Goal: Task Accomplishment & Management: Manage account settings

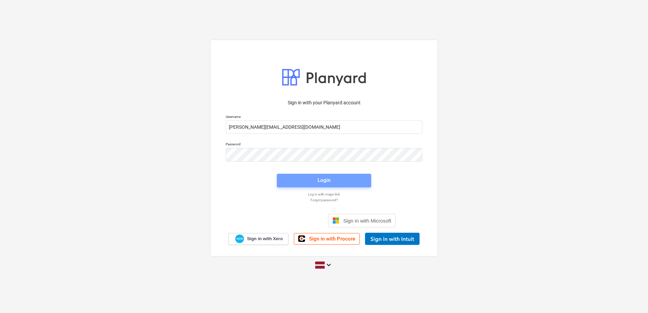
click at [330, 178] on span "Login" at bounding box center [324, 180] width 78 height 9
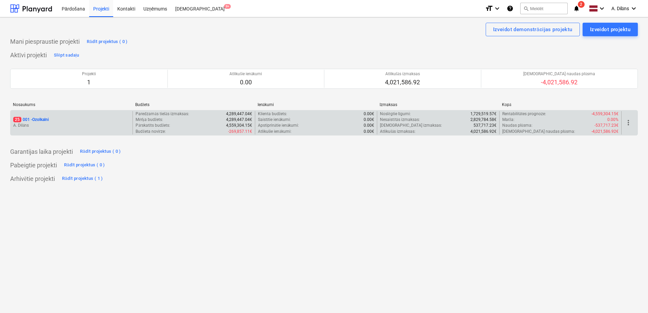
click at [101, 124] on p "A. Dilāns" at bounding box center [71, 126] width 117 height 6
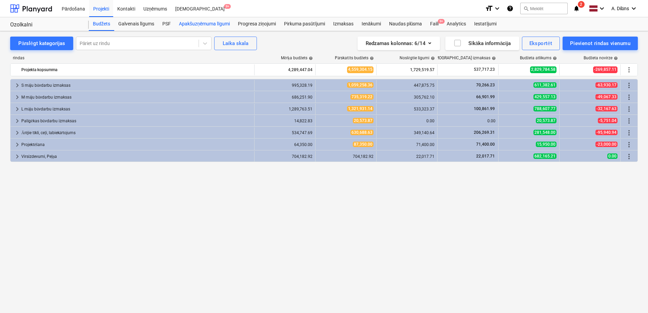
click at [213, 23] on div "Apakšuzņēmuma līgumi" at bounding box center [204, 24] width 59 height 14
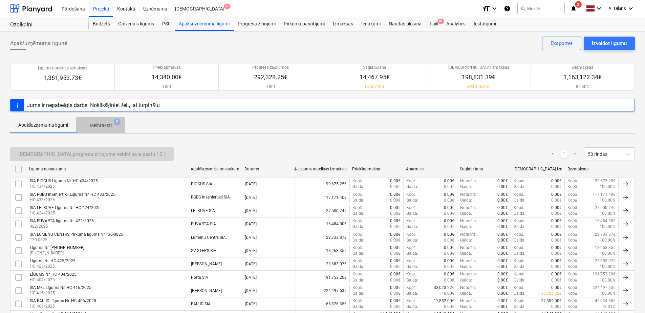
click at [99, 125] on p "Melnraksti" at bounding box center [101, 125] width 22 height 7
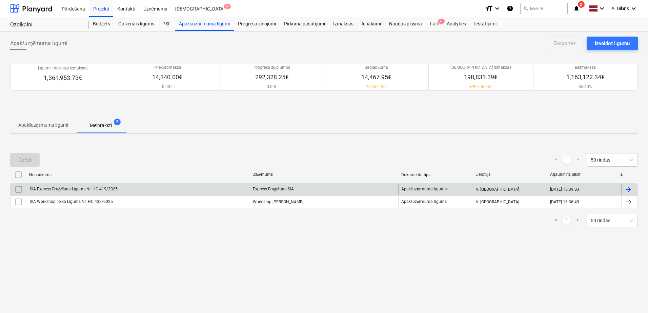
click at [167, 191] on div "SIA Express Bruģēšana Līgums Nr. HC 419/2025" at bounding box center [138, 189] width 223 height 11
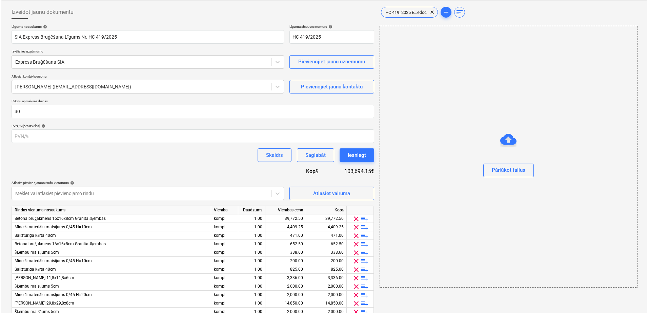
scroll to position [146, 0]
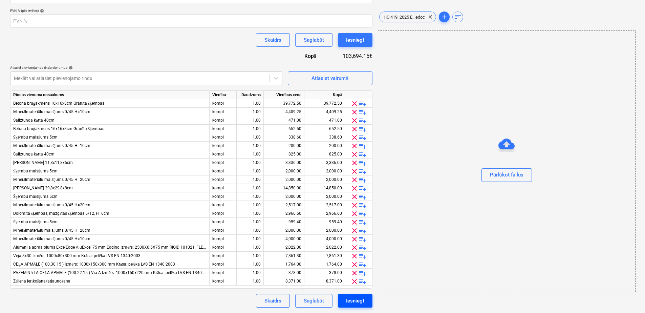
click at [355, 302] on div "Iesniegt" at bounding box center [355, 300] width 18 height 9
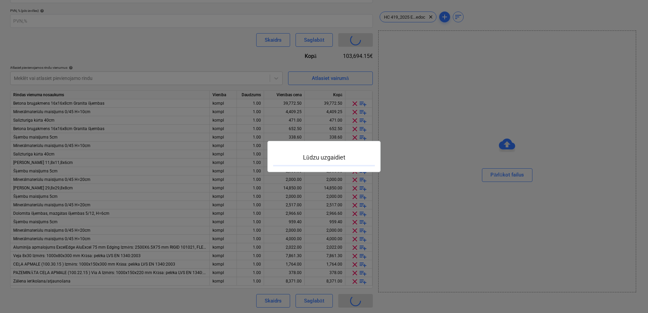
scroll to position [11, 0]
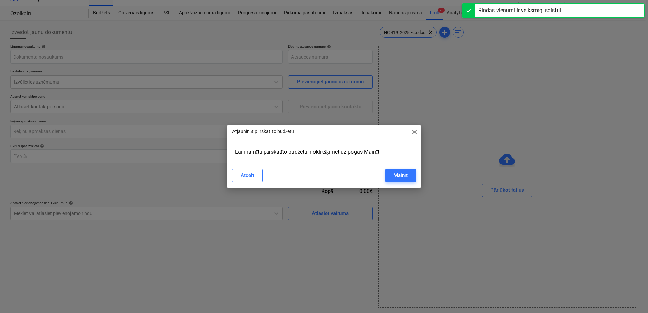
click at [414, 132] on span "close" at bounding box center [414, 132] width 8 height 8
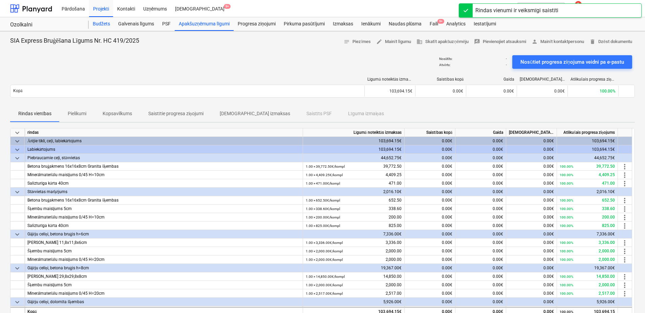
click at [107, 21] on div "Budžets" at bounding box center [101, 24] width 25 height 14
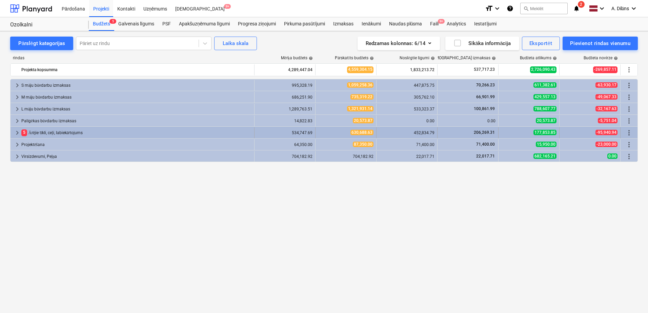
click at [15, 132] on span "keyboard_arrow_right" at bounding box center [17, 133] width 8 height 8
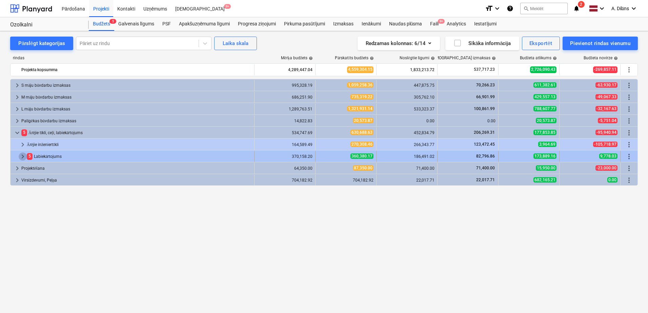
click at [22, 156] on span "keyboard_arrow_right" at bounding box center [23, 156] width 8 height 8
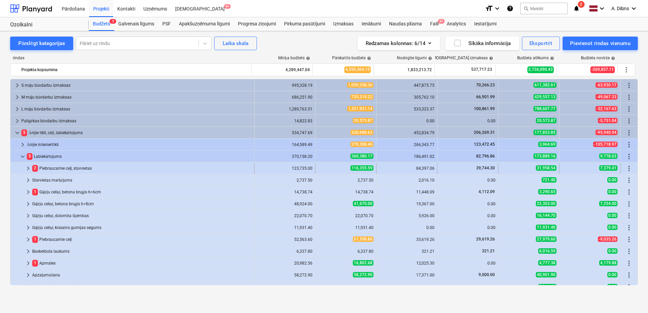
click at [26, 167] on span "keyboard_arrow_right" at bounding box center [28, 168] width 8 height 8
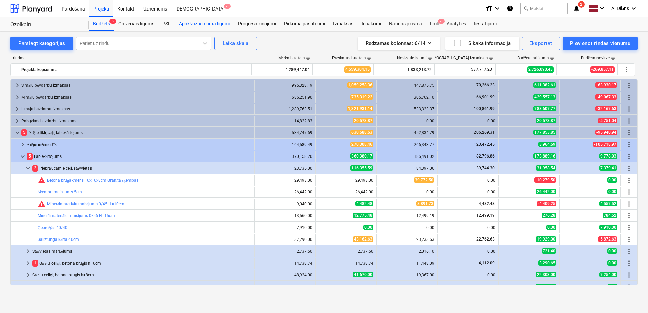
click at [204, 24] on div "Apakšuzņēmuma līgumi" at bounding box center [204, 24] width 59 height 14
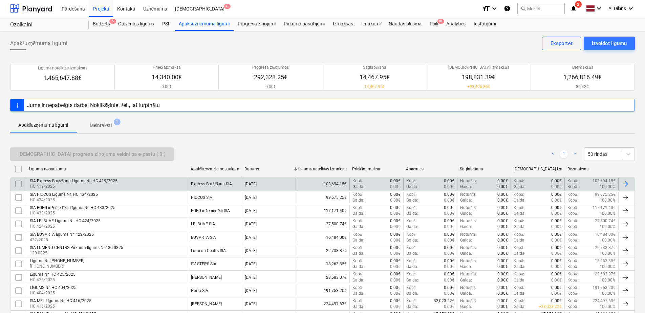
click at [81, 185] on p "HC 419/2025" at bounding box center [74, 187] width 88 height 6
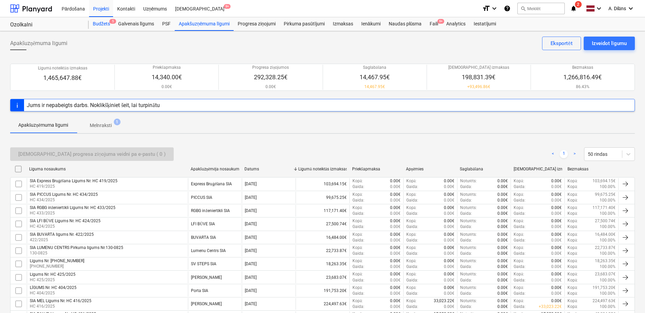
click at [101, 24] on div "Budžets 5" at bounding box center [101, 24] width 25 height 14
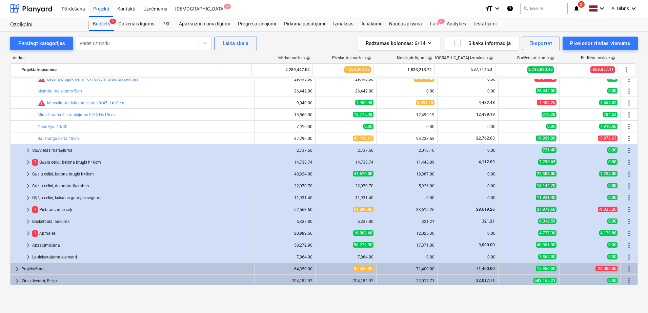
scroll to position [102, 0]
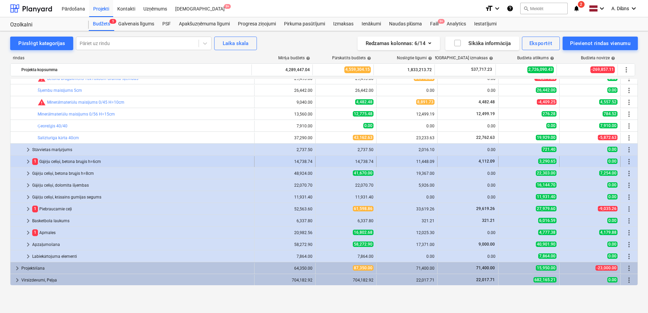
click at [27, 159] on span "keyboard_arrow_right" at bounding box center [28, 161] width 8 height 8
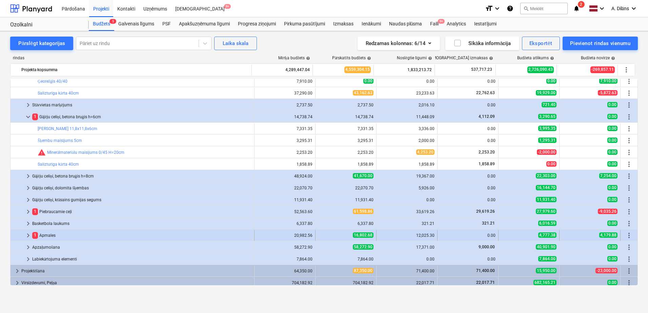
scroll to position [149, 0]
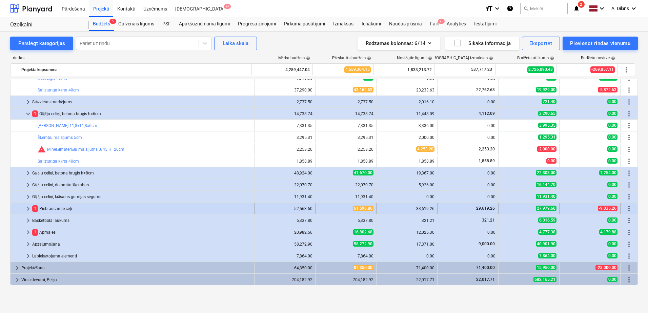
click at [73, 211] on div "1 Piebraucamie ceļi" at bounding box center [141, 208] width 219 height 11
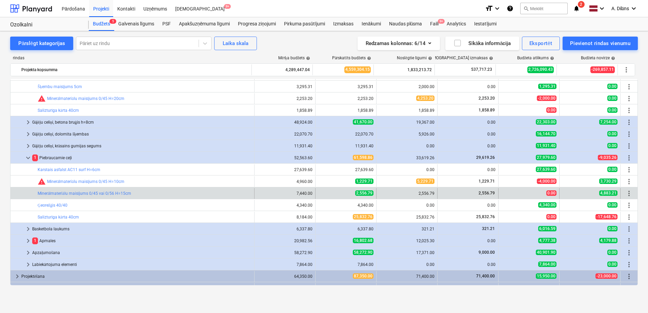
scroll to position [209, 0]
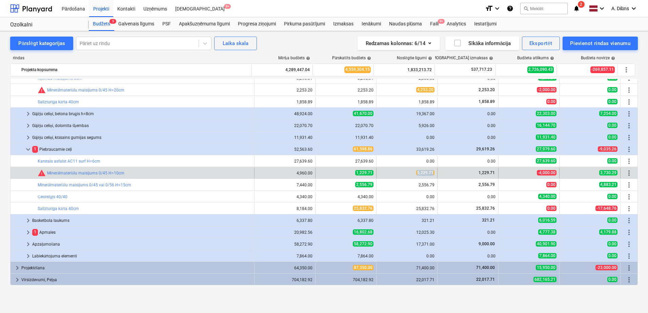
drag, startPoint x: 416, startPoint y: 173, endPoint x: 440, endPoint y: 173, distance: 24.0
click at [440, 173] on div "bar_chart warning Minerālmateriālu maisījums 0/45 H=10cm 4,960.00 edit 1,229.71…" at bounding box center [323, 173] width 627 height 11
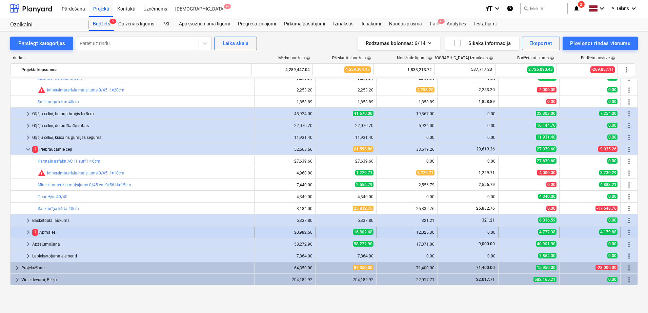
click at [63, 230] on div "1 Apmales" at bounding box center [141, 232] width 219 height 11
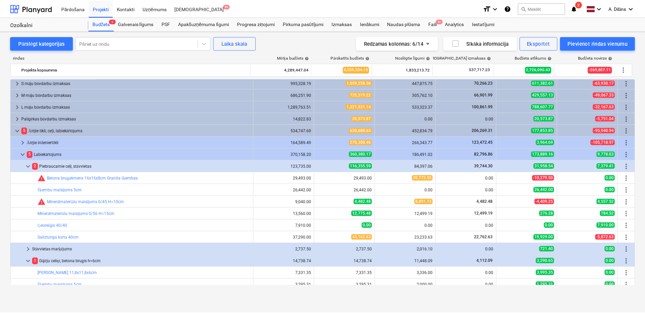
scroll to position [0, 0]
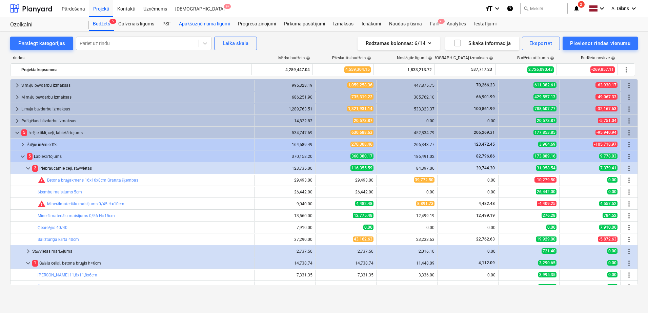
click at [204, 26] on div "Apakšuzņēmuma līgumi" at bounding box center [204, 24] width 59 height 14
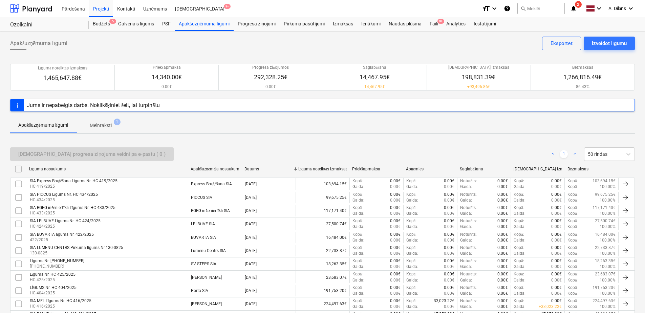
click at [104, 128] on p "Melnraksti" at bounding box center [101, 125] width 22 height 7
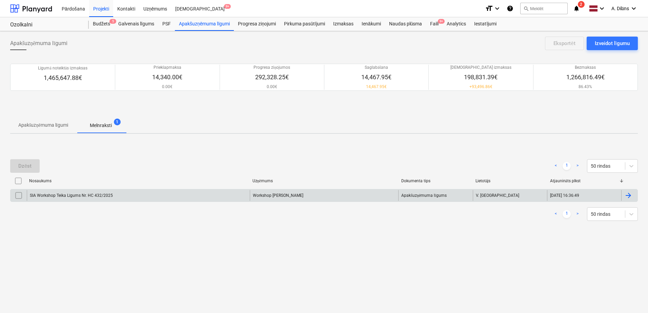
click at [177, 192] on div "SIA Workshop Teika Līgums Nr. HC 432/2025" at bounding box center [138, 195] width 223 height 11
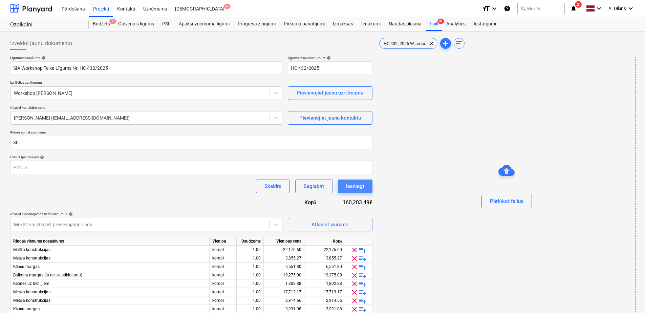
click at [354, 185] on div "Iesniegt" at bounding box center [355, 186] width 18 height 9
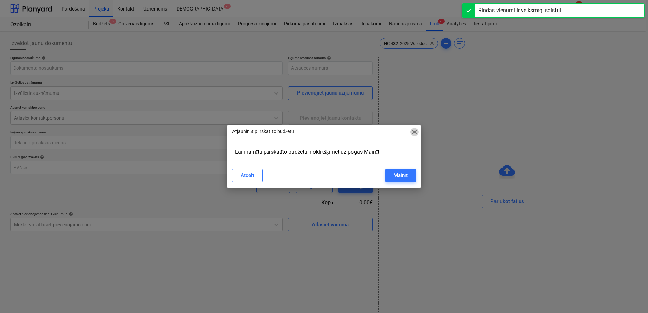
click at [415, 133] on span "close" at bounding box center [414, 132] width 8 height 8
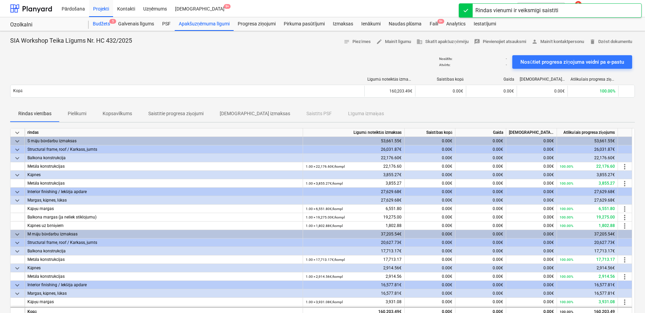
click at [102, 25] on div "Budžets 5" at bounding box center [101, 24] width 25 height 14
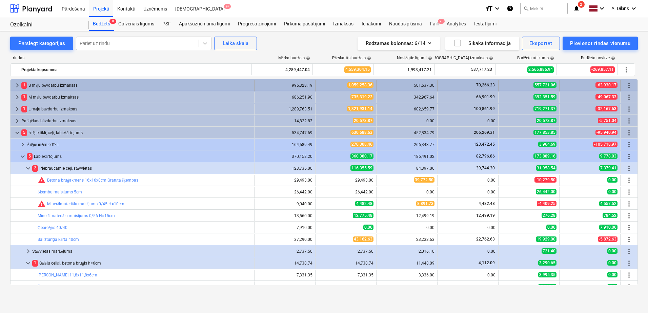
click at [17, 83] on span "keyboard_arrow_right" at bounding box center [17, 85] width 8 height 8
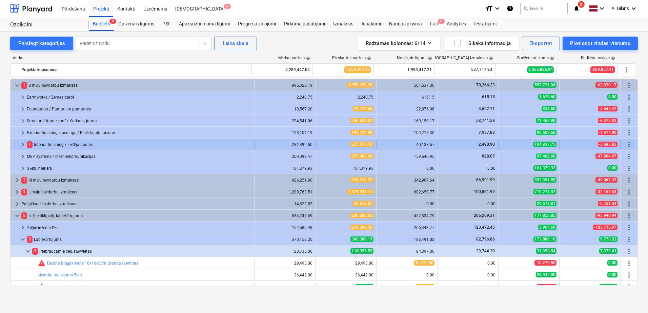
click at [22, 144] on span "keyboard_arrow_right" at bounding box center [23, 145] width 8 height 8
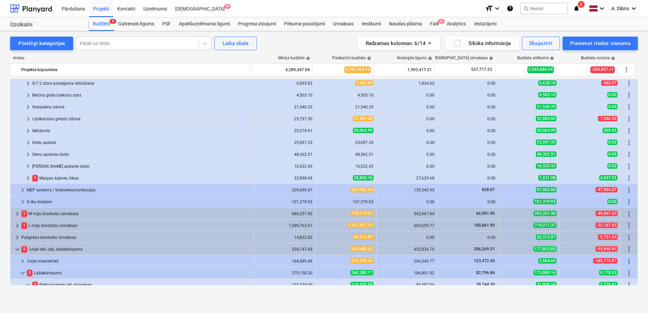
scroll to position [135, 0]
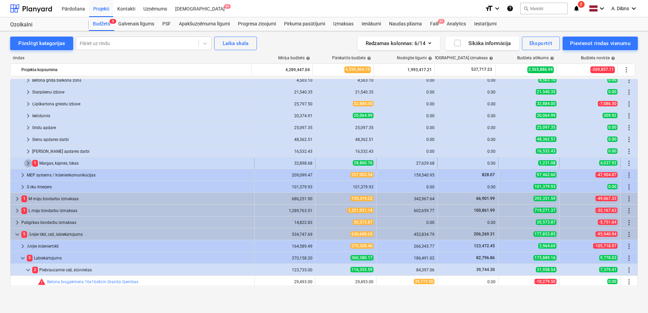
click at [26, 164] on span "keyboard_arrow_right" at bounding box center [28, 163] width 8 height 8
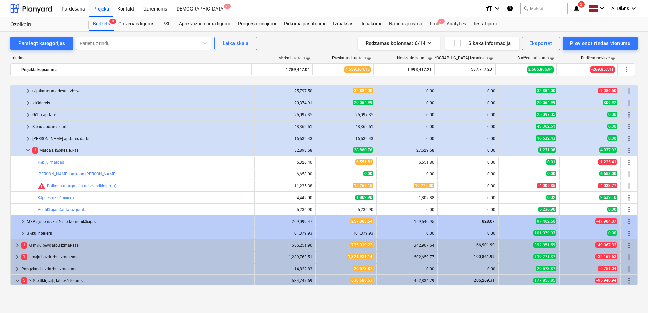
scroll to position [169, 0]
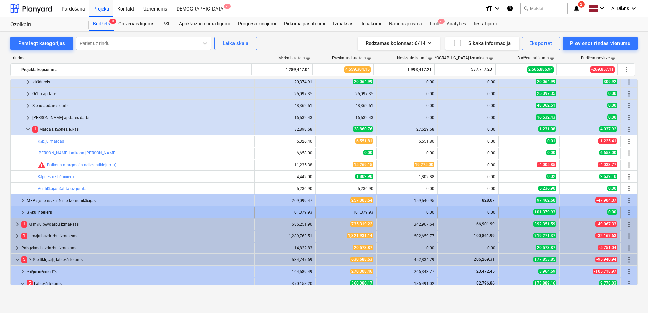
click at [22, 212] on span "keyboard_arrow_right" at bounding box center [23, 212] width 8 height 8
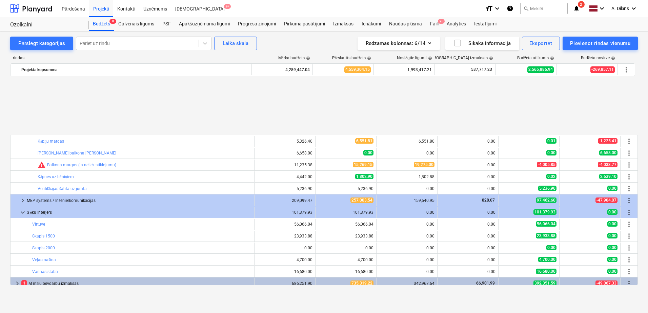
scroll to position [237, 0]
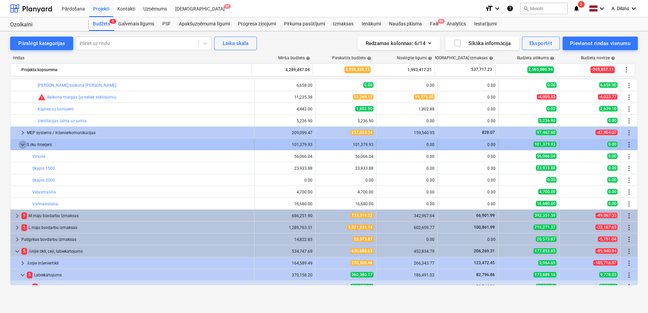
click at [24, 144] on span "keyboard_arrow_down" at bounding box center [23, 145] width 8 height 8
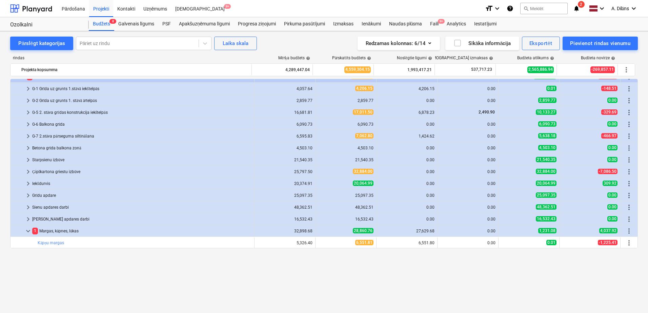
scroll to position [0, 0]
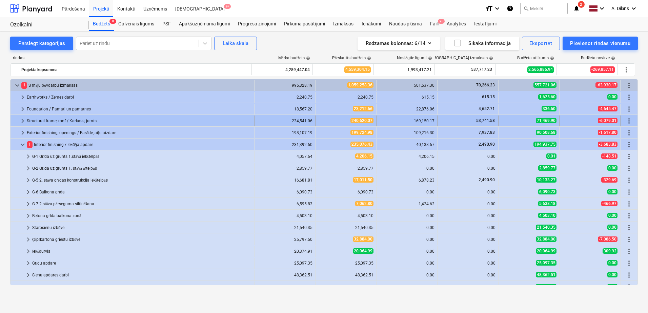
click at [22, 121] on span "keyboard_arrow_right" at bounding box center [23, 121] width 8 height 8
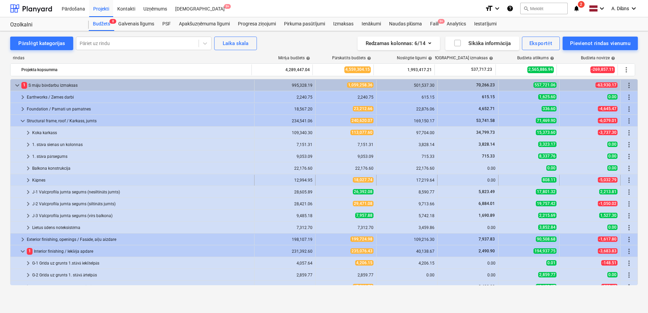
click at [26, 181] on span "keyboard_arrow_right" at bounding box center [28, 180] width 8 height 8
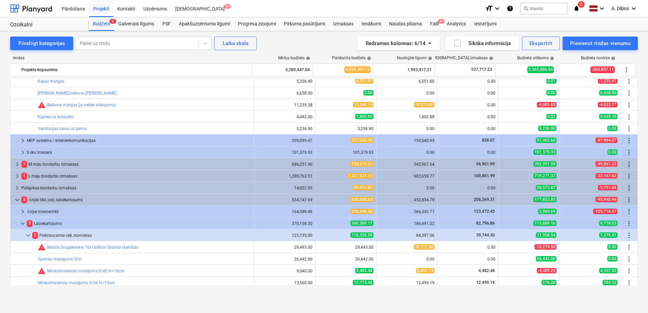
scroll to position [373, 0]
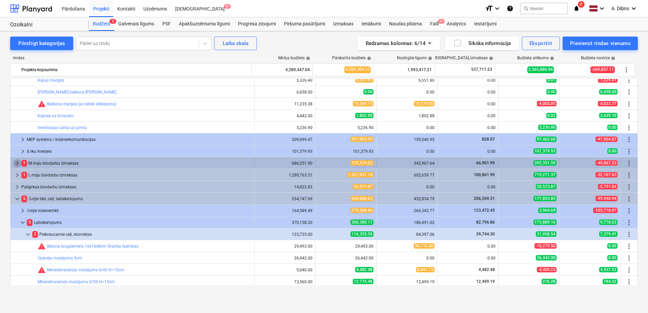
click at [15, 162] on span "keyboard_arrow_right" at bounding box center [17, 163] width 8 height 8
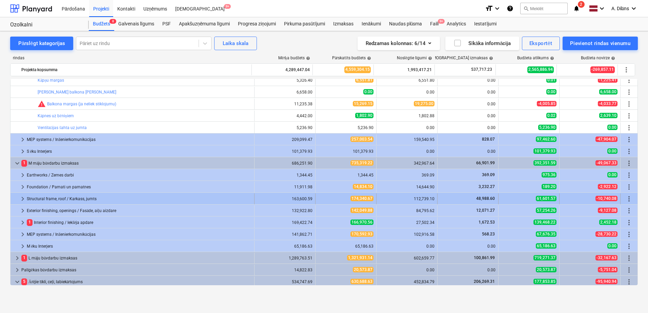
click at [22, 198] on span "keyboard_arrow_right" at bounding box center [23, 199] width 8 height 8
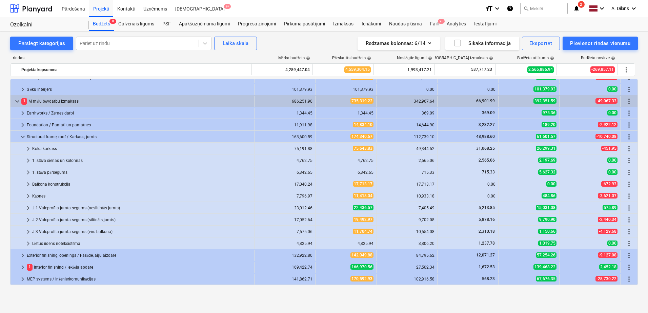
scroll to position [440, 0]
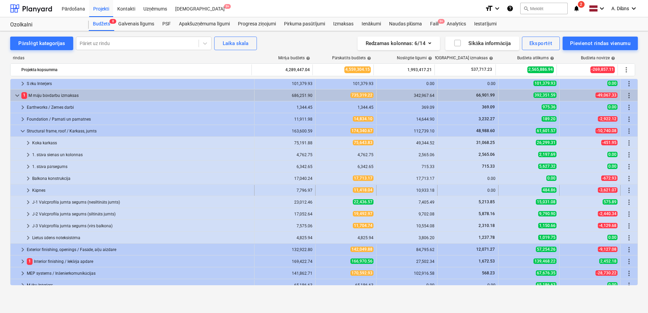
click at [27, 190] on span "keyboard_arrow_right" at bounding box center [28, 190] width 8 height 8
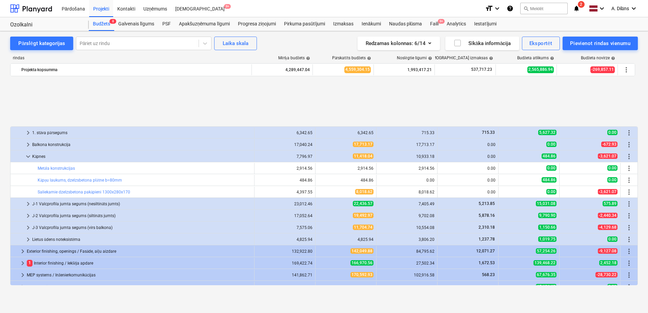
scroll to position [542, 0]
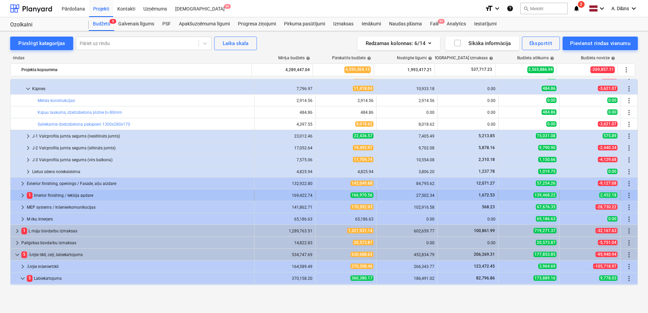
click at [22, 193] on span "keyboard_arrow_right" at bounding box center [23, 195] width 8 height 8
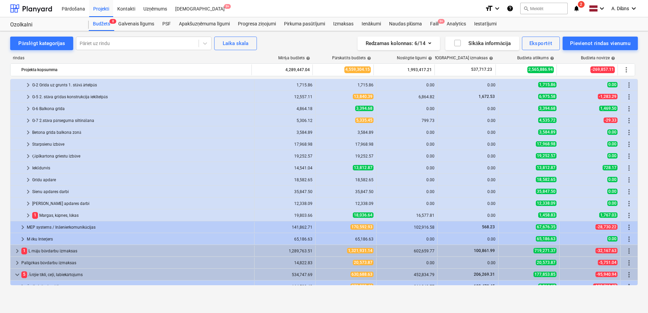
scroll to position [677, 0]
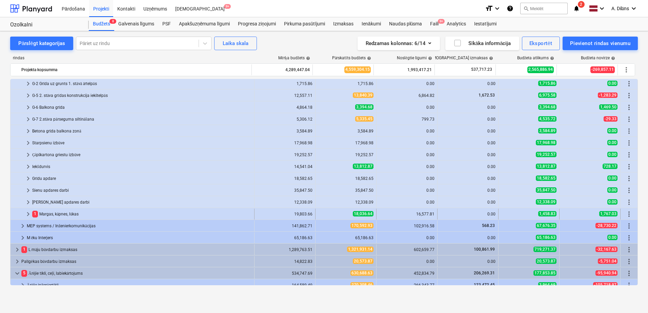
click at [28, 213] on span "keyboard_arrow_right" at bounding box center [28, 214] width 8 height 8
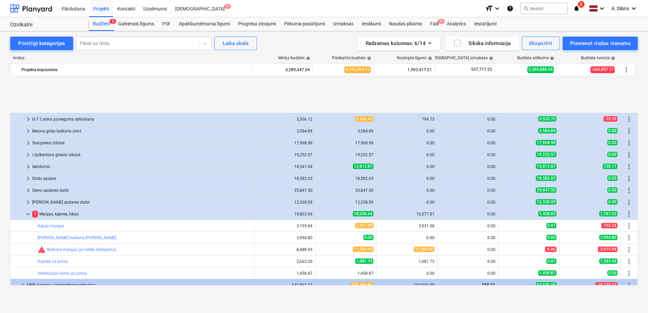
scroll to position [779, 0]
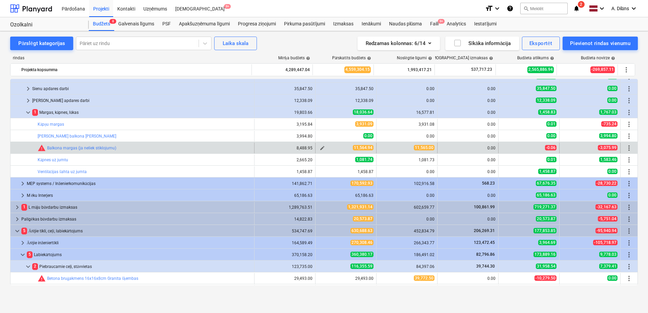
click at [319, 147] on span "edit" at bounding box center [321, 147] width 5 height 5
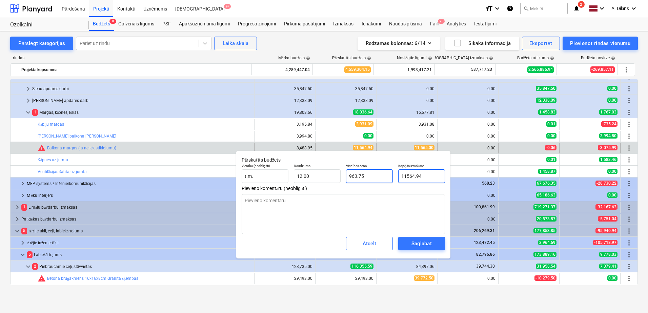
drag, startPoint x: 428, startPoint y: 175, endPoint x: 383, endPoint y: 175, distance: 45.4
click at [383, 175] on div "Vienība (neobligāti) t.m. Daudzums 12.00 Vienības cena 963.75 Kopējās izmaksas …" at bounding box center [343, 173] width 209 height 25
type input "1"
type textarea "x"
type input "0.08"
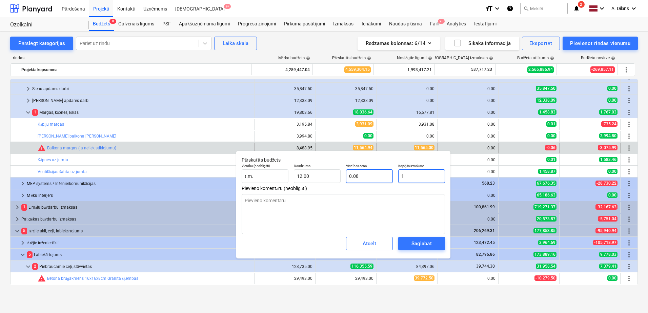
type input "11"
type textarea "x"
type input "0.92"
type input "115"
type textarea "x"
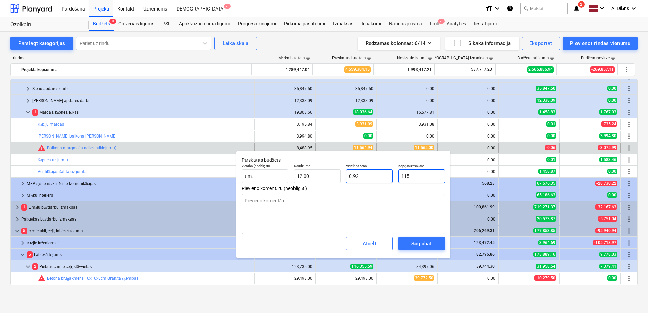
type input "9.58"
type input "1156"
type textarea "x"
type input "96.33"
type input "11565"
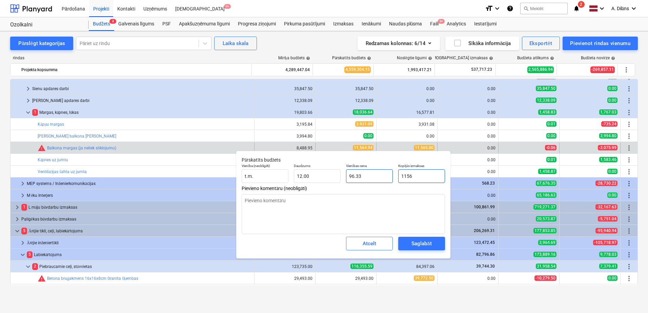
type textarea "x"
type input "963.75"
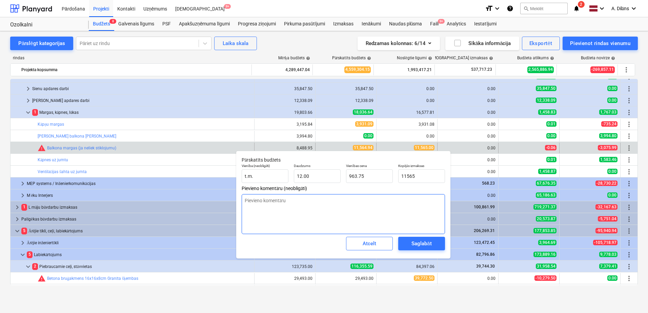
type input "11,565.00"
click at [414, 217] on textarea at bounding box center [342, 214] width 203 height 40
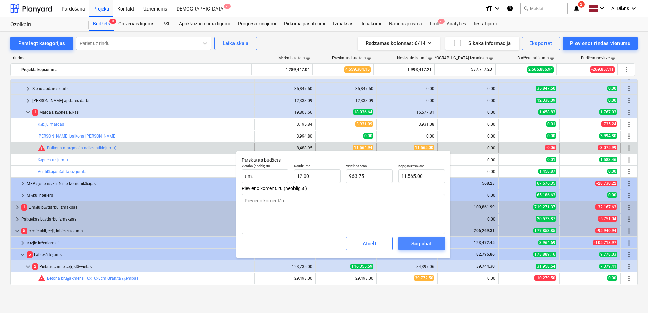
click at [423, 246] on div "Saglabāt" at bounding box center [421, 243] width 20 height 9
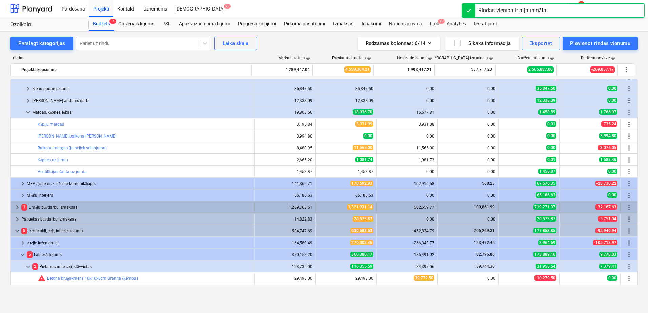
click at [15, 207] on span "keyboard_arrow_right" at bounding box center [17, 207] width 8 height 8
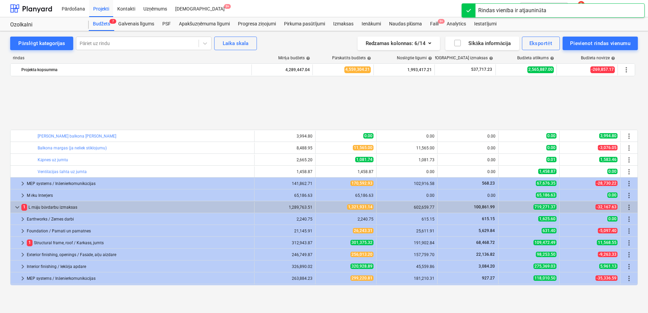
scroll to position [847, 0]
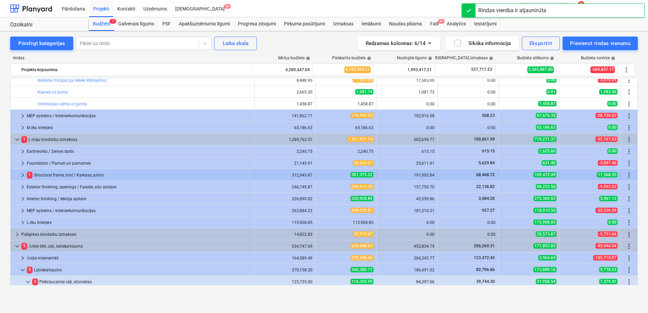
click at [19, 174] on span "keyboard_arrow_right" at bounding box center [23, 175] width 8 height 8
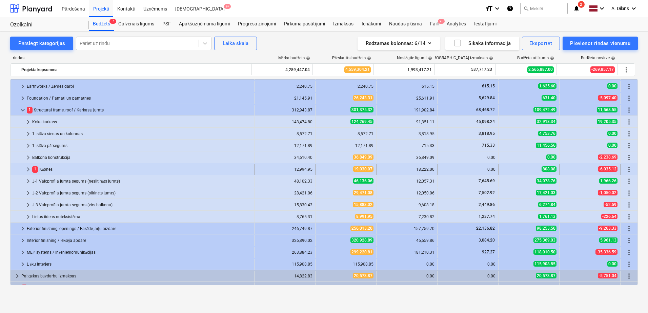
scroll to position [914, 0]
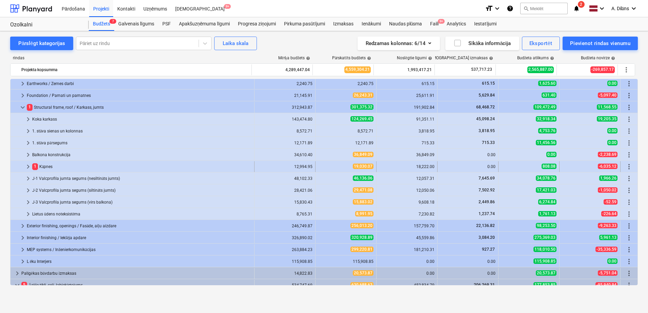
click at [25, 167] on span "keyboard_arrow_right" at bounding box center [28, 167] width 8 height 8
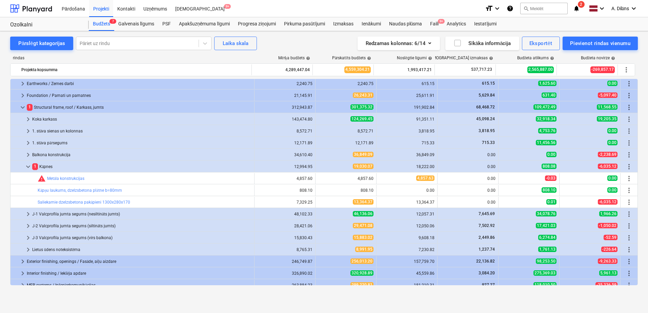
scroll to position [948, 0]
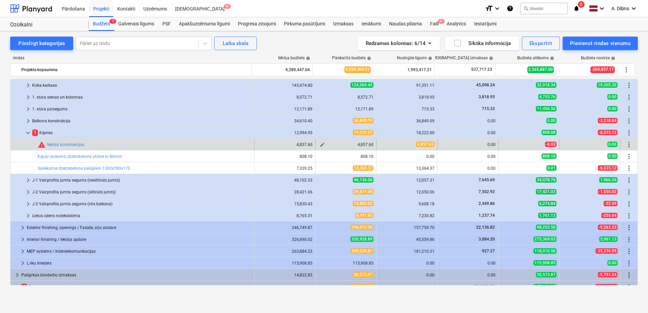
click at [319, 145] on span "edit" at bounding box center [321, 144] width 5 height 5
type textarea "x"
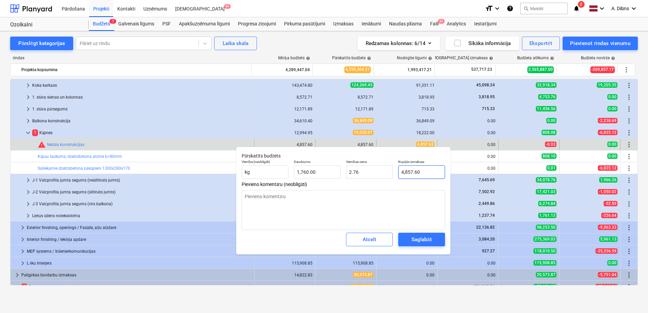
type input "4857.6"
drag, startPoint x: 430, startPoint y: 172, endPoint x: 396, endPoint y: 171, distance: 34.2
click at [396, 171] on div "Kopējās izmaksas 4857.6" at bounding box center [421, 169] width 52 height 25
type textarea "x"
type input "4"
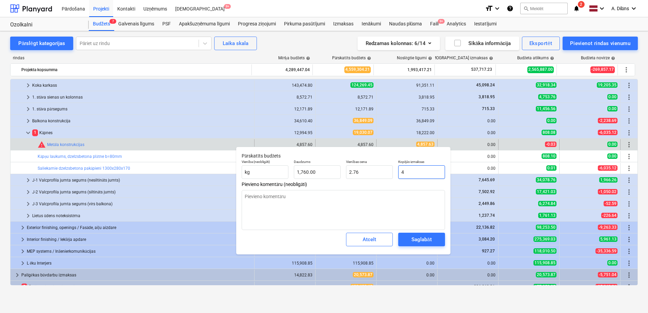
type input "0.00"
type textarea "x"
type input "48"
type input "0.03"
type textarea "x"
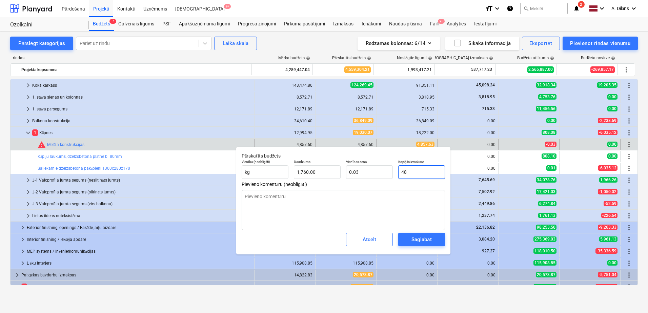
type input "485"
type input "0.28"
type textarea "x"
type input "4857"
type input "2.76"
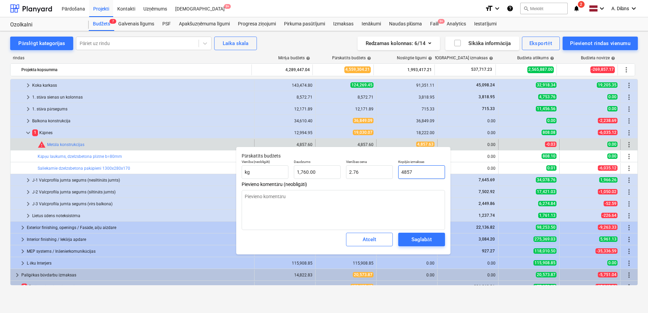
type input "4857."
type textarea "x"
type input "4857.6"
type textarea "x"
type input "4857.63"
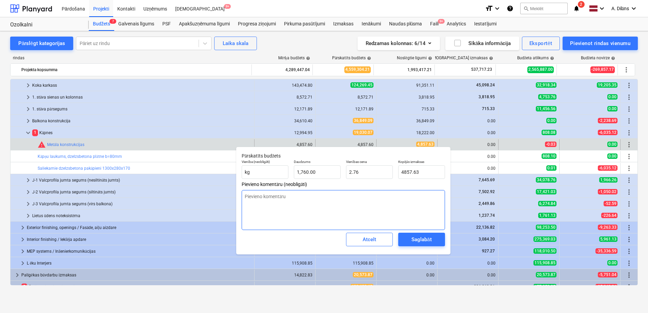
type textarea "x"
type input "4,857.63"
click at [397, 207] on textarea at bounding box center [342, 210] width 203 height 40
click at [420, 241] on div "Saglabāt" at bounding box center [421, 239] width 20 height 9
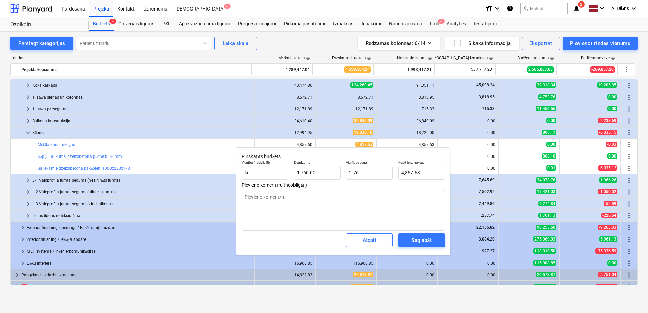
type textarea "x"
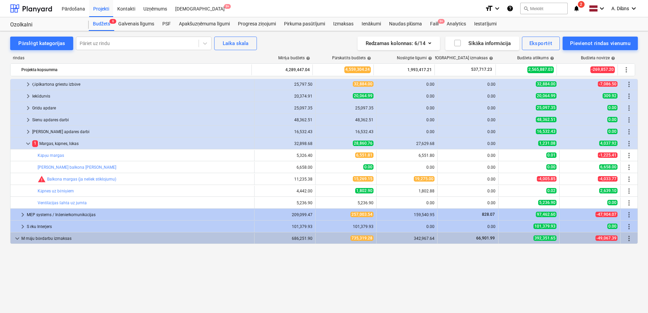
scroll to position [237, 0]
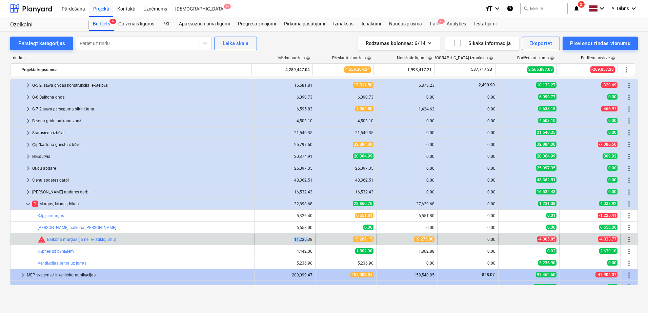
drag, startPoint x: 287, startPoint y: 240, endPoint x: 306, endPoint y: 240, distance: 18.6
click at [306, 240] on div "11,235.38" at bounding box center [284, 239] width 55 height 5
drag, startPoint x: 306, startPoint y: 240, endPoint x: 375, endPoint y: 238, distance: 68.8
click at [375, 238] on div "bar_chart warning Balkona margas (ja neliek stiklojumu) 11,235.38 edit 15,269.1…" at bounding box center [323, 239] width 627 height 11
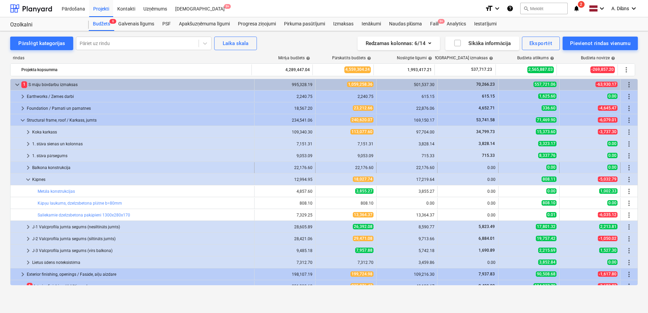
scroll to position [0, 0]
click at [29, 167] on span "keyboard_arrow_right" at bounding box center [28, 168] width 8 height 8
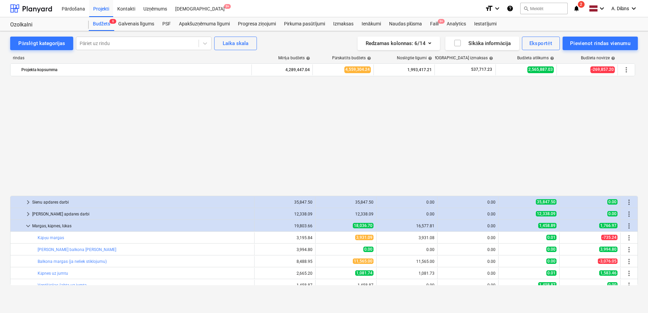
scroll to position [813, 0]
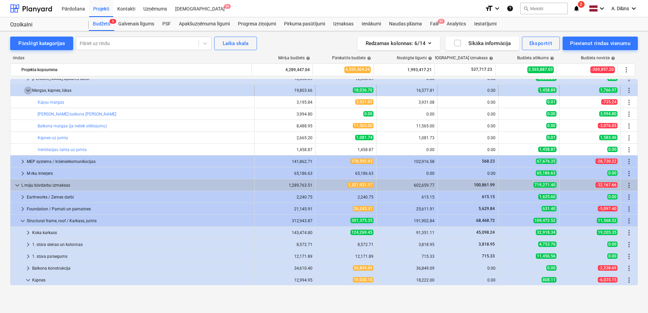
click at [27, 90] on span "keyboard_arrow_down" at bounding box center [28, 90] width 8 height 8
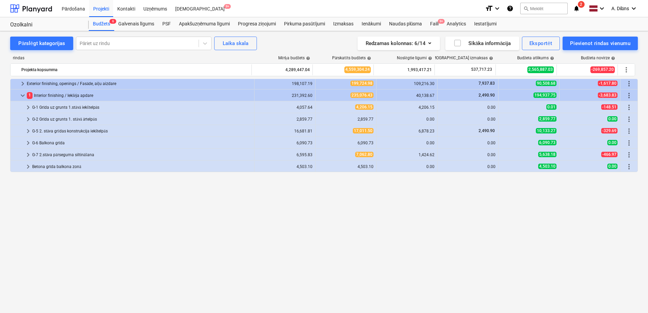
scroll to position [0, 0]
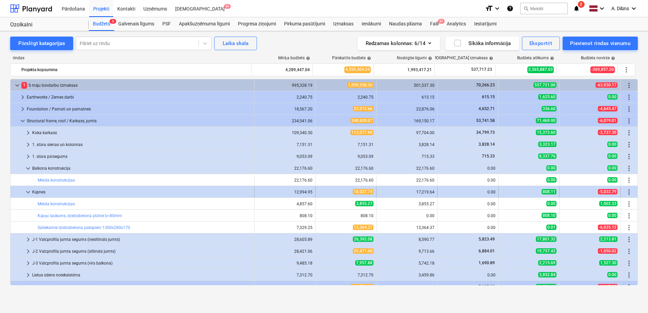
click at [27, 191] on span "keyboard_arrow_down" at bounding box center [28, 192] width 8 height 8
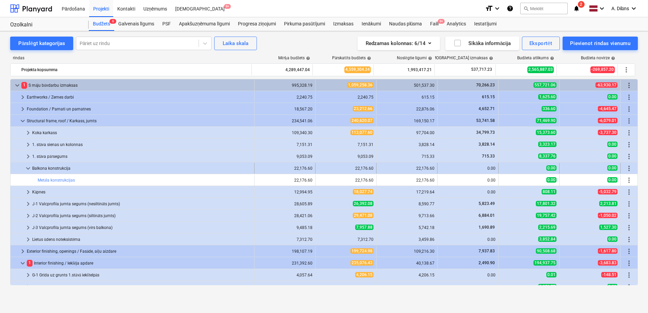
click at [28, 168] on span "keyboard_arrow_down" at bounding box center [28, 168] width 8 height 8
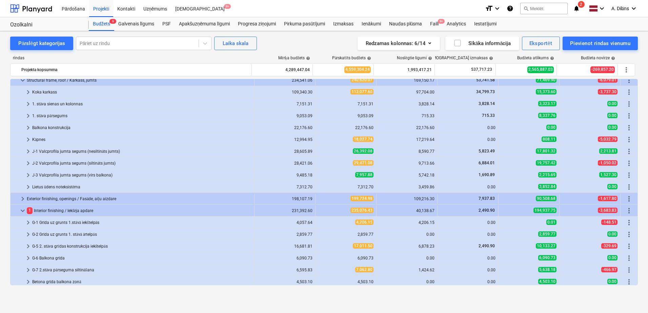
scroll to position [34, 0]
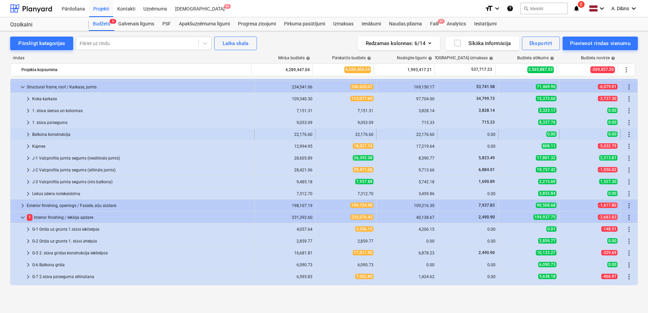
click at [28, 133] on span "keyboard_arrow_right" at bounding box center [28, 134] width 8 height 8
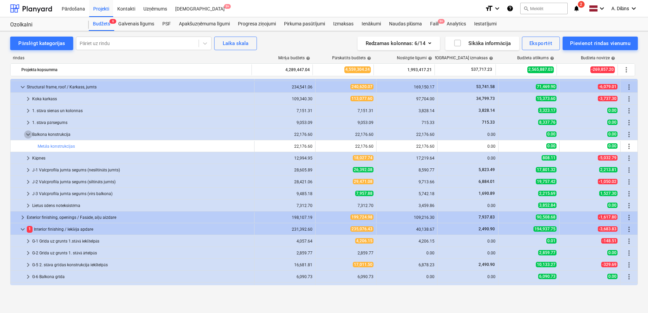
click at [28, 133] on span "keyboard_arrow_down" at bounding box center [28, 134] width 8 height 8
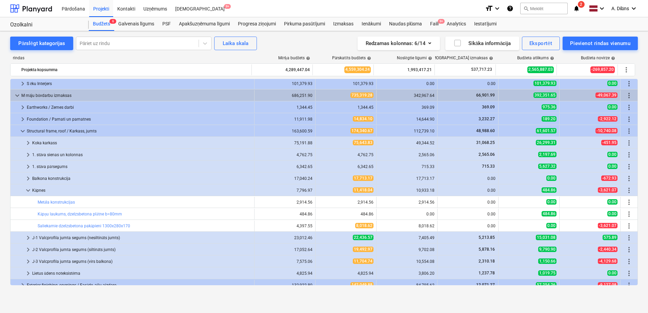
scroll to position [406, 0]
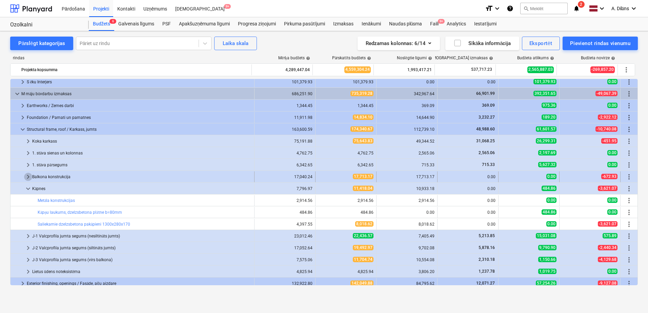
click at [26, 179] on span "keyboard_arrow_right" at bounding box center [28, 177] width 8 height 8
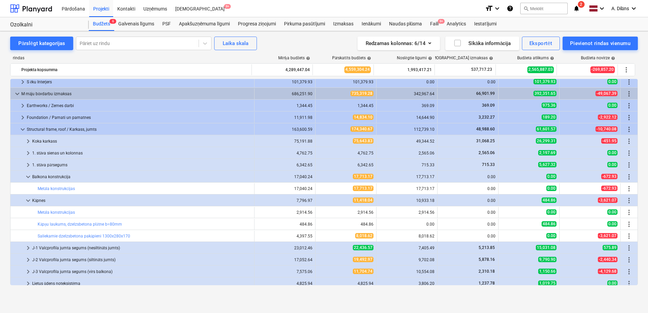
click at [27, 177] on span "keyboard_arrow_down" at bounding box center [28, 177] width 8 height 8
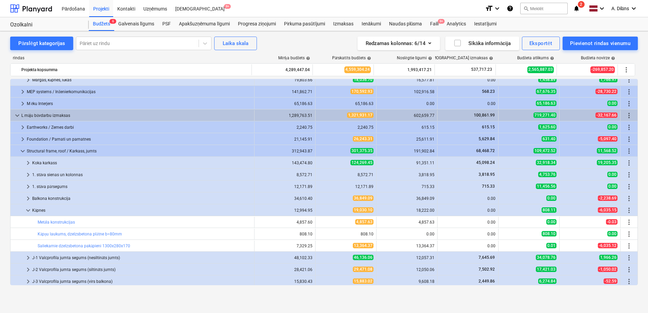
scroll to position [779, 0]
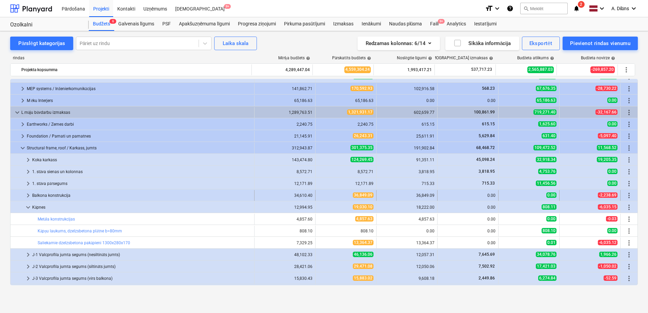
click at [28, 194] on span "keyboard_arrow_right" at bounding box center [28, 195] width 8 height 8
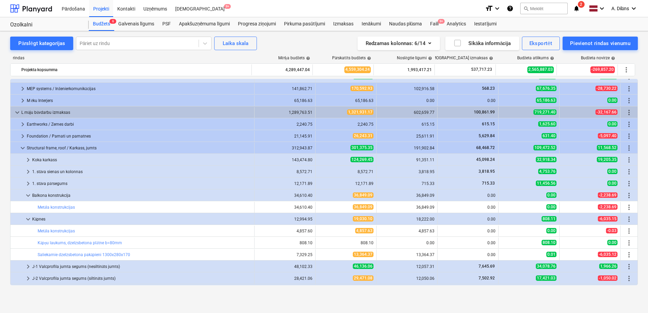
click at [28, 194] on span "keyboard_arrow_down" at bounding box center [28, 195] width 8 height 8
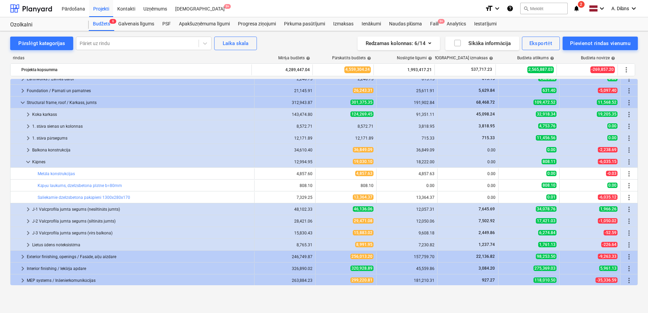
scroll to position [847, 0]
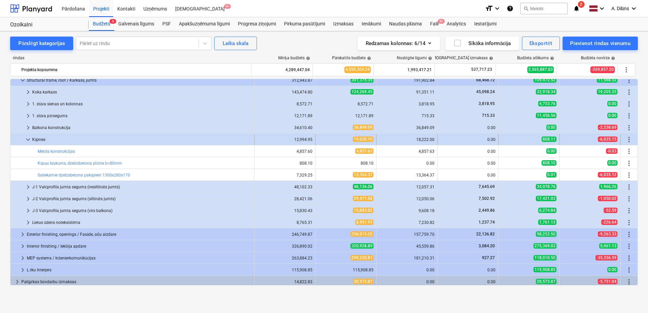
click at [24, 139] on span "keyboard_arrow_down" at bounding box center [28, 139] width 8 height 8
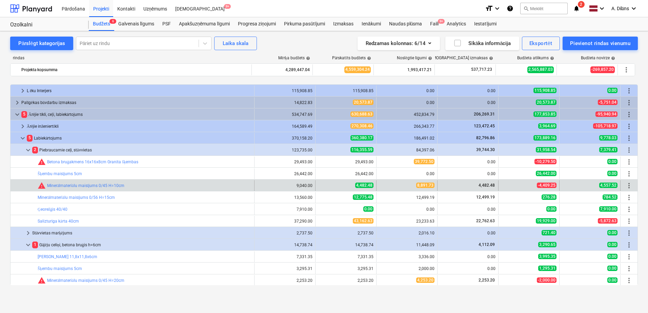
scroll to position [1016, 0]
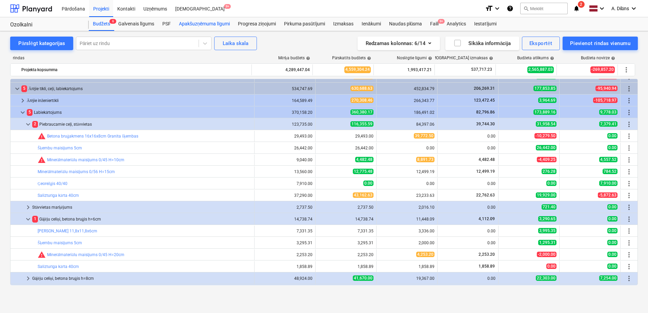
click at [197, 24] on div "Apakšuzņēmuma līgumi" at bounding box center [204, 24] width 59 height 14
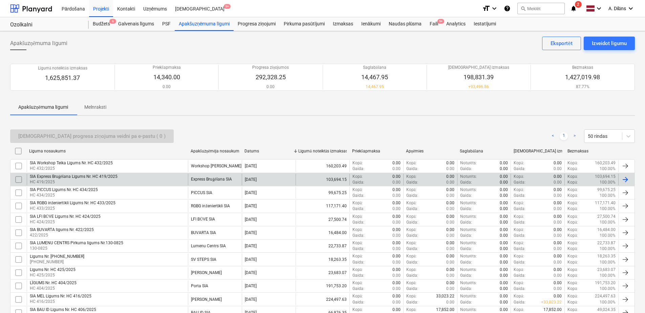
click at [134, 177] on div "SIA Express Bruģēšana Līgums Nr. HC 419/2025 HC 419/2025" at bounding box center [107, 180] width 161 height 12
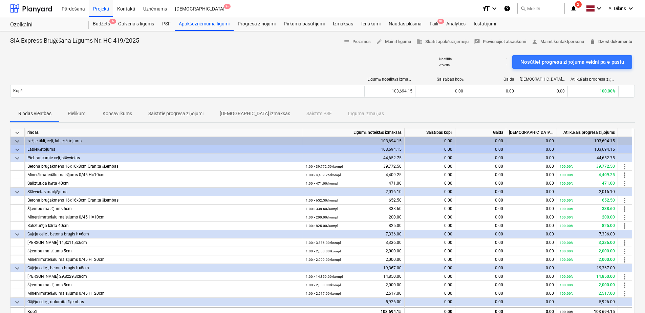
click at [618, 40] on span "delete Dzēst dokumentu" at bounding box center [611, 42] width 43 height 8
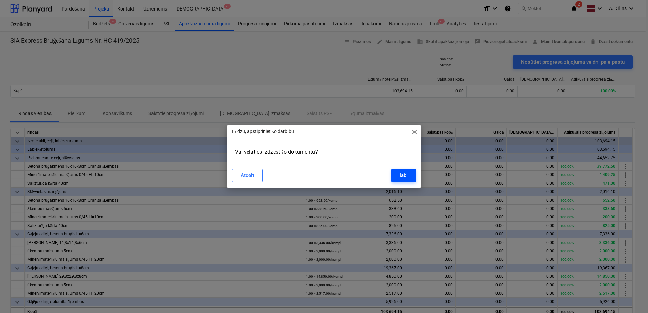
click at [409, 171] on button "labi" at bounding box center [403, 176] width 24 height 14
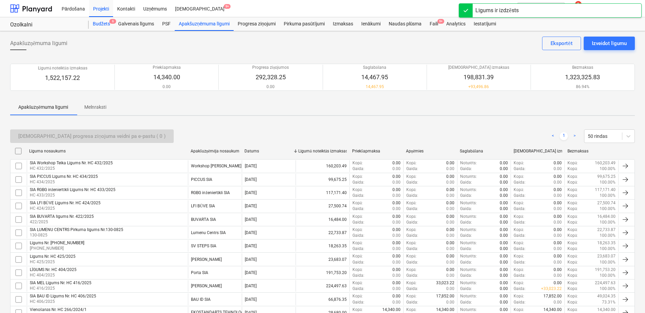
click at [105, 23] on div "Budžets 6" at bounding box center [101, 24] width 25 height 14
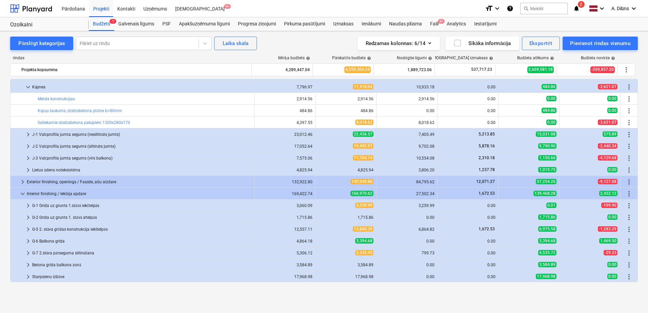
scroll to position [440, 0]
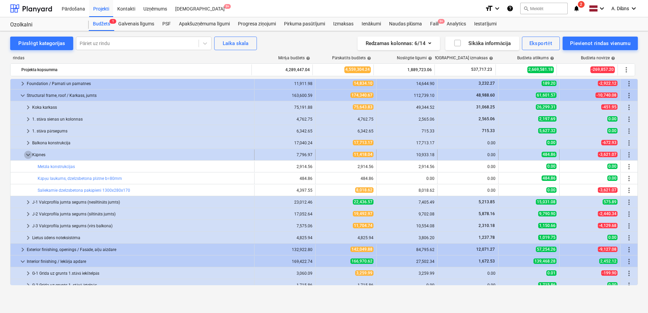
click at [28, 156] on span "keyboard_arrow_down" at bounding box center [28, 155] width 8 height 8
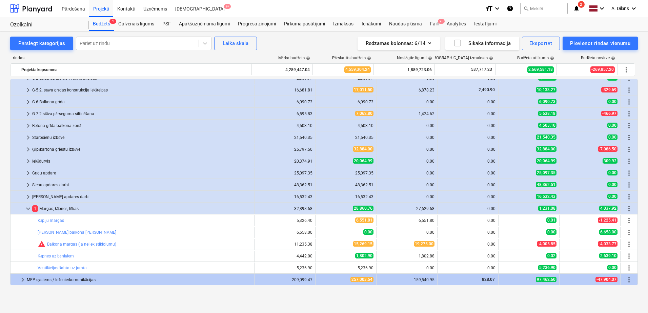
scroll to position [0, 0]
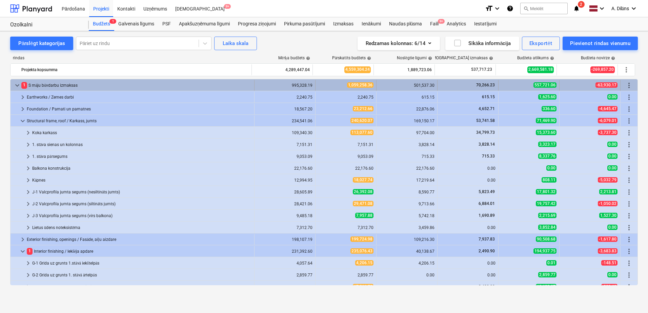
click at [71, 84] on div "1 S māju būvdarbu izmaksas" at bounding box center [136, 85] width 230 height 11
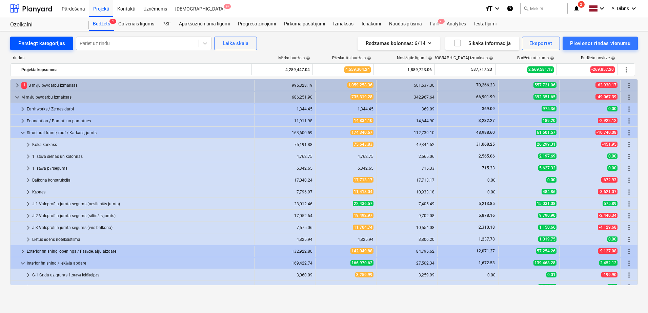
click at [35, 47] on div "Pārslēgt kategorijas" at bounding box center [41, 43] width 47 height 9
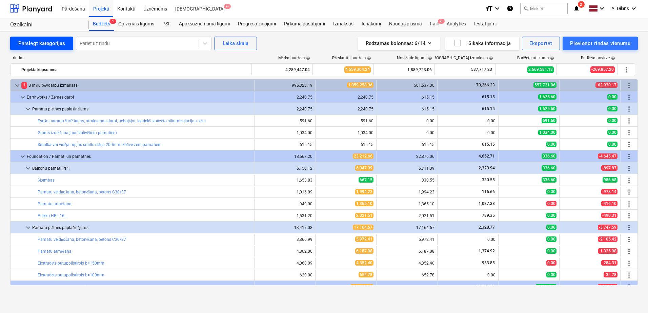
click at [35, 46] on div "Pārslēgt kategorijas" at bounding box center [41, 43] width 47 height 9
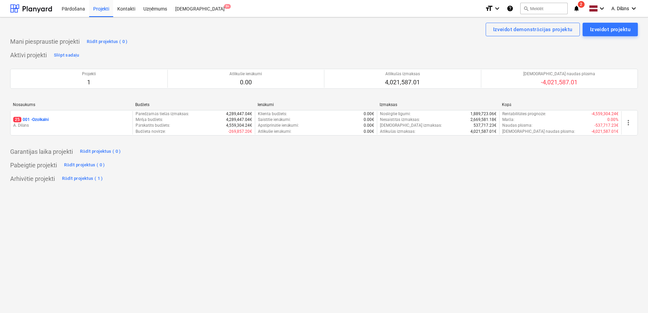
click at [98, 123] on p "A. Dilāns" at bounding box center [71, 126] width 117 height 6
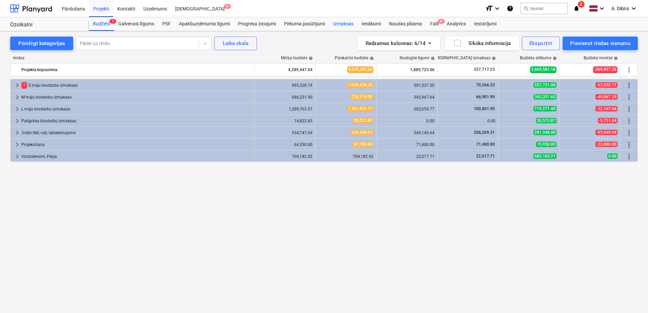
click at [335, 24] on div "Izmaksas" at bounding box center [343, 24] width 28 height 14
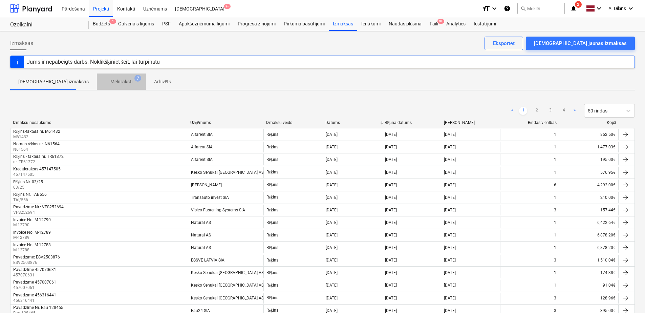
click at [110, 84] on p "Melnraksti" at bounding box center [121, 81] width 22 height 7
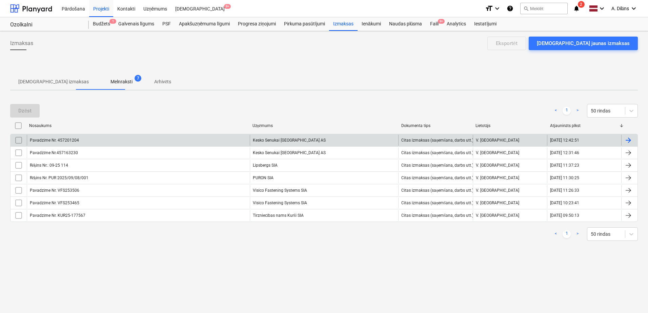
click at [288, 139] on div "Kesko Senukai Latvia AS" at bounding box center [324, 140] width 149 height 11
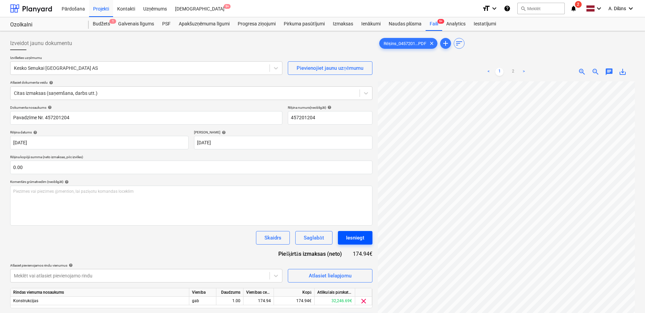
click at [351, 238] on div "Iesniegt" at bounding box center [355, 237] width 18 height 9
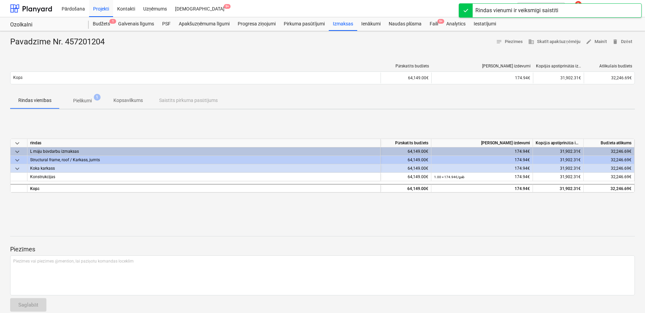
click at [85, 100] on p "Pielikumi" at bounding box center [82, 100] width 19 height 7
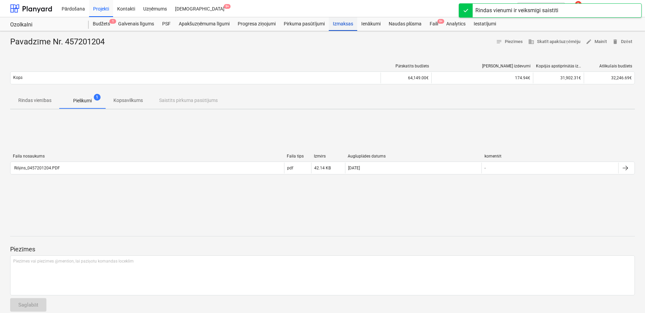
click at [339, 25] on div "Izmaksas" at bounding box center [343, 24] width 28 height 14
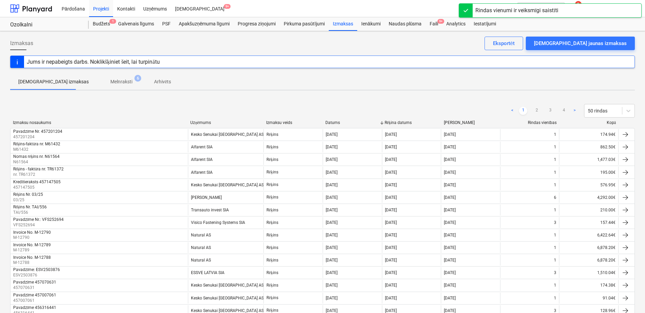
click at [116, 86] on span "Melnraksti 6" at bounding box center [121, 82] width 49 height 12
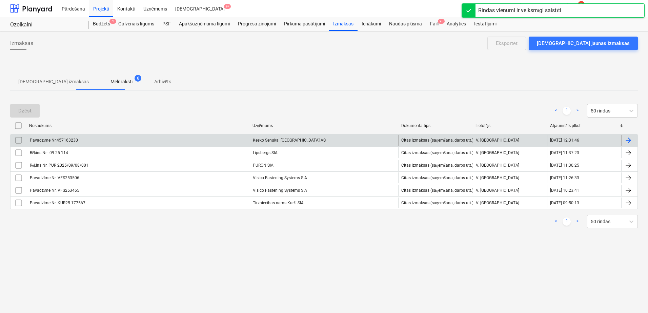
click at [335, 138] on div "Kesko Senukai Latvia AS" at bounding box center [324, 140] width 149 height 11
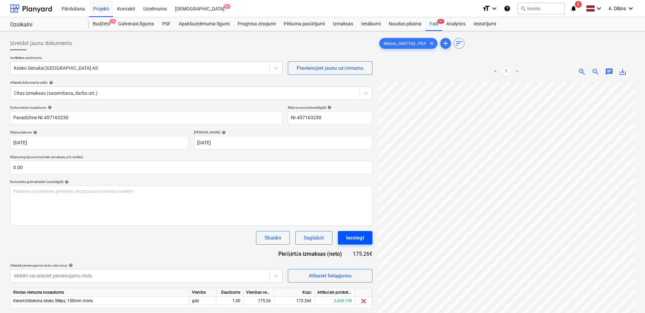
click at [362, 238] on div "Iesniegt" at bounding box center [355, 237] width 18 height 9
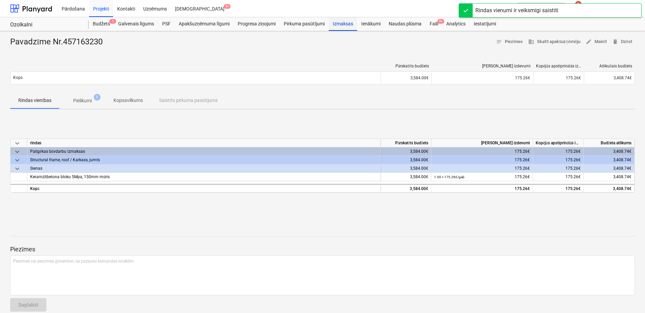
click at [350, 22] on div "Izmaksas" at bounding box center [343, 24] width 28 height 14
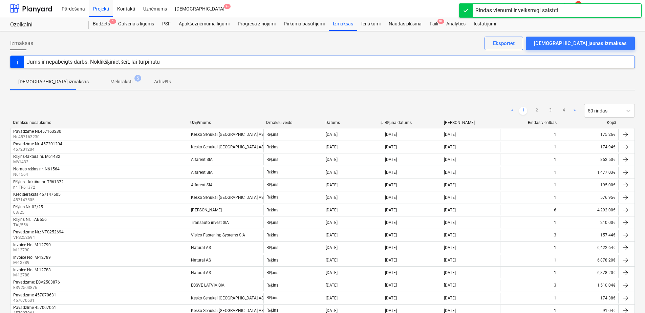
click at [105, 78] on span "Melnraksti 5" at bounding box center [121, 82] width 49 height 12
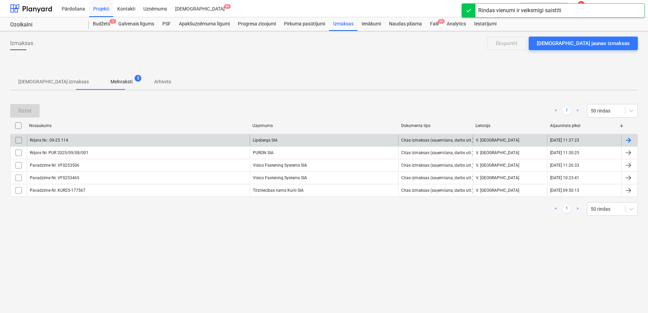
click at [273, 142] on div "Lipsbergs SIA" at bounding box center [324, 140] width 149 height 11
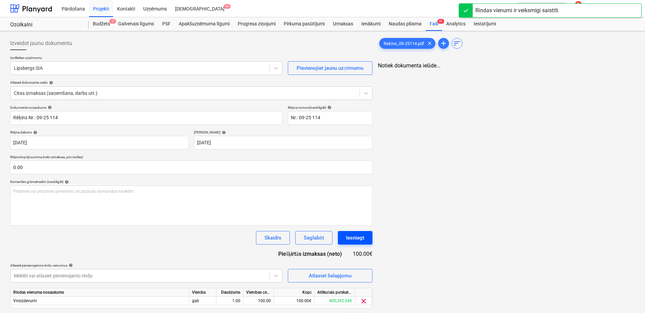
click at [356, 237] on div "Iesniegt" at bounding box center [355, 237] width 18 height 9
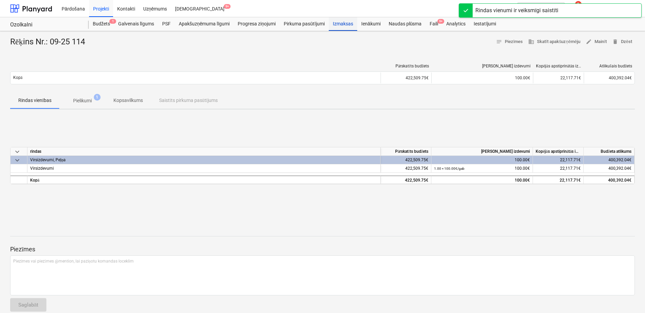
click at [344, 24] on div "Izmaksas" at bounding box center [343, 24] width 28 height 14
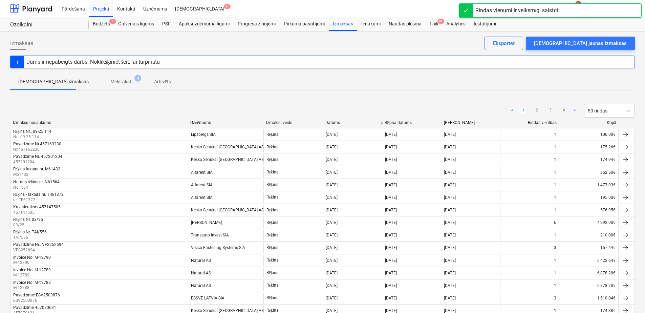
click at [110, 83] on p "Melnraksti" at bounding box center [121, 81] width 22 height 7
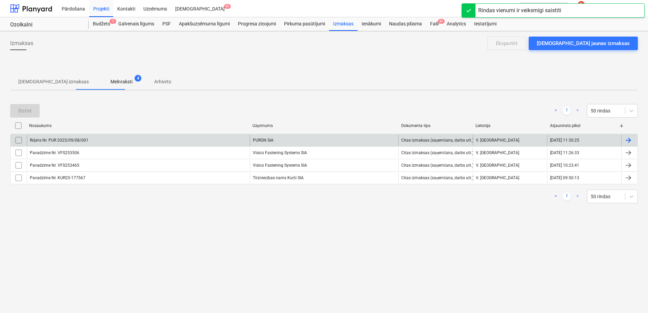
click at [319, 142] on div "PURON SIA" at bounding box center [324, 140] width 149 height 11
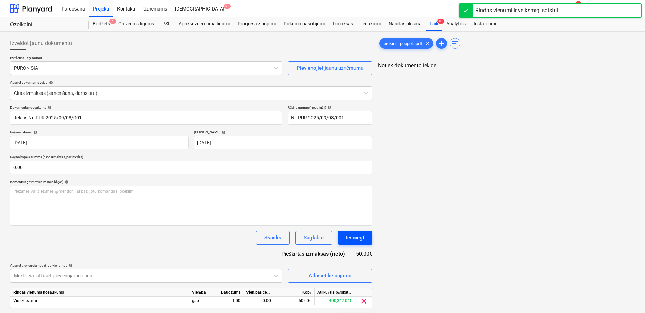
click at [361, 238] on div "Iesniegt" at bounding box center [355, 237] width 18 height 9
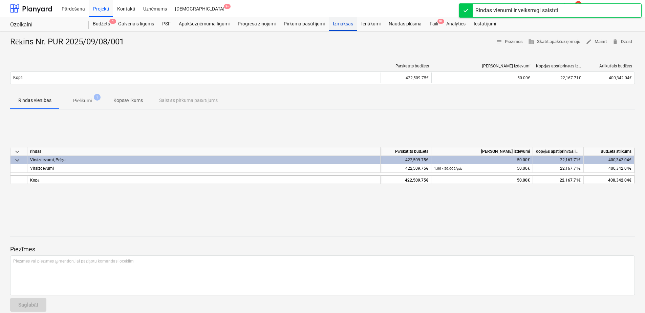
click at [344, 25] on div "Izmaksas" at bounding box center [343, 24] width 28 height 14
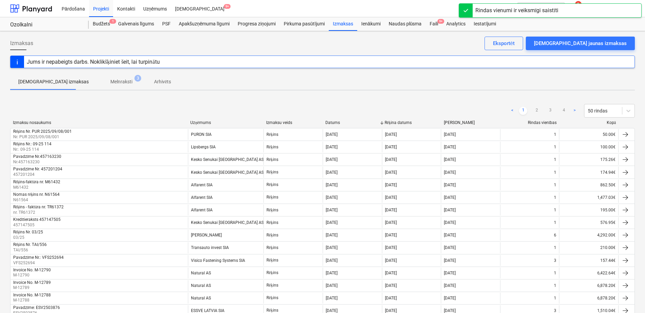
click at [110, 80] on p "Melnraksti" at bounding box center [121, 81] width 22 height 7
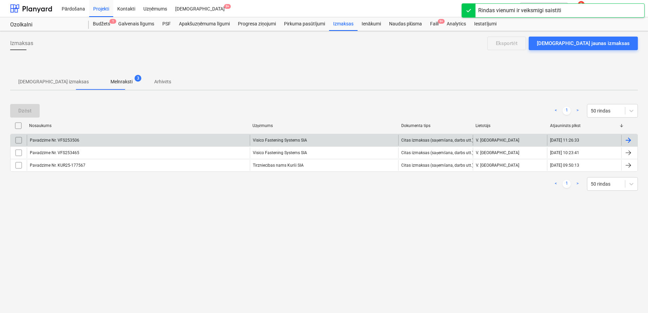
click at [277, 139] on div "Visico Fastening Systems SIA" at bounding box center [324, 140] width 149 height 11
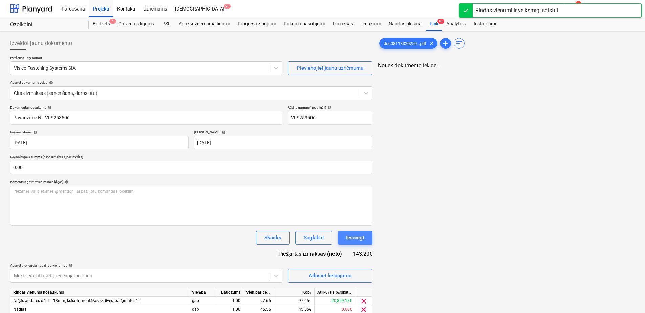
click at [356, 238] on div "Iesniegt" at bounding box center [355, 237] width 18 height 9
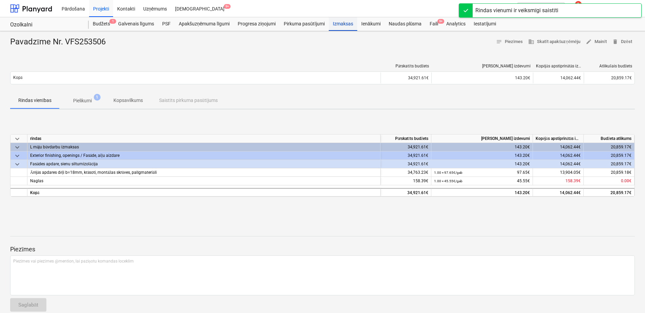
click at [334, 26] on div "Izmaksas" at bounding box center [343, 24] width 28 height 14
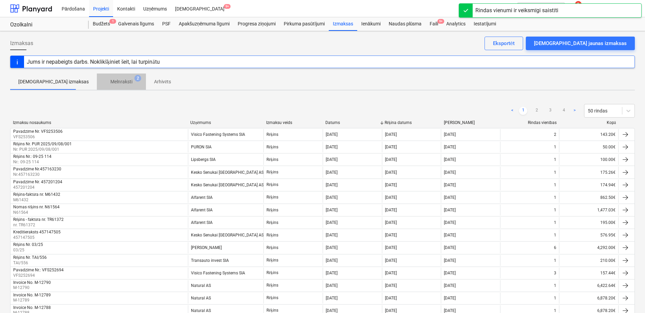
click at [110, 81] on p "Melnraksti" at bounding box center [121, 81] width 22 height 7
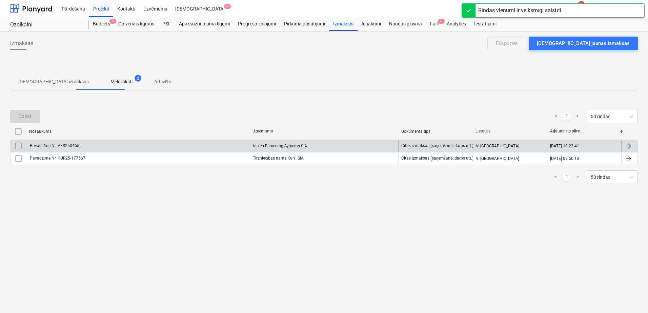
click at [289, 145] on div "Visico Fastening Systems SIA" at bounding box center [324, 146] width 149 height 11
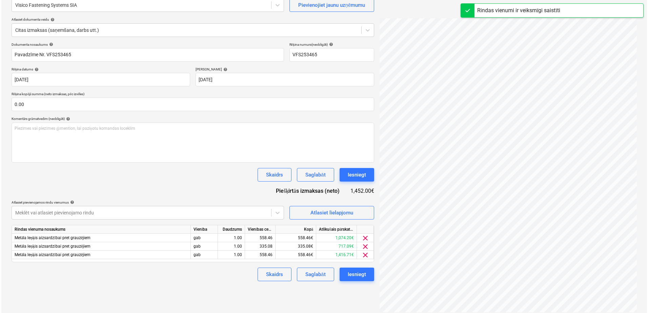
scroll to position [68, 0]
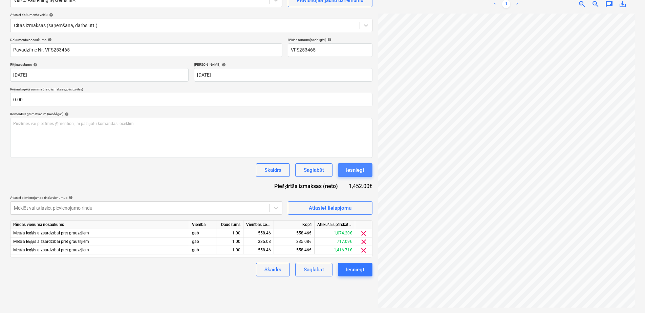
click at [356, 169] on div "Iesniegt" at bounding box center [355, 170] width 18 height 9
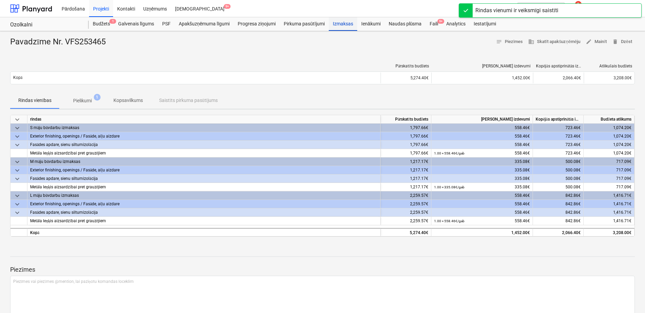
click at [347, 22] on div "Izmaksas" at bounding box center [343, 24] width 28 height 14
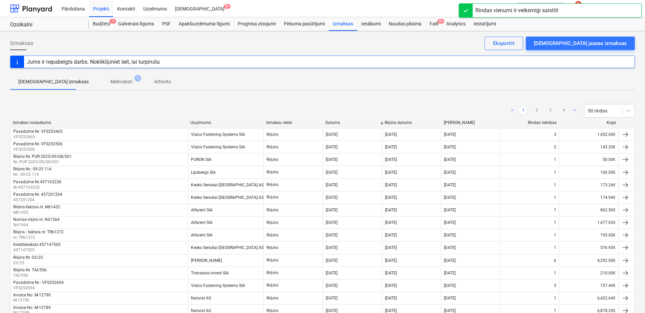
click at [110, 79] on p "Melnraksti" at bounding box center [121, 81] width 22 height 7
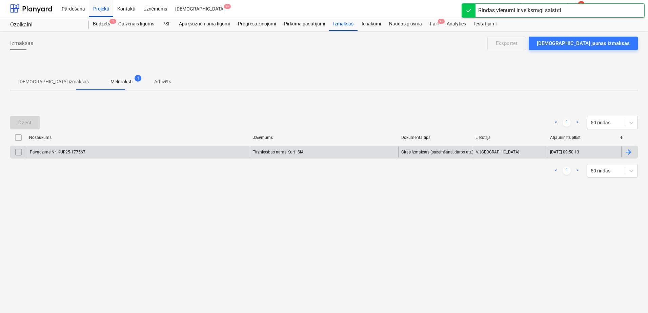
click at [301, 155] on div "Tirzniecības nams Kurši SIA" at bounding box center [324, 152] width 149 height 11
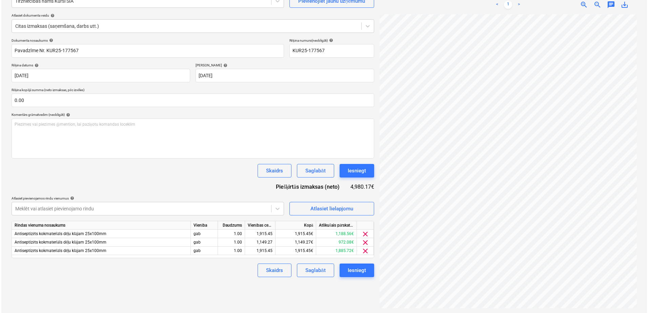
scroll to position [68, 0]
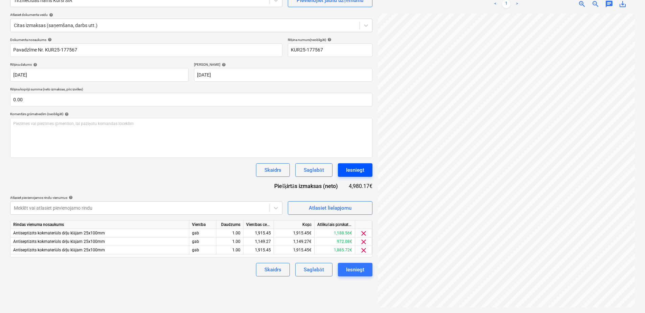
click at [358, 169] on div "Iesniegt" at bounding box center [355, 170] width 18 height 9
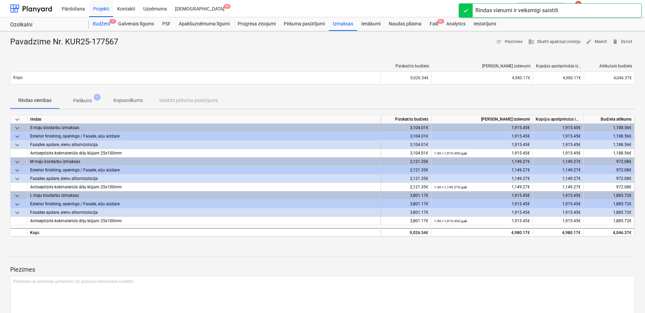
click at [105, 24] on div "Budžets 1" at bounding box center [101, 24] width 25 height 14
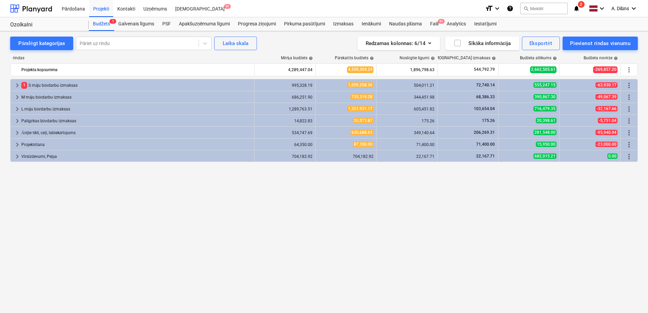
drag, startPoint x: 434, startPoint y: 212, endPoint x: 374, endPoint y: 199, distance: 61.6
drag, startPoint x: 374, startPoint y: 199, endPoint x: 353, endPoint y: 196, distance: 20.8
click at [353, 196] on div "keyboard_arrow_right 1 S māju būvdarbu izmaksas 995,328.19 1,059,258.36 504,011…" at bounding box center [323, 182] width 627 height 206
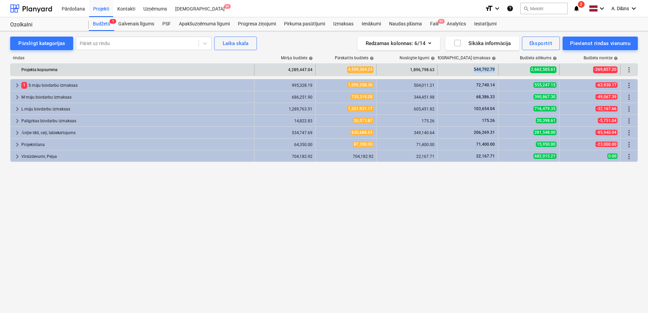
drag, startPoint x: 464, startPoint y: 67, endPoint x: 498, endPoint y: 66, distance: 34.2
click at [498, 66] on div "Projekta kopsumma 4,289,447.04 4,559,304.24 1,896,798.63 544,792.79 2,662,505.6…" at bounding box center [323, 69] width 627 height 11
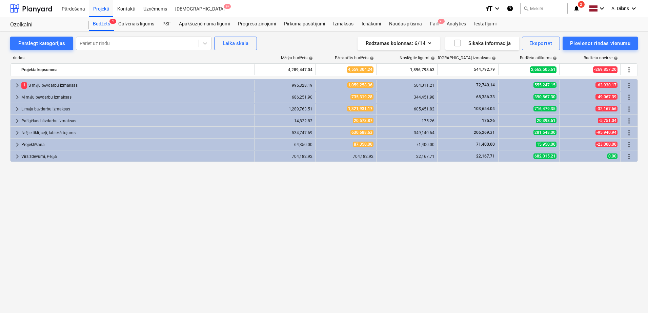
drag, startPoint x: 498, startPoint y: 66, endPoint x: 477, endPoint y: 58, distance: 23.4
click at [477, 58] on div "Apstiprinātas izmaksas help" at bounding box center [462, 58] width 66 height 5
drag, startPoint x: 477, startPoint y: 188, endPoint x: 460, endPoint y: 186, distance: 17.1
click at [460, 186] on div "keyboard_arrow_right 1 S māju būvdarbu izmaksas 995,328.19 1,059,258.36 504,011…" at bounding box center [323, 182] width 627 height 206
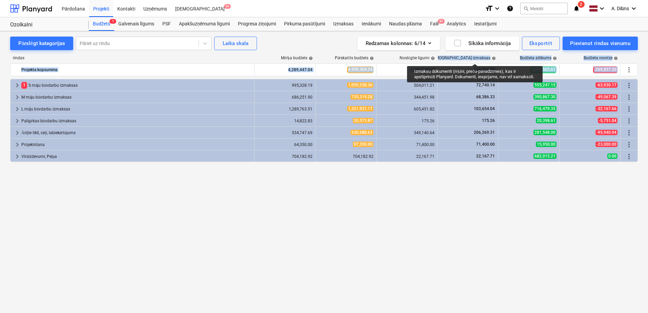
drag, startPoint x: 451, startPoint y: 57, endPoint x: 476, endPoint y: 77, distance: 32.0
click at [476, 77] on div "rindas Mērķa budžets help Pārskatīts budžets help Noslēgtie līgumi help Apstipr…" at bounding box center [323, 171] width 627 height 243
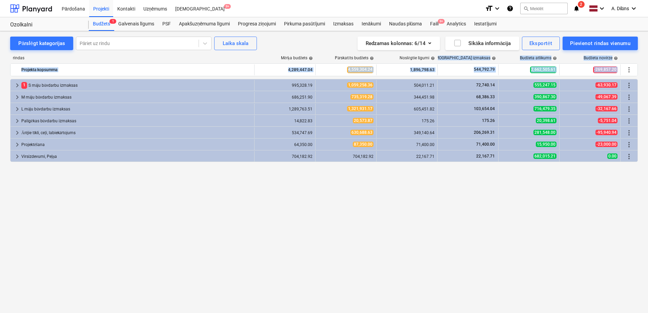
click at [293, 204] on div "keyboard_arrow_right 1 S māju būvdarbu izmaksas 995,328.19 1,059,258.36 504,011…" at bounding box center [323, 182] width 627 height 206
click at [377, 225] on div "keyboard_arrow_right 1 S māju būvdarbu izmaksas 995,328.19 1,059,258.36 504,011…" at bounding box center [323, 182] width 627 height 206
click at [325, 50] on div "Redzamas kolonnas : 6/14 Sīkāka informācija Eksportēt Pievienot rindas vienumu" at bounding box center [472, 44] width 329 height 14
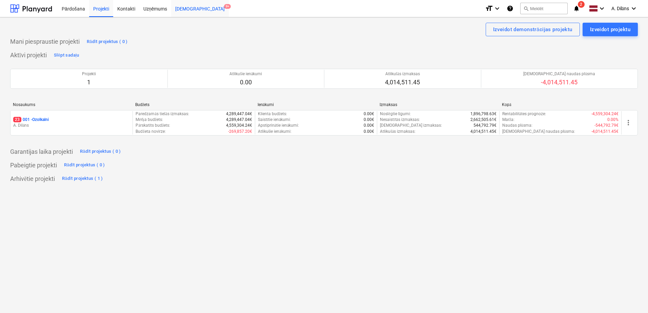
click at [184, 9] on div "[DEMOGRAPHIC_DATA] 9+" at bounding box center [200, 8] width 58 height 17
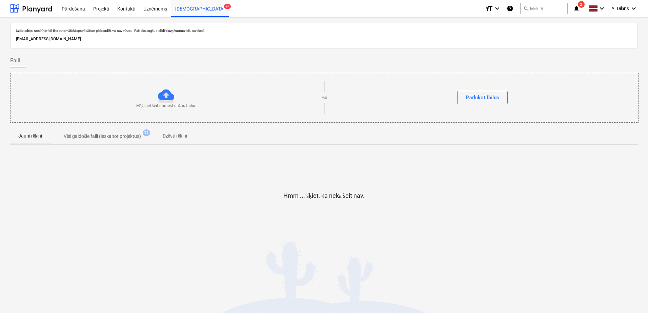
click at [134, 138] on p "Visi gaidošie faili (ieskaitot projektus)" at bounding box center [102, 136] width 77 height 7
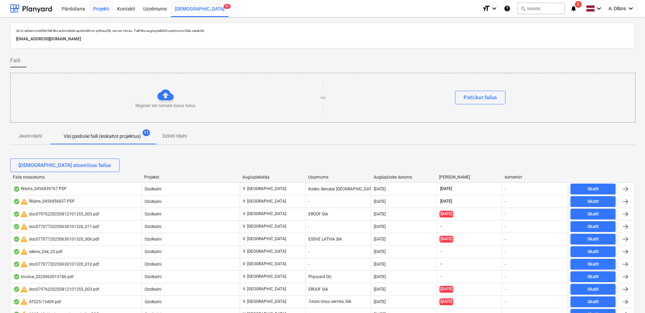
click at [92, 9] on div "Projekti" at bounding box center [101, 8] width 24 height 17
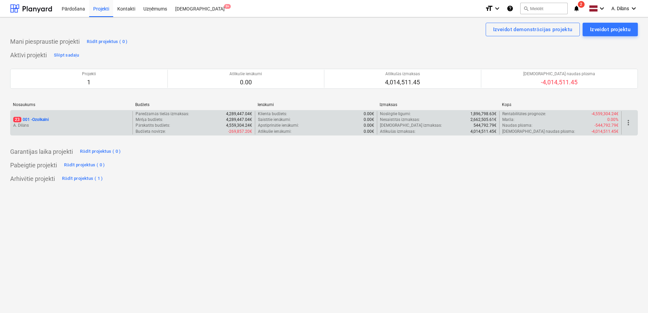
click at [81, 128] on p "A. Dilāns" at bounding box center [71, 126] width 117 height 6
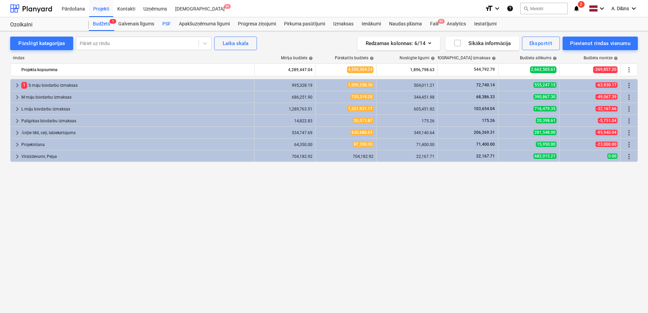
click at [165, 23] on div "PSF" at bounding box center [166, 24] width 17 height 14
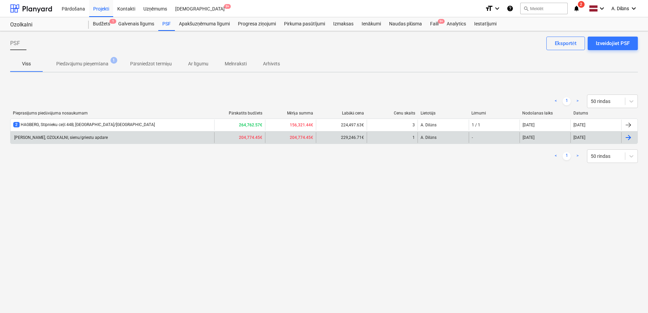
click at [115, 139] on div "[PERSON_NAME], OZOLKALNI, sienu/griestu apdare" at bounding box center [112, 137] width 204 height 11
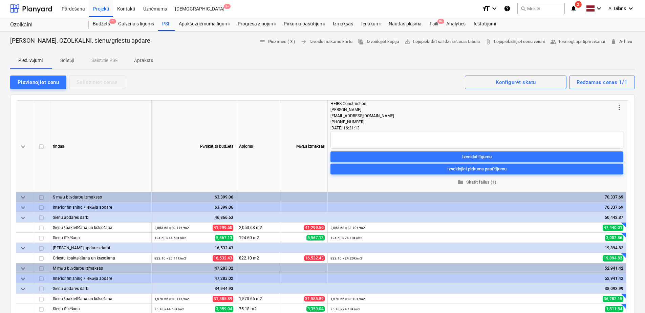
click at [71, 62] on p "Solītāji" at bounding box center [67, 60] width 16 height 7
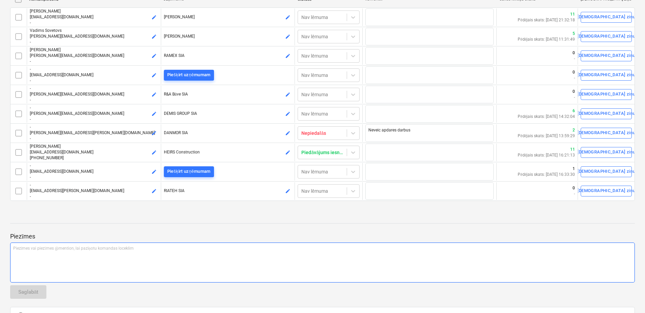
scroll to position [135, 0]
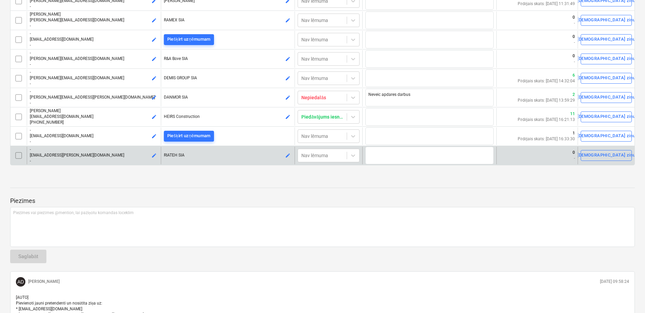
click at [19, 155] on input "checkbox" at bounding box center [18, 155] width 11 height 11
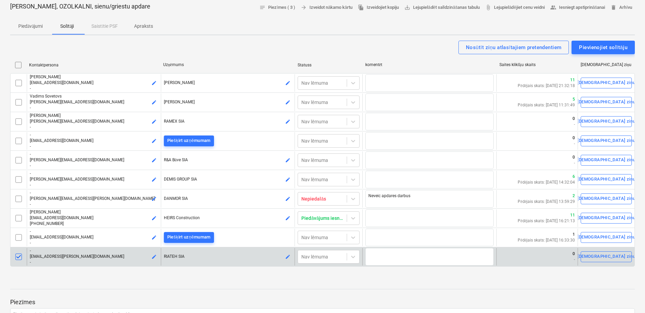
scroll to position [0, 0]
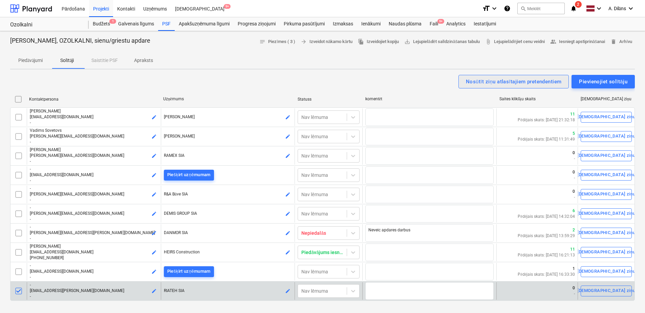
click at [508, 84] on div "Nosūtīt ziņu atlasītajiem pretendentiem" at bounding box center [514, 81] width 96 height 9
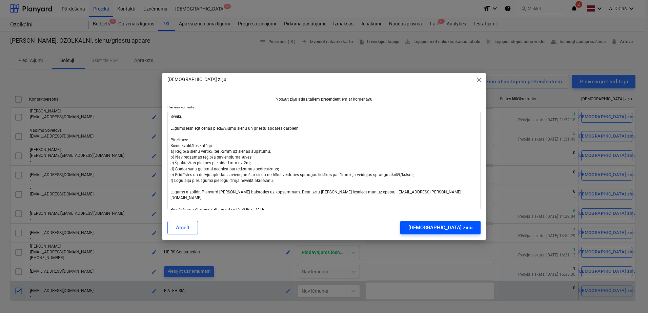
click at [455, 229] on div "[DEMOGRAPHIC_DATA] ziņu" at bounding box center [440, 227] width 64 height 9
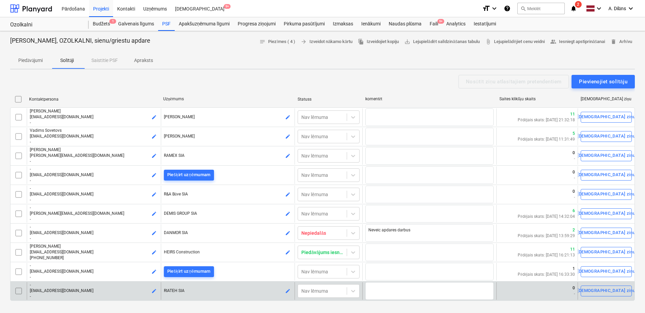
click at [571, 6] on icon "notifications" at bounding box center [573, 8] width 7 height 8
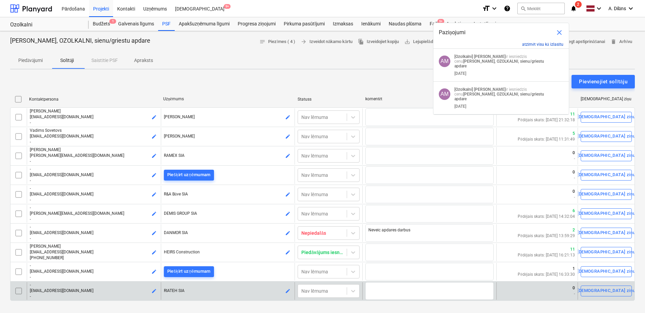
click at [555, 44] on button "atzīmēt visu kā izlasītu" at bounding box center [542, 44] width 41 height 5
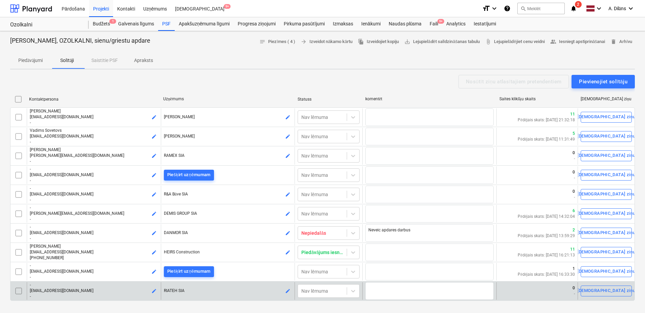
click at [348, 75] on div "Nosūtīt ziņu atlasītajiem pretendentiem Pievienojiet solītāju" at bounding box center [322, 82] width 625 height 14
click at [26, 56] on span "Piedāvājumi" at bounding box center [30, 60] width 41 height 11
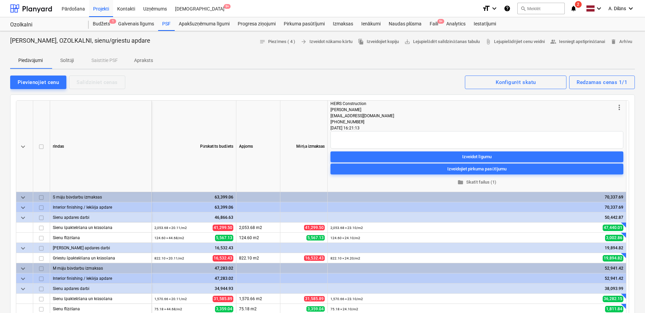
drag, startPoint x: 406, startPoint y: 83, endPoint x: 398, endPoint y: 77, distance: 10.4
drag, startPoint x: 398, startPoint y: 77, endPoint x: 392, endPoint y: 75, distance: 6.2
drag, startPoint x: 392, startPoint y: 75, endPoint x: 363, endPoint y: 75, distance: 28.1
click at [363, 75] on div "Pievienojiet cenu Salīdziniet cenas Redzamas cenas 1/1 Konfigurēt skatu" at bounding box center [322, 82] width 625 height 14
click at [105, 25] on div "Budžets 1" at bounding box center [101, 24] width 25 height 14
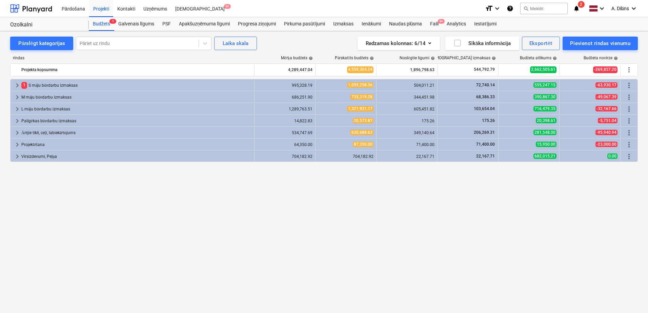
drag, startPoint x: 270, startPoint y: 196, endPoint x: 255, endPoint y: 192, distance: 15.9
drag, startPoint x: 255, startPoint y: 192, endPoint x: 231, endPoint y: 191, distance: 23.4
click at [231, 191] on div "keyboard_arrow_right 1 S māju būvdarbu izmaksas 995,328.19 1,059,258.36 504,011…" at bounding box center [323, 182] width 627 height 206
click at [97, 191] on div "keyboard_arrow_right 1 S māju būvdarbu izmaksas 995,328.19 1,059,258.36 504,011…" at bounding box center [323, 182] width 627 height 206
click at [200, 23] on div "Apakšuzņēmuma līgumi" at bounding box center [204, 24] width 59 height 14
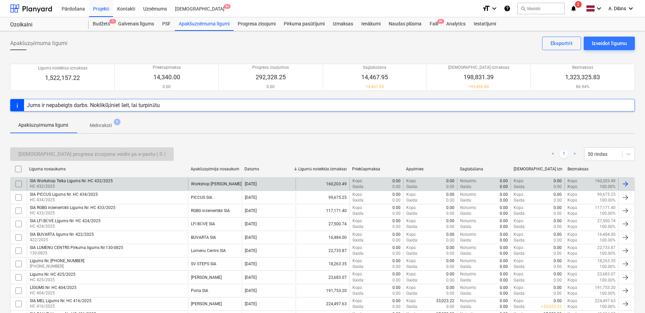
click at [108, 183] on div "SIA Workshop Teika Līgums Nr. HC 432/2025" at bounding box center [71, 180] width 83 height 5
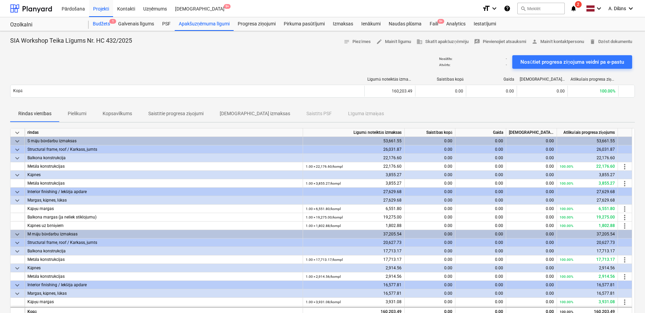
click at [106, 25] on div "Budžets 1" at bounding box center [101, 24] width 25 height 14
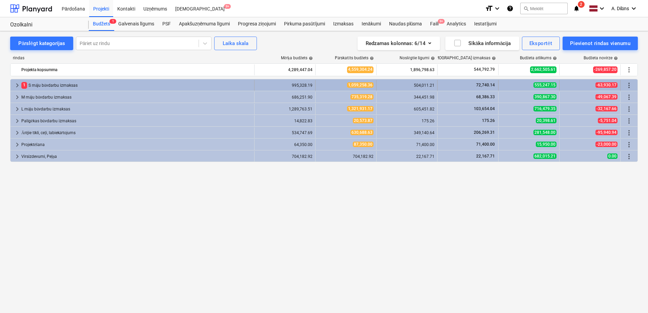
click at [23, 87] on span "1" at bounding box center [24, 85] width 6 height 6
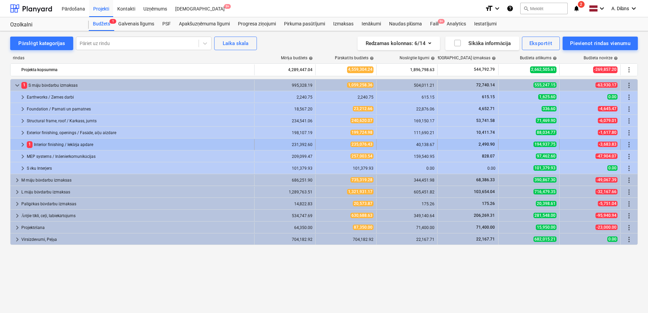
click at [25, 144] on span "keyboard_arrow_right" at bounding box center [23, 145] width 8 height 8
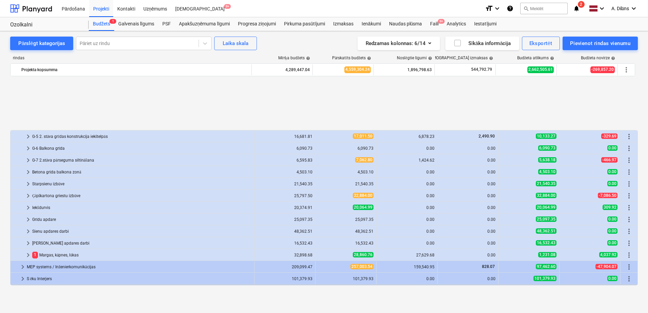
scroll to position [114, 0]
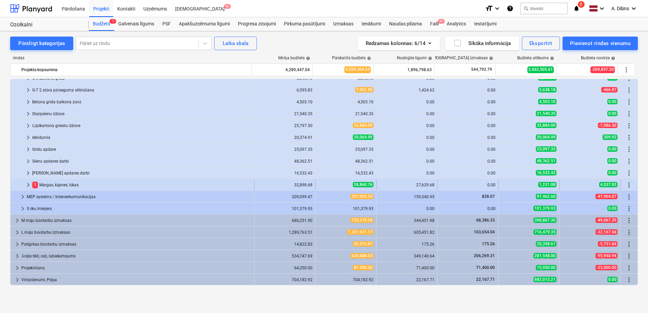
click at [26, 183] on span "keyboard_arrow_right" at bounding box center [28, 185] width 8 height 8
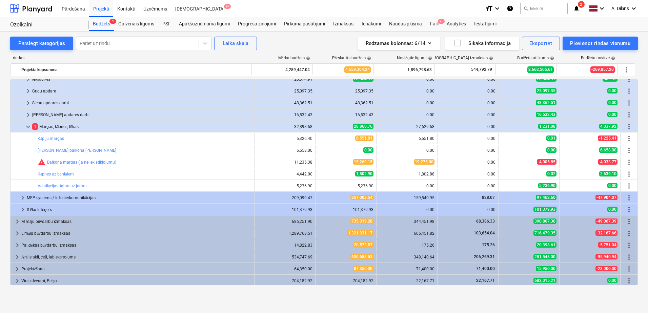
scroll to position [173, 0]
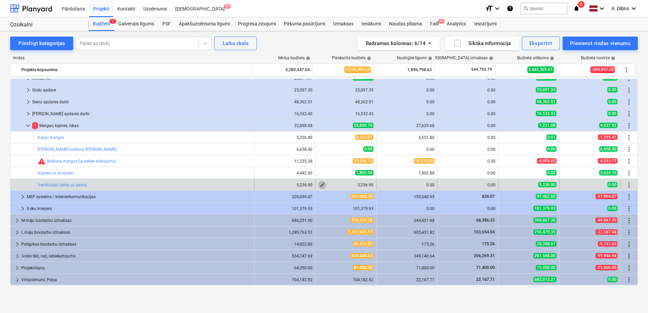
click at [320, 186] on span "edit" at bounding box center [321, 184] width 5 height 5
type textarea "x"
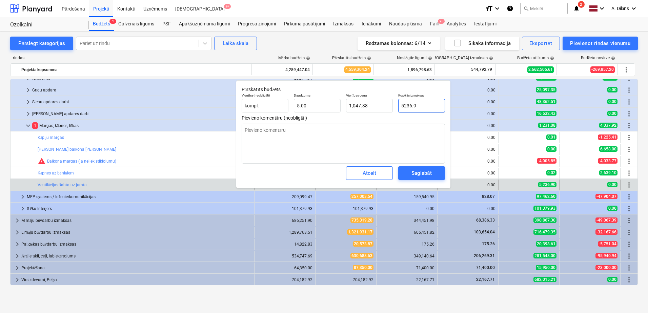
drag, startPoint x: 428, startPoint y: 105, endPoint x: 393, endPoint y: 104, distance: 35.6
click at [393, 104] on div "Vienība (neobligāti) kompl. Daudzums 5.00 Vienības cena 1,047.38 Kopējās izmaks…" at bounding box center [343, 102] width 209 height 25
type input "2"
type textarea "x"
type input "0.40"
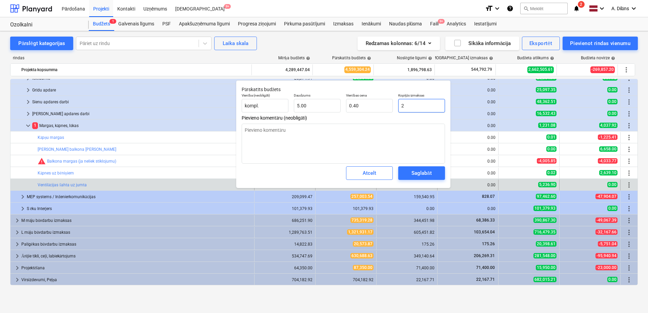
type textarea "x"
type input "26"
type input "5.20"
type textarea "x"
type input "266"
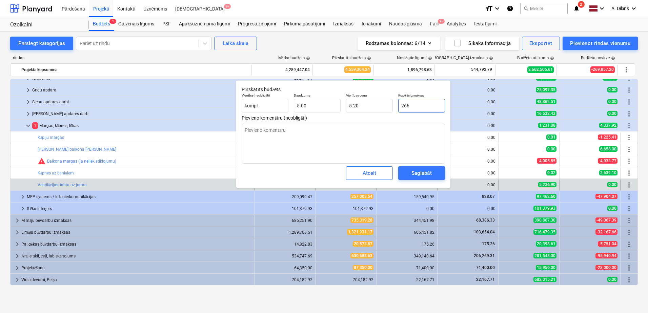
type input "53.20"
type textarea "x"
type input "2660"
type input "532.00"
type textarea "x"
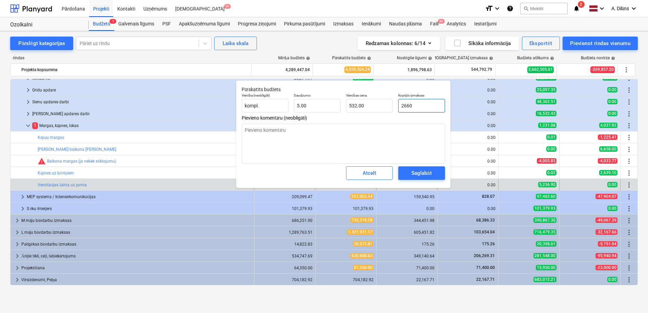
type input "266"
type input "53.20"
type textarea "x"
type input "26"
type input "5.20"
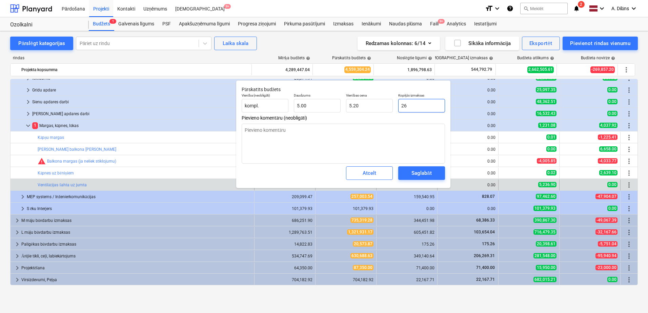
type textarea "x"
type input "2"
type input "0.40"
type textarea "x"
type input "28"
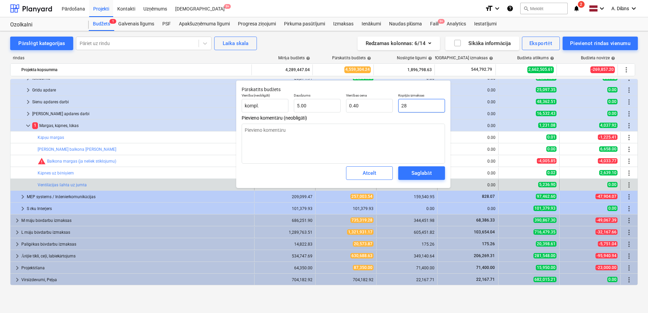
type input "5.60"
type textarea "x"
type input "2"
type input "0.40"
type textarea "x"
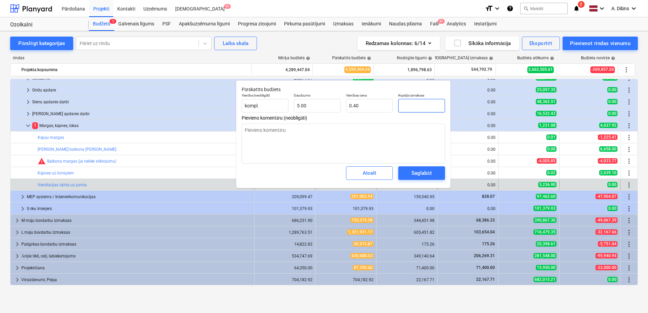
type input "0.00"
type textarea "x"
type input "3"
type input "0.60"
type textarea "x"
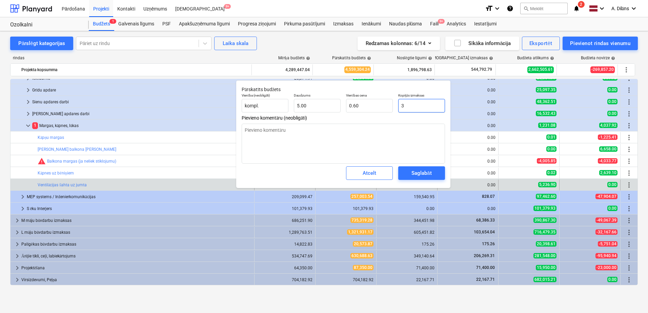
type input "30"
type input "6.00"
type textarea "x"
type input "300"
type input "60.00"
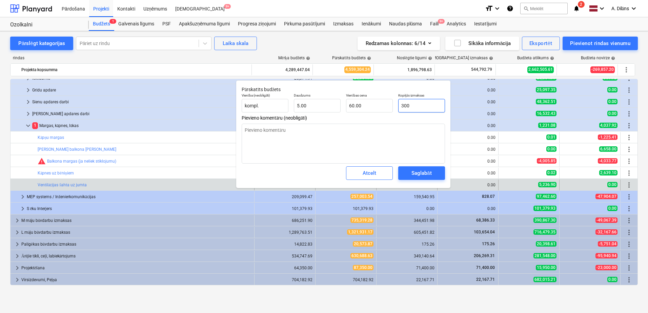
type textarea "x"
type input "3000"
type input "600.00"
type input "3000"
type textarea "x"
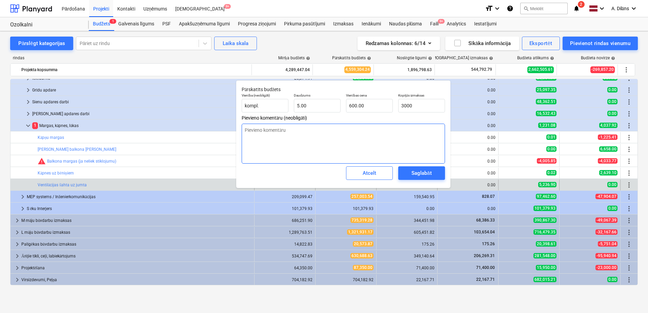
type input "3,000.00"
click at [413, 149] on textarea at bounding box center [342, 144] width 203 height 40
click at [422, 176] on div "Saglabāt" at bounding box center [421, 173] width 20 height 9
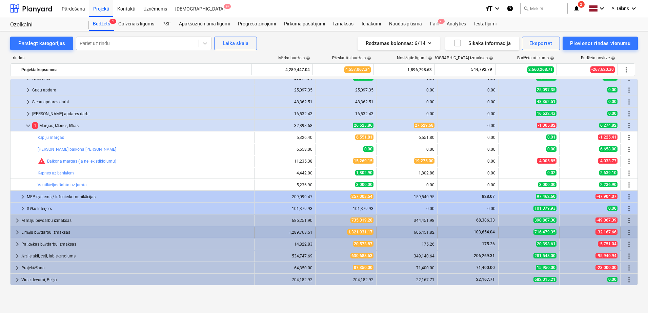
click at [15, 230] on span "keyboard_arrow_right" at bounding box center [17, 232] width 8 height 8
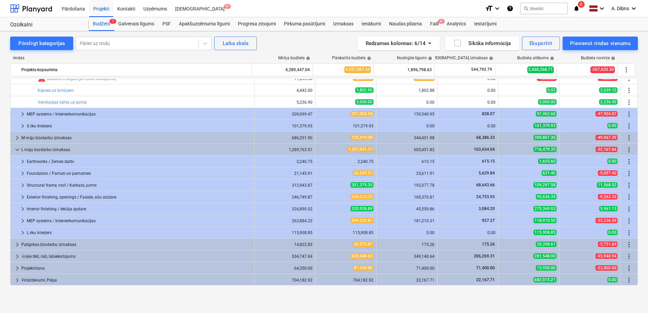
scroll to position [256, 0]
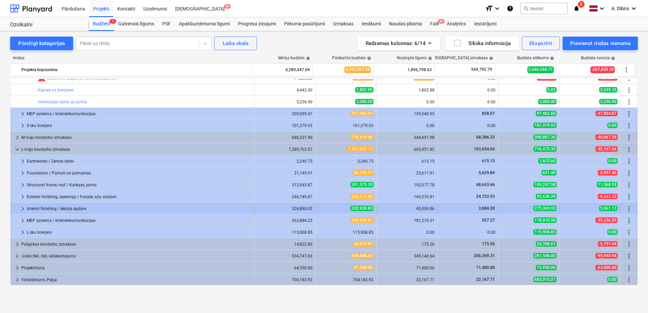
click at [22, 210] on span "keyboard_arrow_right" at bounding box center [23, 209] width 8 height 8
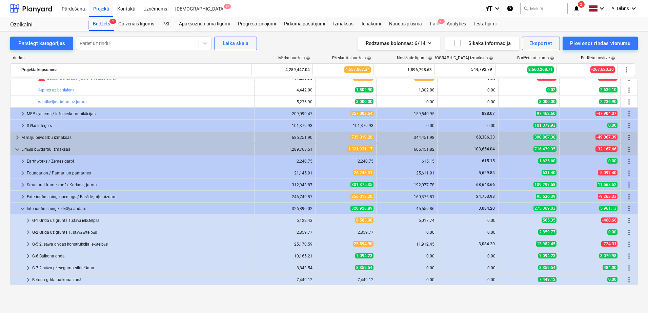
click at [22, 210] on span "keyboard_arrow_down" at bounding box center [23, 209] width 8 height 8
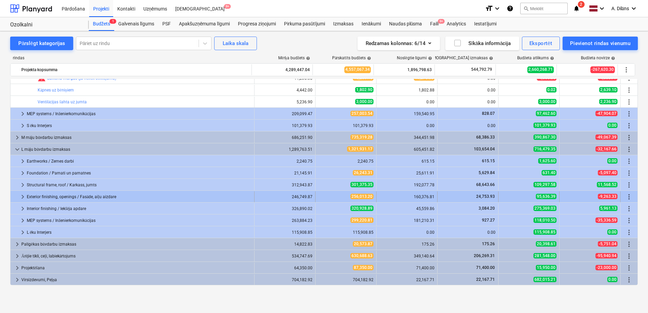
click at [22, 196] on span "keyboard_arrow_right" at bounding box center [23, 197] width 8 height 8
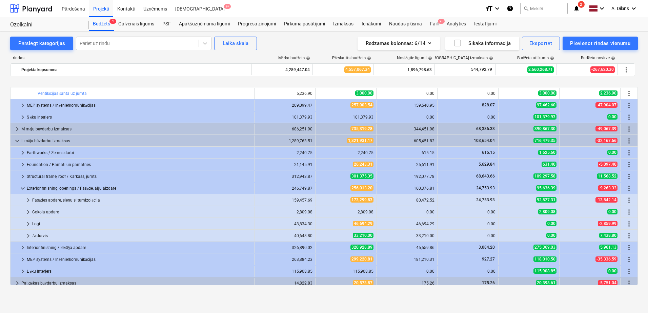
scroll to position [290, 0]
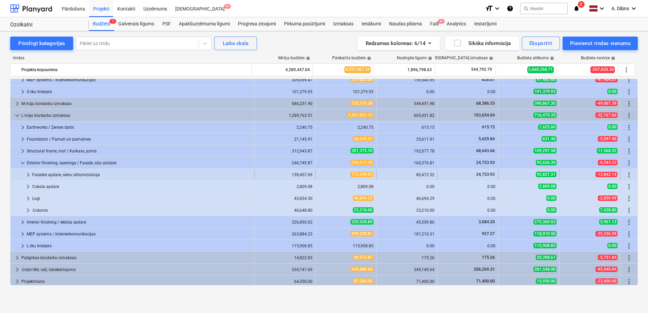
click at [30, 173] on span "keyboard_arrow_right" at bounding box center [28, 175] width 8 height 8
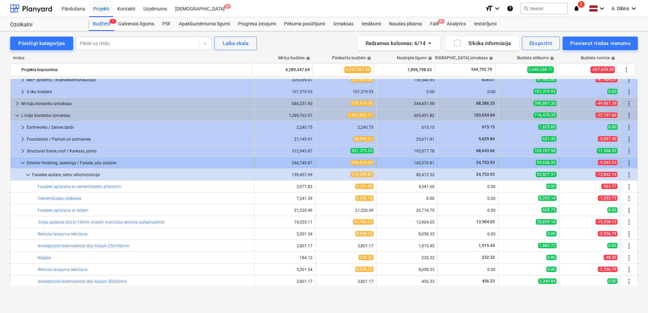
click at [21, 162] on span "keyboard_arrow_down" at bounding box center [23, 163] width 8 height 8
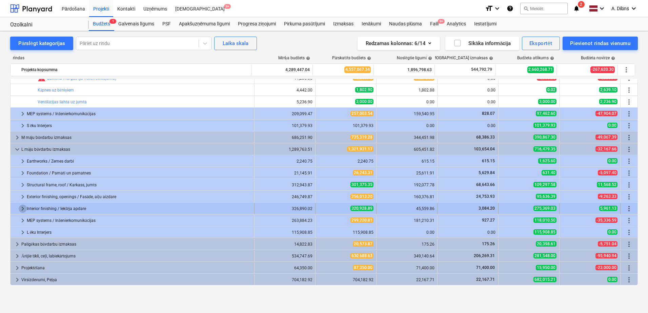
click at [23, 207] on span "keyboard_arrow_right" at bounding box center [23, 209] width 8 height 8
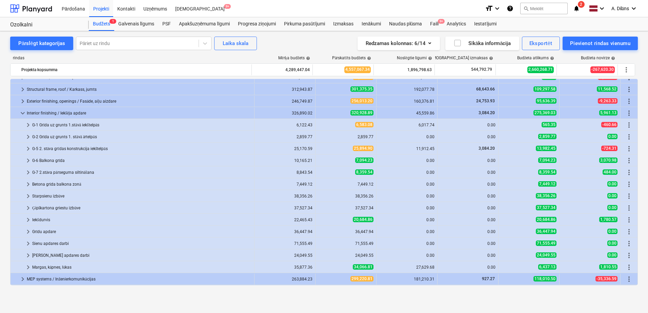
scroll to position [358, 0]
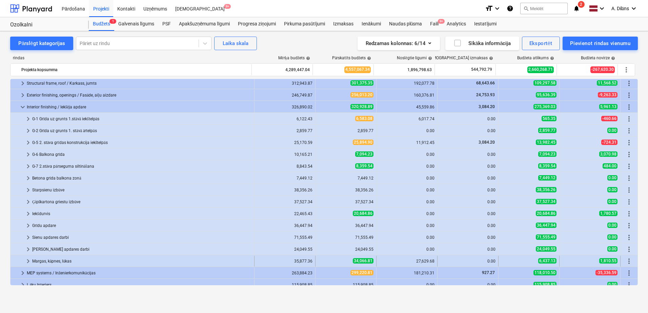
click at [29, 261] on span "keyboard_arrow_right" at bounding box center [28, 261] width 8 height 8
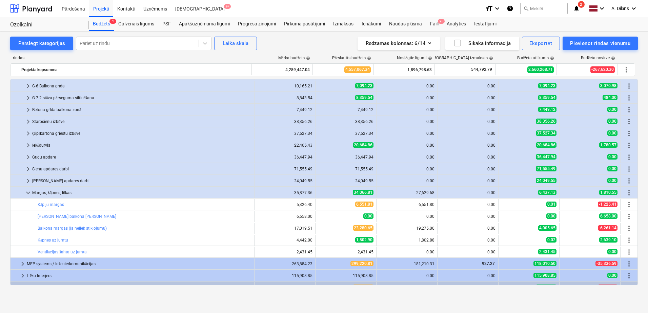
scroll to position [459, 0]
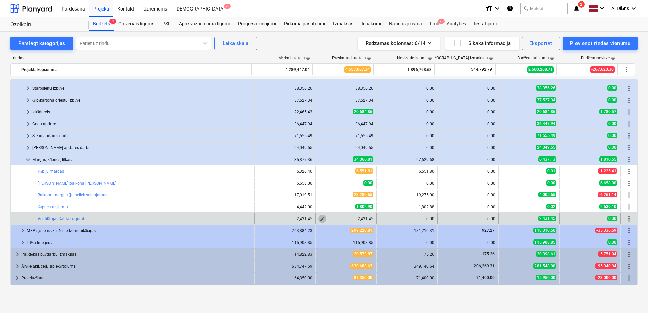
click at [320, 219] on span "edit" at bounding box center [321, 218] width 5 height 5
type textarea "x"
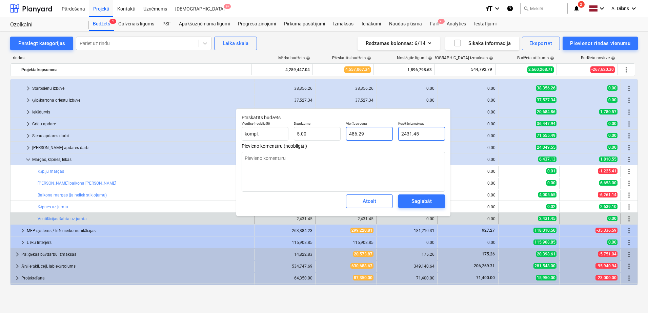
drag, startPoint x: 423, startPoint y: 134, endPoint x: 390, endPoint y: 133, distance: 32.5
click at [390, 133] on div "Vienība (neobligāti) kompl. Daudzums 5.00 Vienības cena 486.29 Kopējās izmaksas…" at bounding box center [343, 131] width 209 height 25
type input "3"
type textarea "x"
type input "0.60"
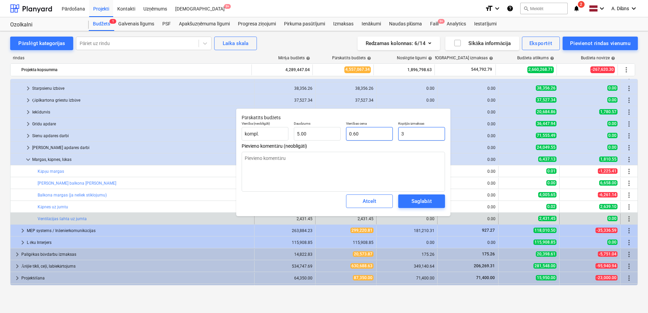
type textarea "x"
type input "30"
type input "6.00"
type textarea "x"
type input "300"
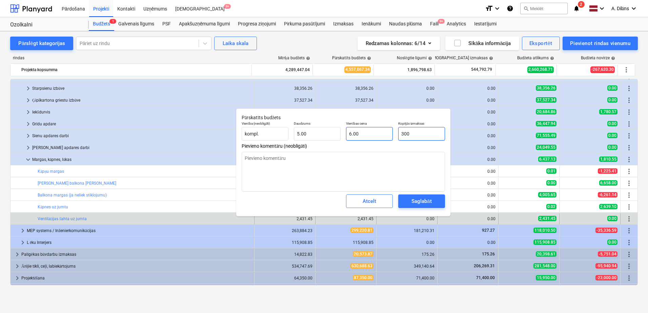
type input "60.00"
type textarea "x"
type input "3000"
type input "600.00"
type input "3000"
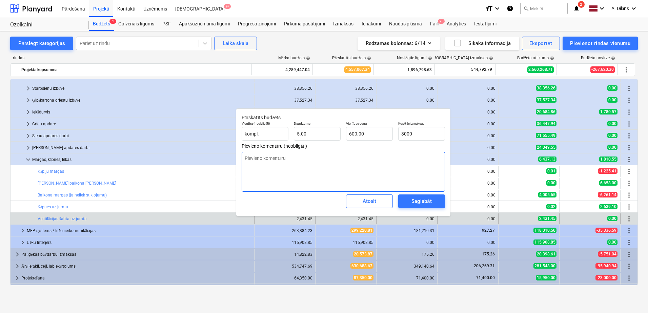
type textarea "x"
type input "3,000.00"
click at [392, 166] on textarea at bounding box center [342, 172] width 203 height 40
click at [419, 199] on div "Saglabāt" at bounding box center [421, 201] width 20 height 9
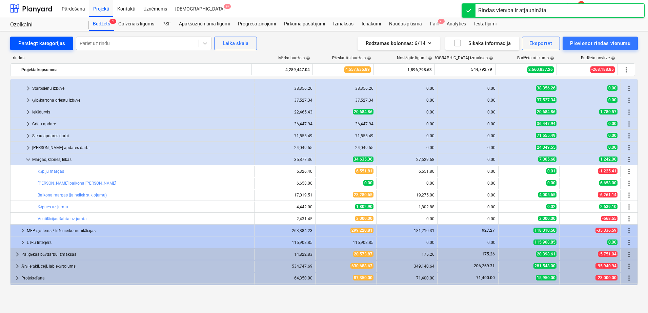
click at [30, 43] on div "Pārslēgt kategorijas" at bounding box center [41, 43] width 47 height 9
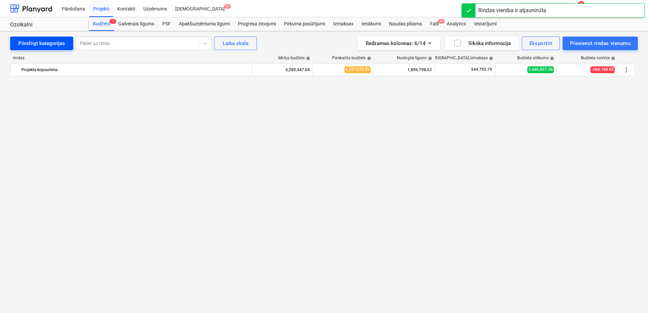
click at [30, 43] on div "Pārslēgt kategorijas" at bounding box center [41, 43] width 47 height 9
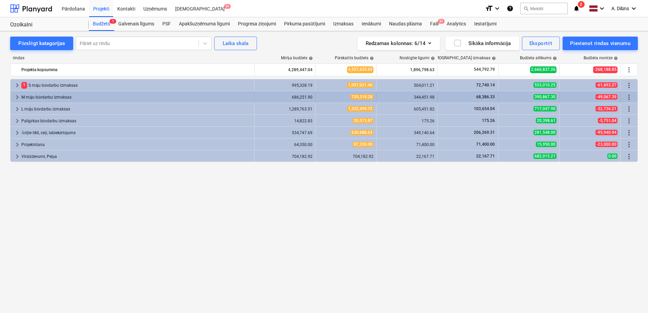
click at [16, 97] on span "keyboard_arrow_right" at bounding box center [17, 97] width 8 height 8
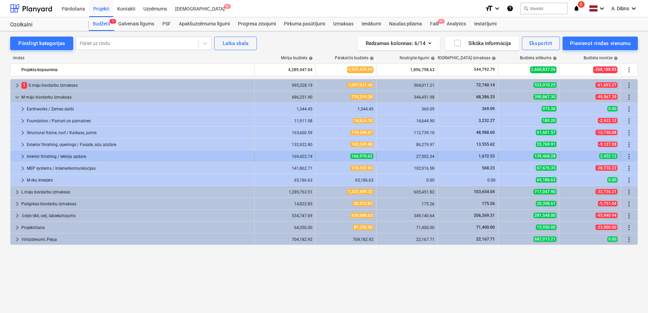
click at [22, 157] on span "keyboard_arrow_right" at bounding box center [23, 156] width 8 height 8
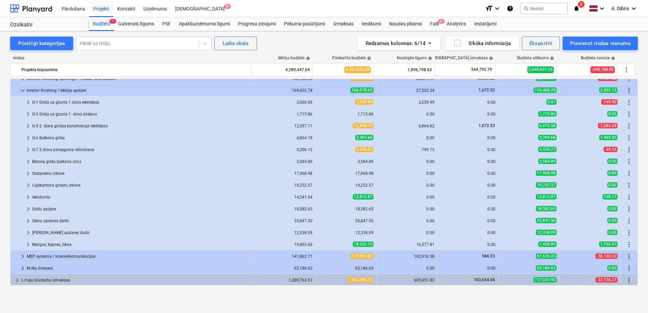
scroll to position [68, 0]
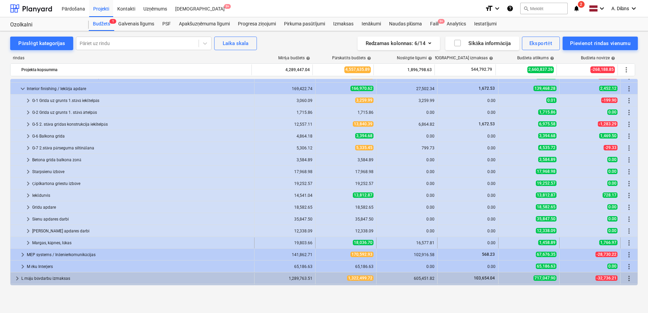
click at [27, 241] on span "keyboard_arrow_right" at bounding box center [28, 243] width 8 height 8
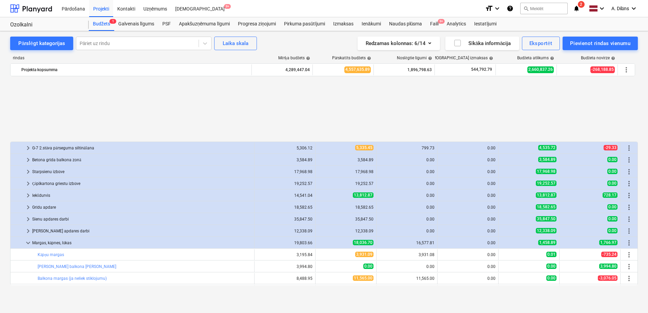
scroll to position [169, 0]
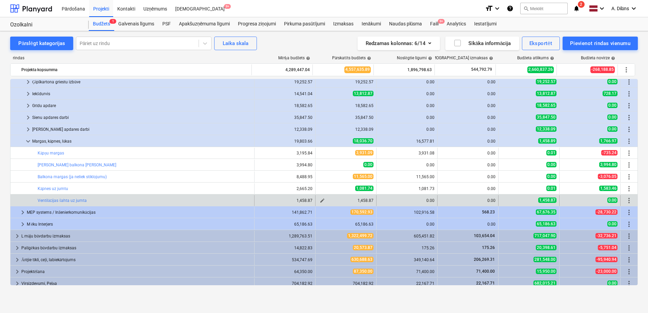
click at [319, 201] on span "edit" at bounding box center [321, 200] width 5 height 5
type textarea "x"
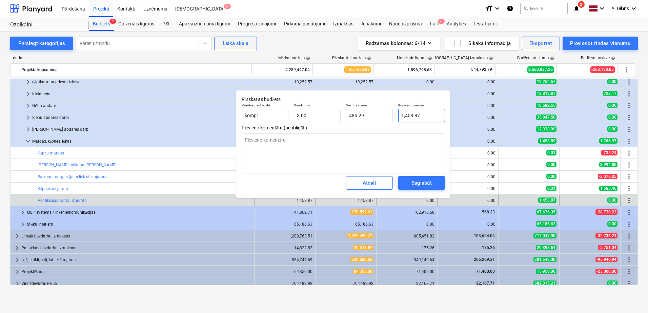
type input "1458.87"
drag, startPoint x: 423, startPoint y: 114, endPoint x: 394, endPoint y: 114, distance: 29.1
click at [394, 114] on div "Vienība (neobligāti) kompl. Daudzums 3.00 Vienības cena 486.29 Kopējās izmaksas…" at bounding box center [343, 112] width 209 height 25
type textarea "x"
type input "9"
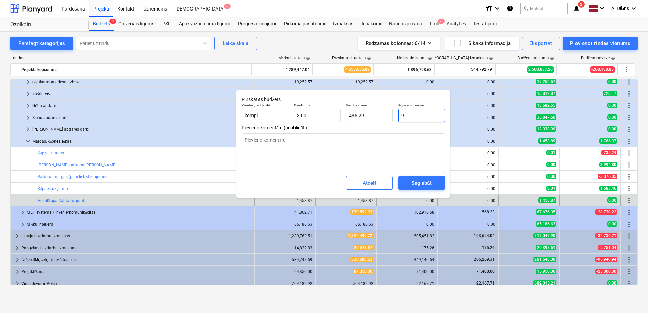
type input "3.00"
type textarea "x"
type input "90"
type input "30.00"
type textarea "x"
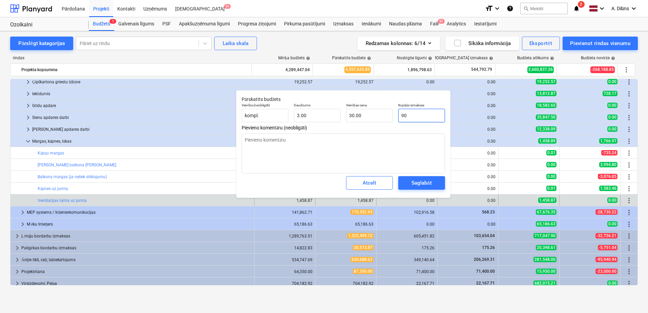
type input "900"
type input "300.00"
type input "900"
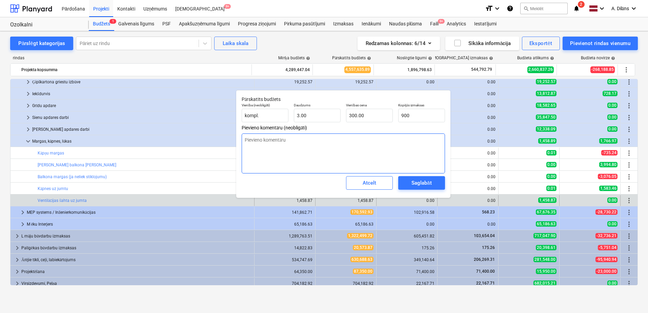
type textarea "x"
type input "900.00"
click at [389, 155] on textarea at bounding box center [342, 153] width 203 height 40
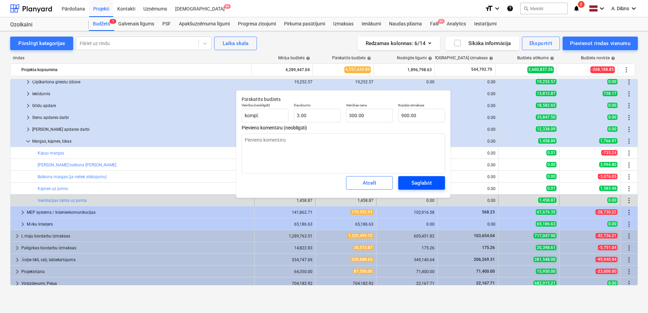
click at [424, 183] on div "Saglabāt" at bounding box center [421, 182] width 20 height 9
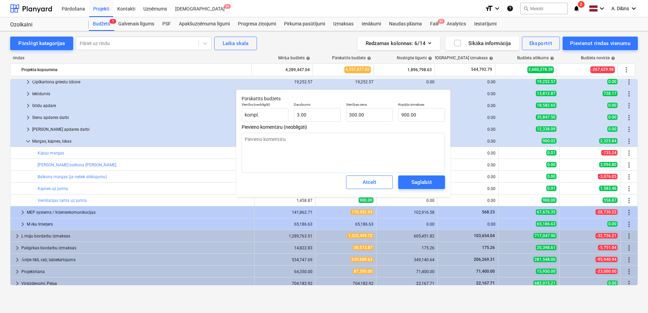
type textarea "x"
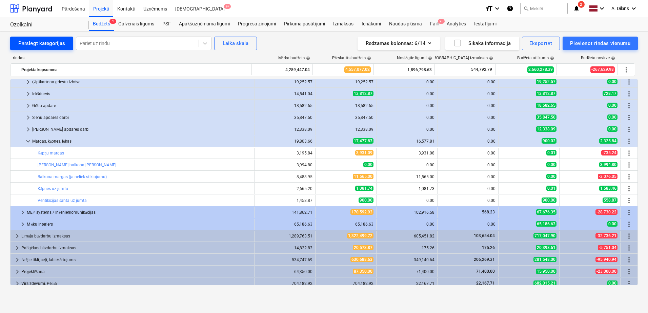
click at [33, 45] on div "Pārslēgt kategorijas" at bounding box center [41, 43] width 47 height 9
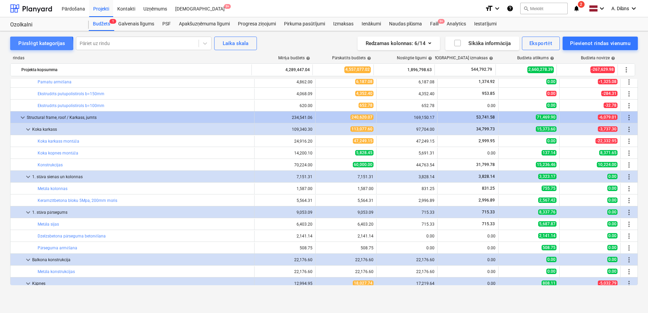
click at [33, 45] on div "Pārslēgt kategorijas" at bounding box center [41, 43] width 47 height 9
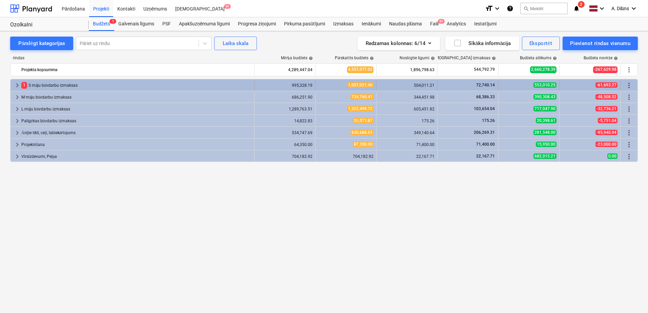
click at [18, 86] on span "keyboard_arrow_right" at bounding box center [17, 85] width 8 height 8
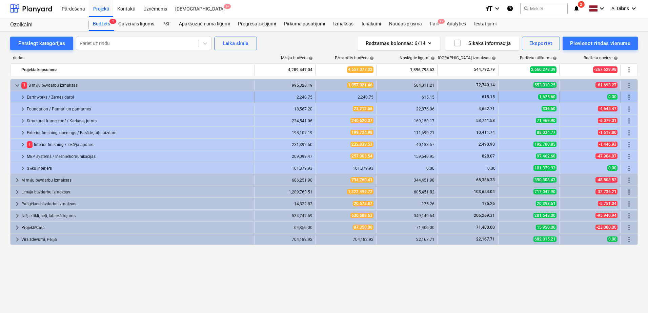
click at [20, 95] on span "keyboard_arrow_right" at bounding box center [23, 97] width 8 height 8
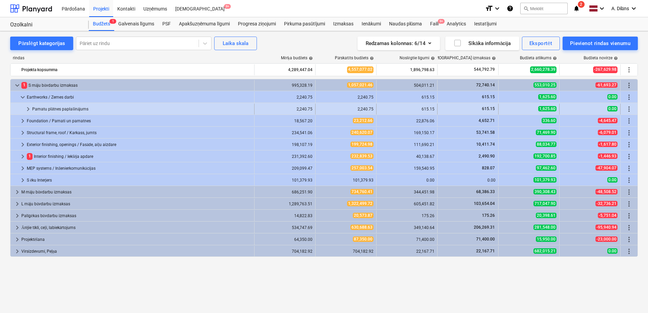
click at [26, 107] on span "keyboard_arrow_right" at bounding box center [28, 109] width 8 height 8
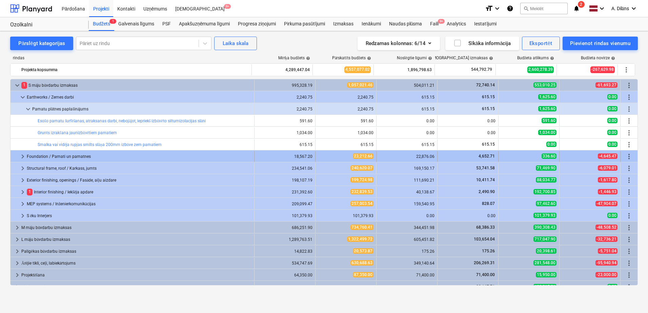
click at [21, 157] on span "keyboard_arrow_right" at bounding box center [23, 156] width 8 height 8
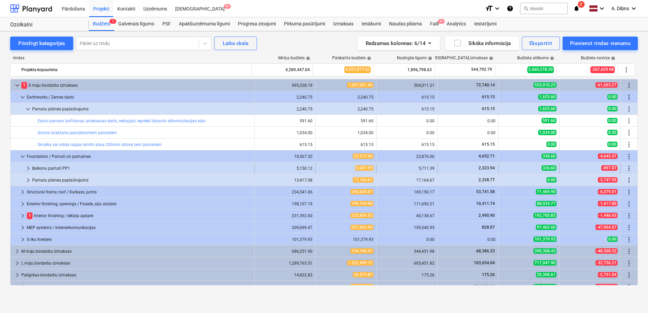
click at [27, 167] on span "keyboard_arrow_right" at bounding box center [28, 168] width 8 height 8
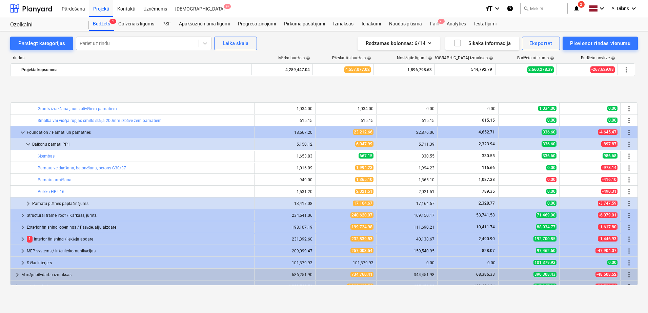
scroll to position [68, 0]
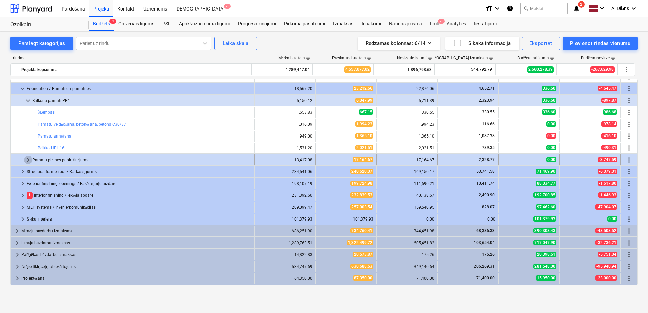
click at [27, 158] on span "keyboard_arrow_right" at bounding box center [28, 160] width 8 height 8
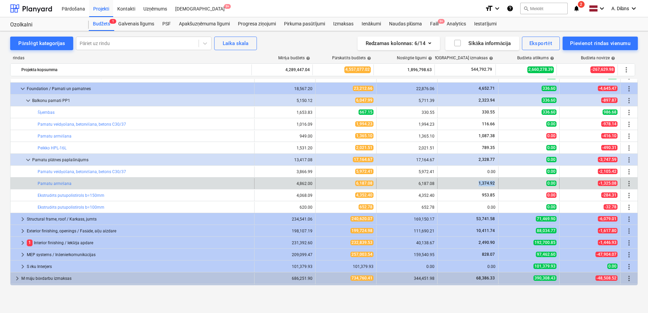
drag, startPoint x: 466, startPoint y: 181, endPoint x: 498, endPoint y: 183, distance: 31.9
click at [498, 183] on div "bar_chart Pamatu armēšana 4,862.00 edit 6,187.08 6,187.08 1,374.92 0.00 -1,325.…" at bounding box center [323, 183] width 627 height 11
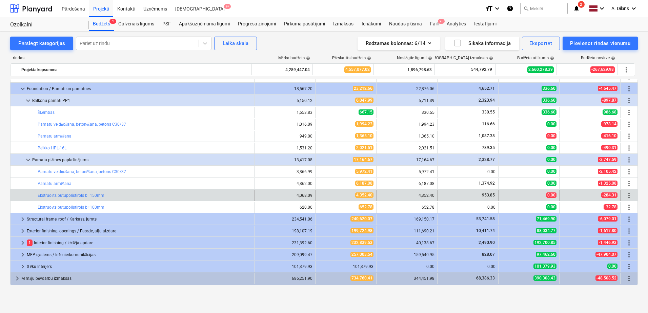
drag, startPoint x: 498, startPoint y: 183, endPoint x: 469, endPoint y: 194, distance: 31.3
click at [469, 194] on div "953.85" at bounding box center [467, 195] width 55 height 6
drag, startPoint x: 470, startPoint y: 195, endPoint x: 491, endPoint y: 196, distance: 21.7
click at [491, 196] on div "953.85" at bounding box center [467, 195] width 55 height 6
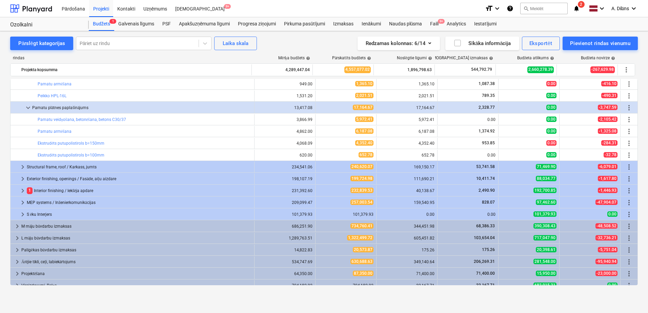
scroll to position [126, 0]
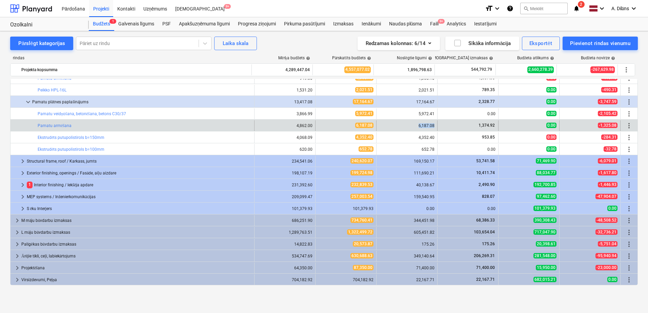
drag, startPoint x: 414, startPoint y: 125, endPoint x: 437, endPoint y: 125, distance: 23.4
click at [437, 125] on div "bar_chart Pamatu armēšana 4,862.00 edit 6,187.08 6,187.08 1,374.92 0.00 -1,325.…" at bounding box center [323, 125] width 627 height 11
click at [484, 125] on span "1,374.92" at bounding box center [487, 125] width 18 height 5
drag, startPoint x: 474, startPoint y: 125, endPoint x: 494, endPoint y: 124, distance: 19.3
click at [494, 124] on div "1,374.92" at bounding box center [467, 125] width 61 height 11
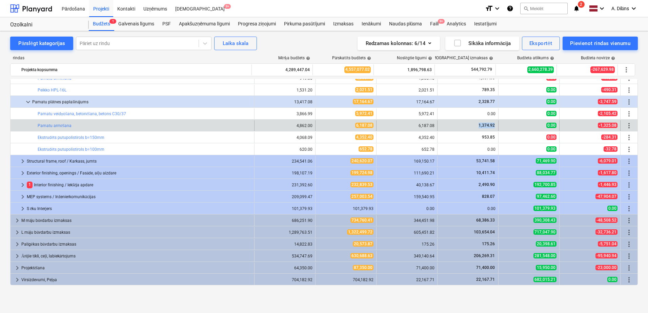
drag, startPoint x: 494, startPoint y: 124, endPoint x: 482, endPoint y: 125, distance: 11.9
click at [482, 125] on span "1,374.92" at bounding box center [487, 125] width 18 height 5
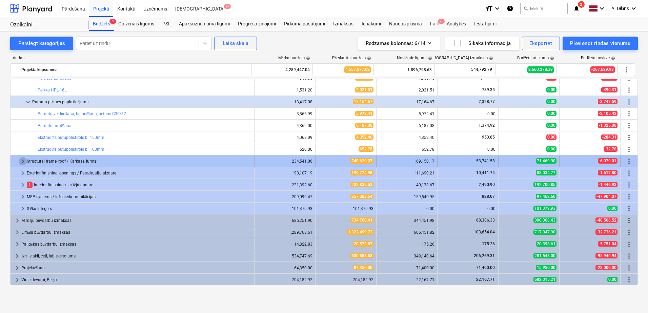
click at [21, 160] on span "keyboard_arrow_right" at bounding box center [23, 161] width 8 height 8
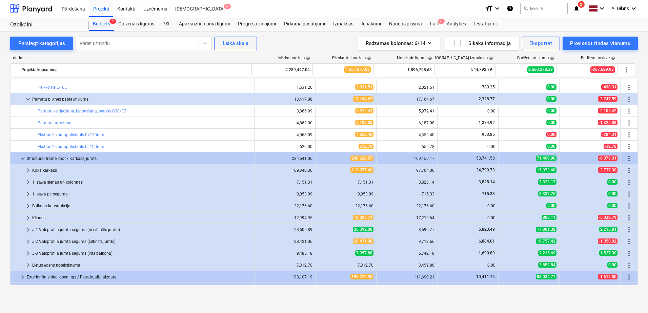
scroll to position [131, 0]
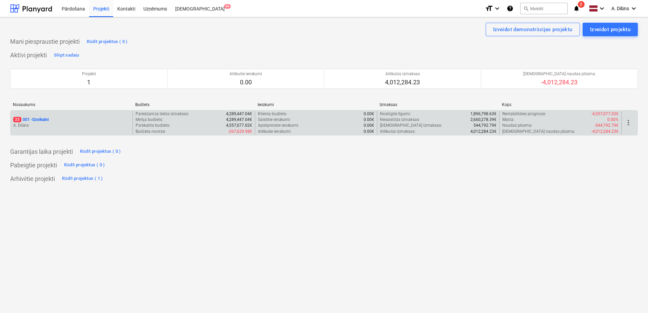
click at [65, 114] on div "23 001 - Ozolkalni A. Dilāns" at bounding box center [71, 122] width 122 height 23
click at [82, 123] on p "A. Dilāns" at bounding box center [71, 126] width 117 height 6
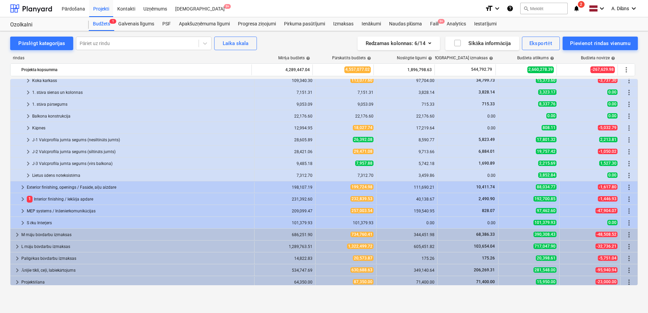
scroll to position [232, 0]
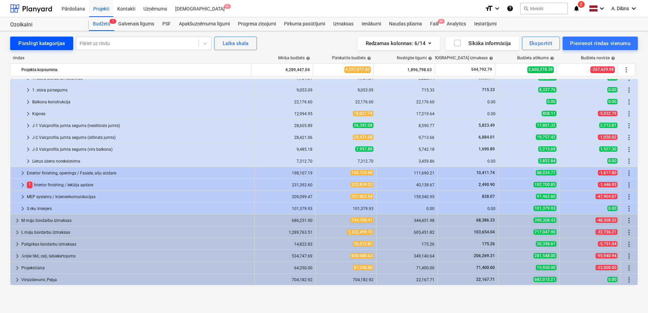
click at [40, 46] on div "Pārslēgt kategorijas" at bounding box center [41, 43] width 47 height 9
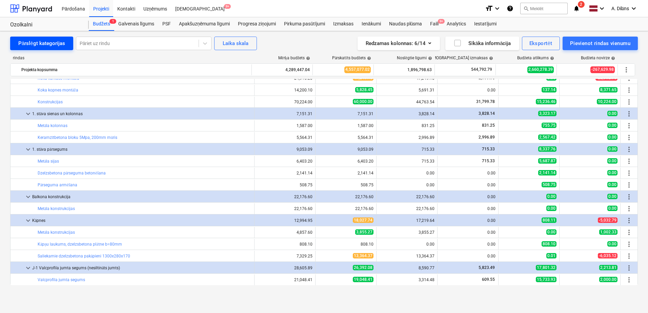
click at [40, 46] on div "Pārslēgt kategorijas" at bounding box center [41, 43] width 47 height 9
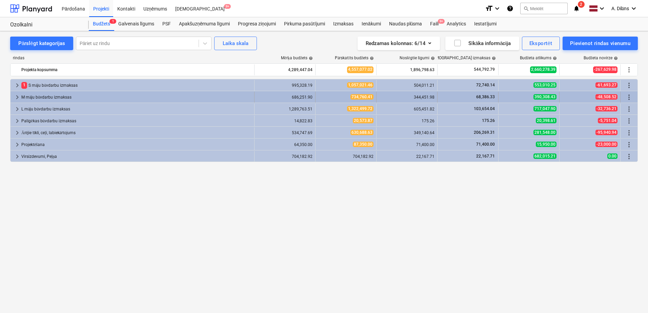
click at [38, 97] on div "M māju būvdarbu izmaksas" at bounding box center [136, 97] width 230 height 11
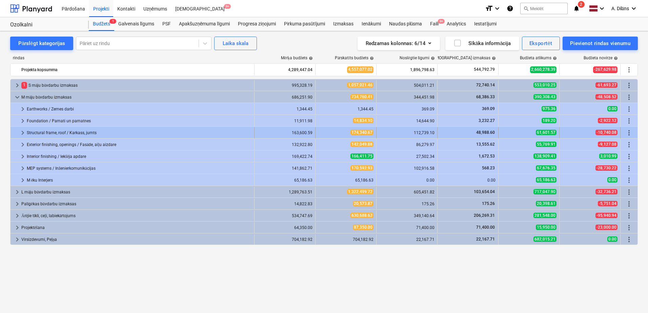
click at [50, 131] on div "Structural frame, roof / Karkass, jumts" at bounding box center [139, 132] width 225 height 11
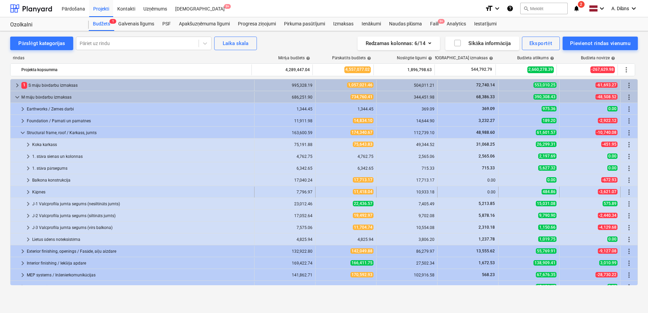
click at [36, 193] on div "Kāpnes" at bounding box center [141, 192] width 219 height 11
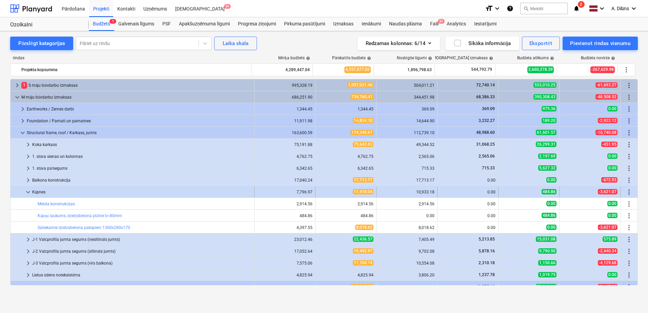
click at [37, 192] on div "Kāpnes" at bounding box center [141, 192] width 219 height 11
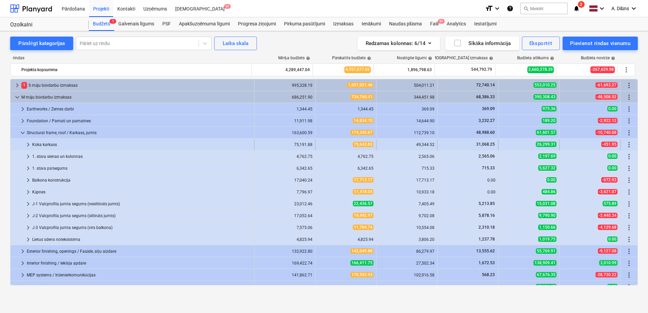
click at [40, 144] on div "Koka karkass" at bounding box center [141, 144] width 219 height 11
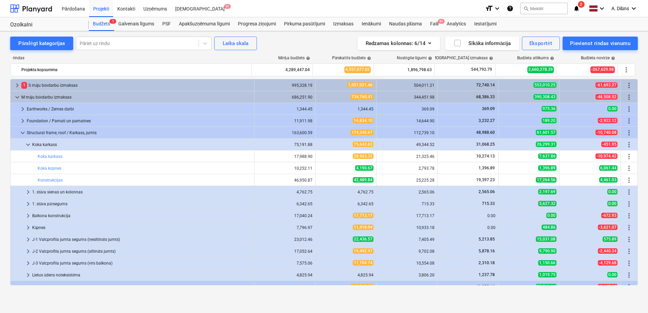
click at [40, 144] on div "Koka karkass" at bounding box center [141, 144] width 219 height 11
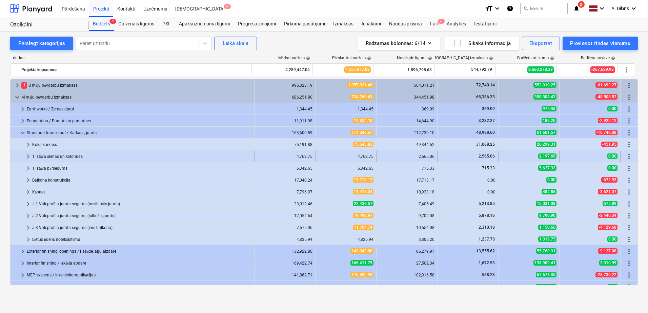
click at [40, 155] on div "1. stāva sienas un kolonnas" at bounding box center [141, 156] width 219 height 11
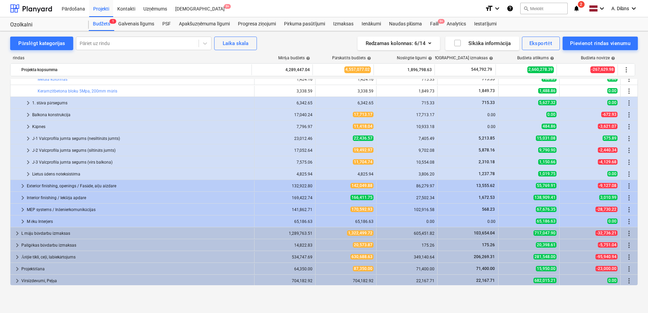
scroll to position [90, 0]
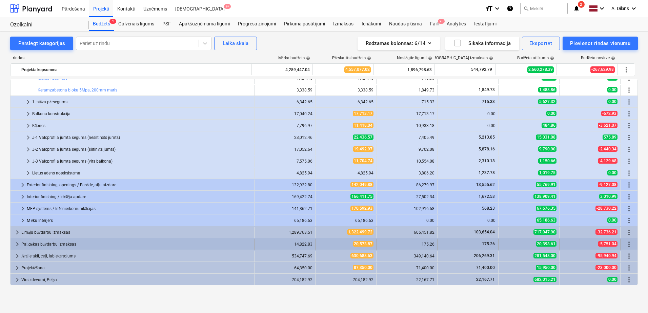
click at [40, 240] on div "Palīgēkas būvdarbu izmaksas" at bounding box center [136, 244] width 230 height 11
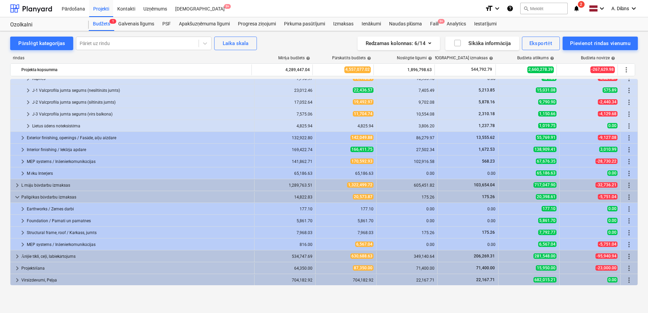
scroll to position [138, 0]
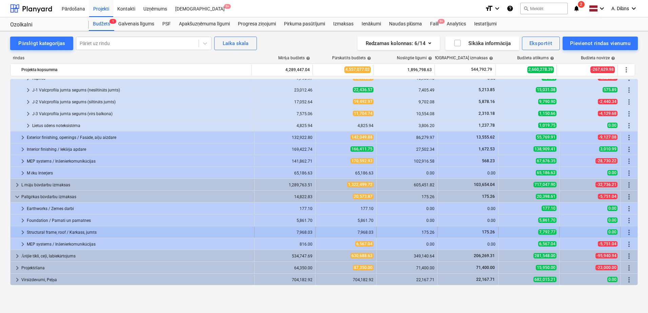
click at [60, 233] on div "Structural frame, roof / Karkass, jumts" at bounding box center [139, 232] width 225 height 11
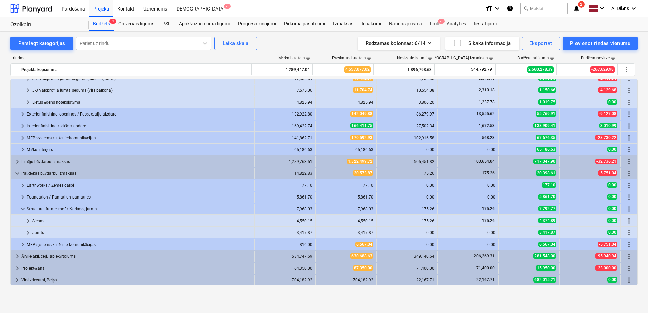
scroll to position [161, 0]
click at [29, 221] on span "keyboard_arrow_right" at bounding box center [28, 220] width 8 height 8
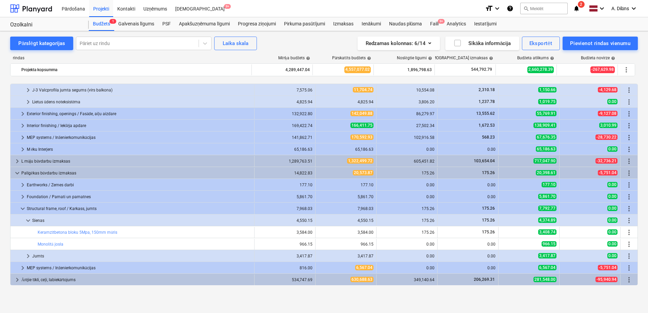
scroll to position [185, 0]
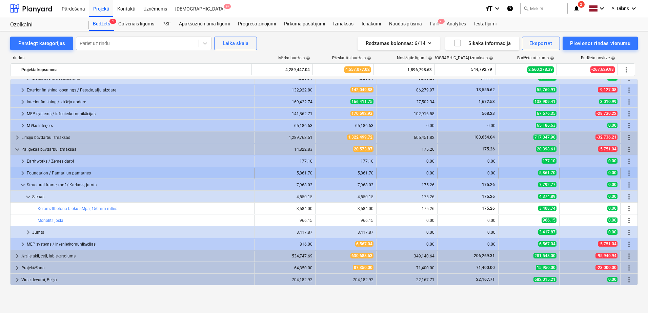
click at [98, 173] on div "Foundation / Pamati un pamatnes" at bounding box center [139, 173] width 225 height 11
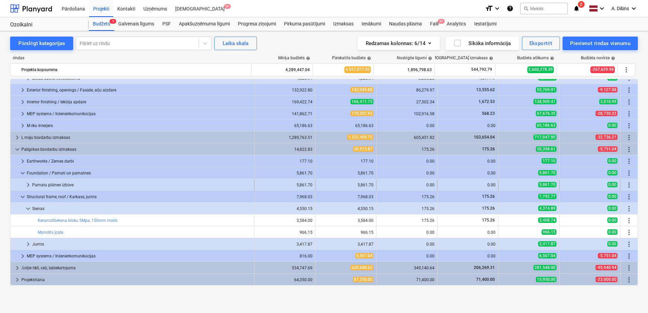
click at [65, 184] on div "Pamatu plātnes izbūve" at bounding box center [141, 184] width 219 height 11
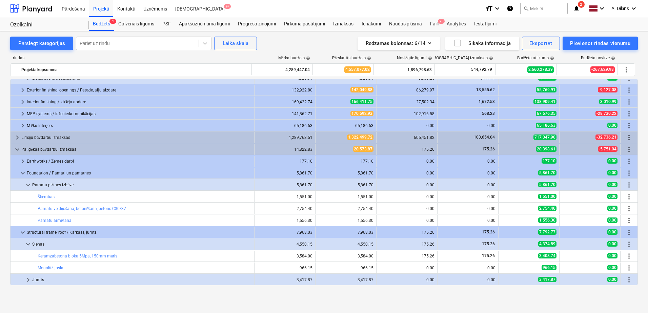
click at [65, 184] on div "Pamatu plātnes izbūve" at bounding box center [141, 184] width 219 height 11
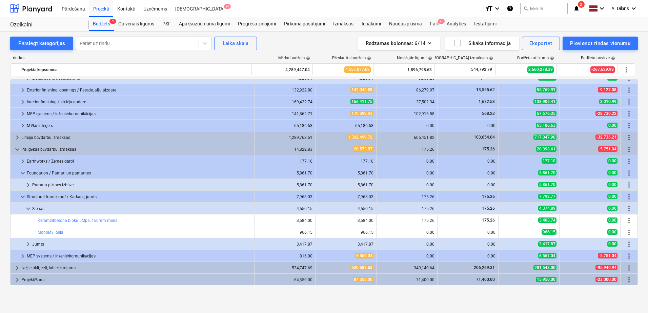
scroll to position [197, 0]
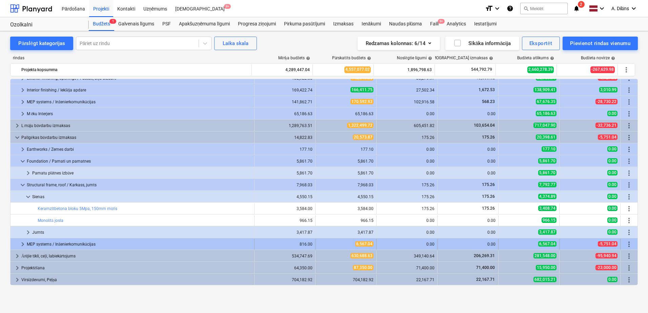
click at [41, 243] on div "MEP systems / Inženierkomunikācijas" at bounding box center [139, 244] width 225 height 11
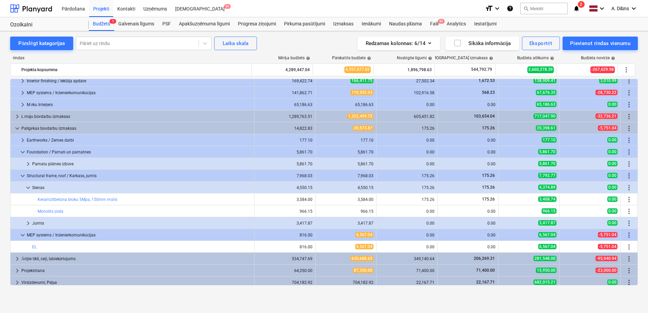
scroll to position [209, 0]
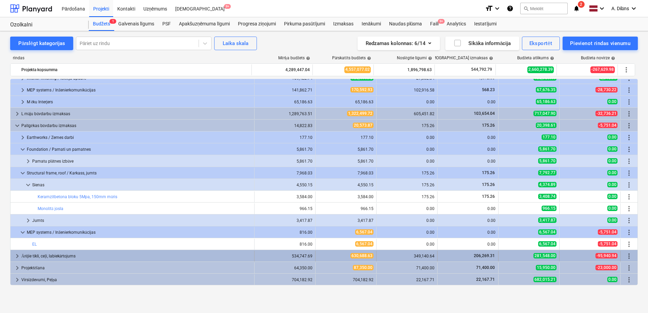
click at [90, 255] on div "Ārējie tīkli, ceļi, labiekārtojums" at bounding box center [136, 256] width 230 height 11
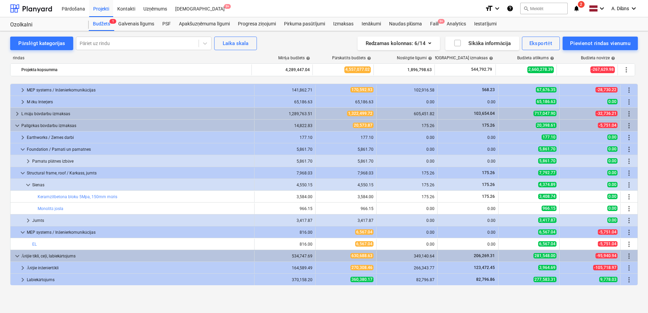
scroll to position [232, 0]
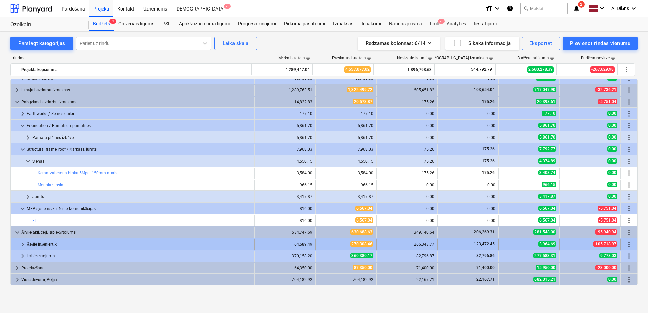
click at [113, 241] on div "Ārējie inženiertīkli" at bounding box center [139, 244] width 225 height 11
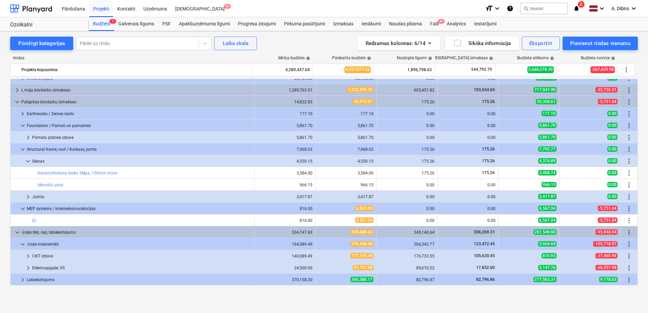
scroll to position [256, 0]
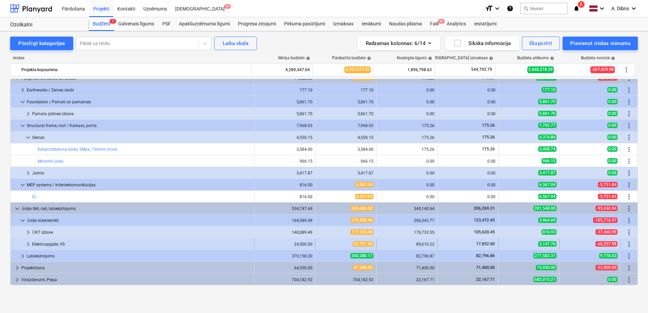
click at [191, 241] on div "Elektroapgāde, VS" at bounding box center [141, 244] width 219 height 11
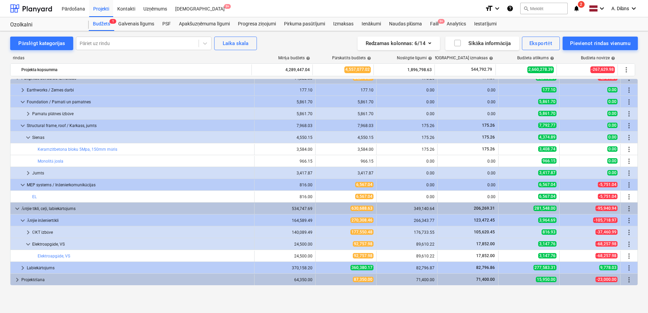
scroll to position [268, 0]
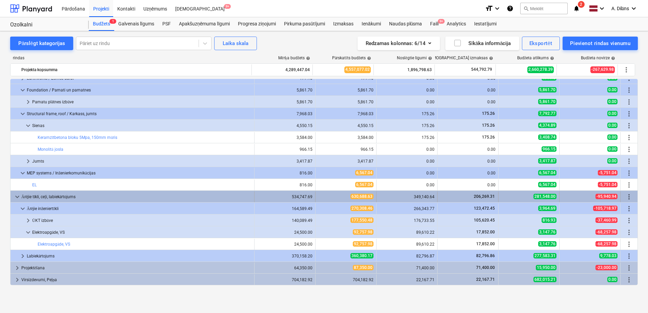
click at [88, 195] on div "Ārējie tīkli, ceļi, labiekārtojums" at bounding box center [136, 196] width 230 height 11
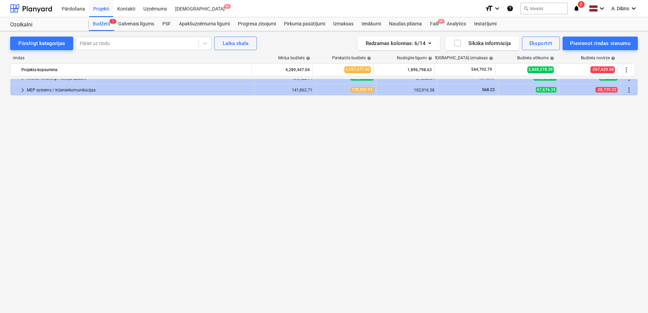
scroll to position [0, 0]
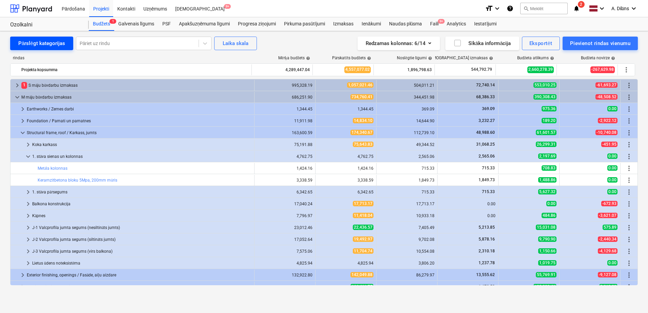
click at [51, 43] on div "Pārslēgt kategorijas" at bounding box center [41, 43] width 47 height 9
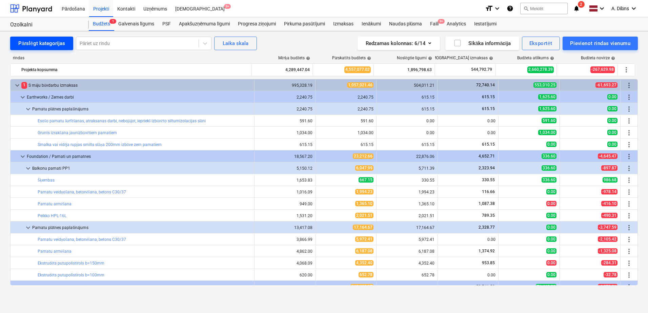
click at [51, 43] on div "Pārslēgt kategorijas" at bounding box center [41, 43] width 47 height 9
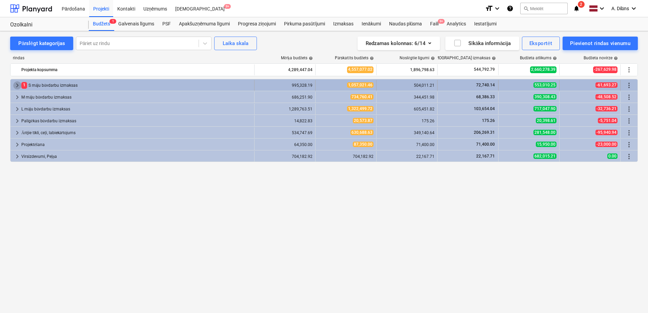
click at [15, 86] on span "keyboard_arrow_right" at bounding box center [17, 85] width 8 height 8
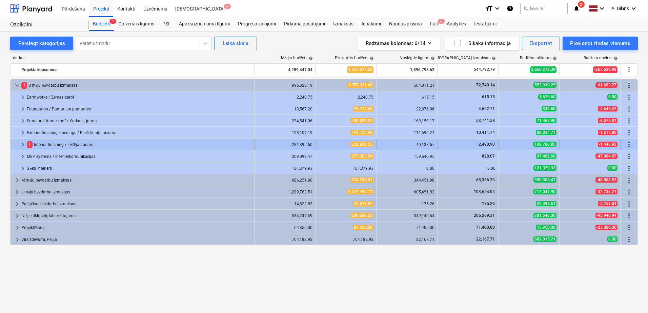
click at [23, 144] on span "keyboard_arrow_right" at bounding box center [23, 145] width 8 height 8
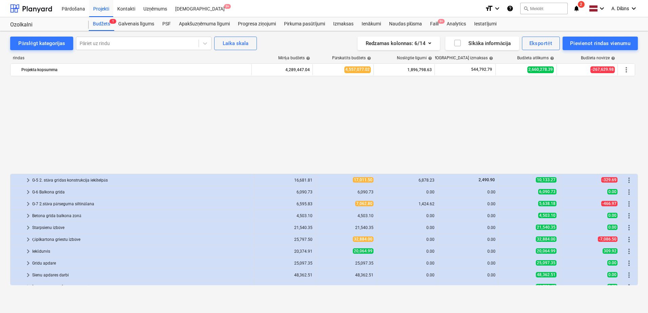
scroll to position [114, 0]
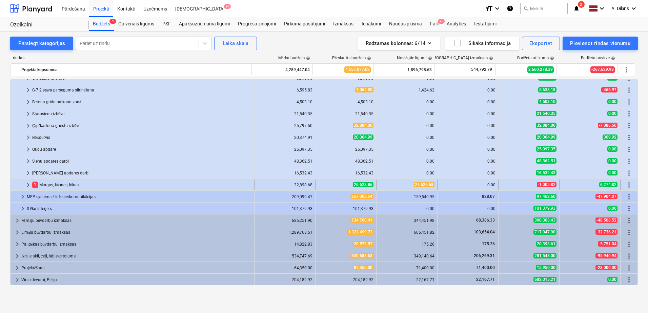
click at [29, 184] on span "keyboard_arrow_right" at bounding box center [28, 185] width 8 height 8
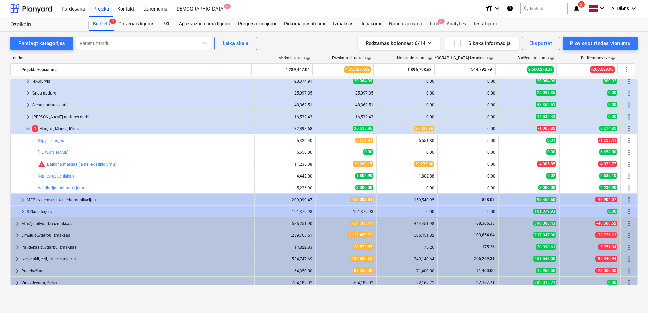
scroll to position [173, 0]
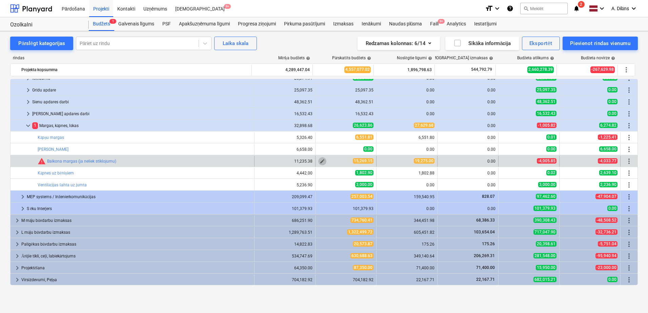
click at [320, 160] on span "edit" at bounding box center [321, 160] width 5 height 5
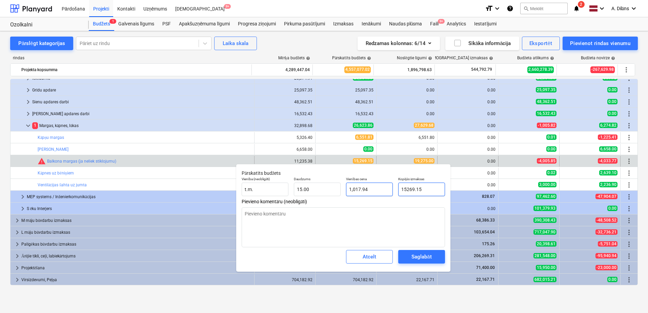
drag, startPoint x: 429, startPoint y: 188, endPoint x: 382, endPoint y: 189, distance: 47.4
click at [382, 189] on div "Vienība (neobligāti) t.m. Daudzums 15.00 Vienības cena 1,017.94 Kopējās izmaksa…" at bounding box center [343, 186] width 209 height 25
type input "1"
type textarea "x"
type input "0.07"
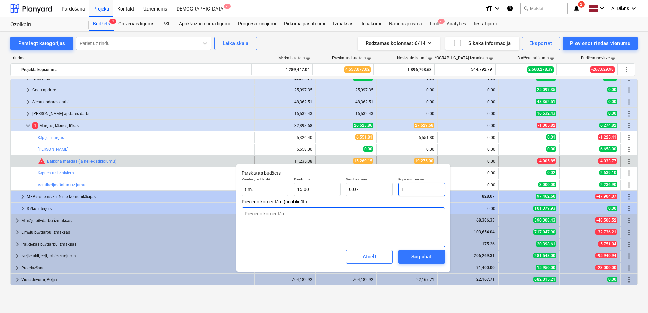
type input "19"
type textarea "x"
type input "1.27"
type input "192"
type textarea "x"
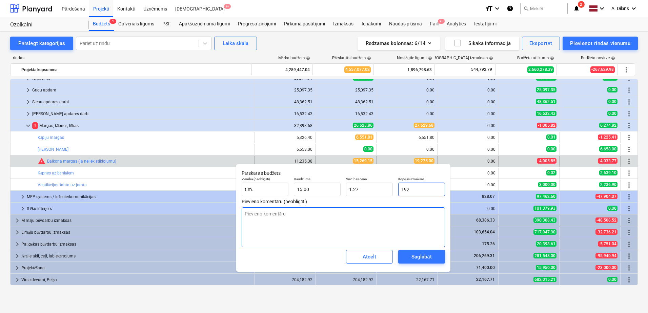
type input "12.80"
type input "1927"
type textarea "x"
type input "128.47"
type input "19275"
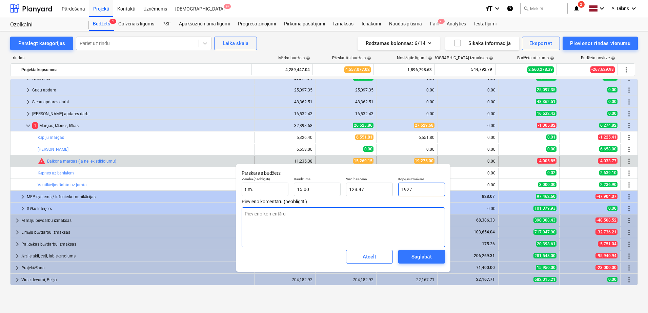
type textarea "x"
type input "1,285.00"
type input "19,275.00"
click at [394, 235] on textarea at bounding box center [342, 227] width 203 height 40
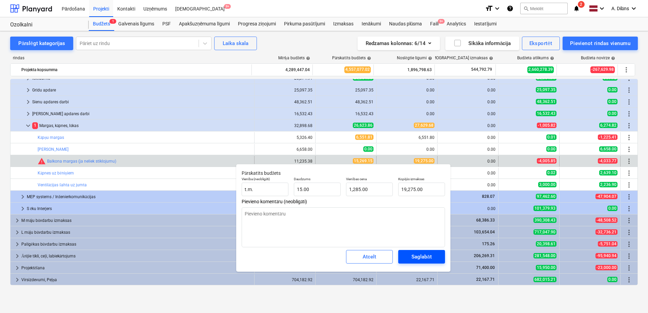
click at [420, 258] on div "Saglabāt" at bounding box center [421, 256] width 20 height 9
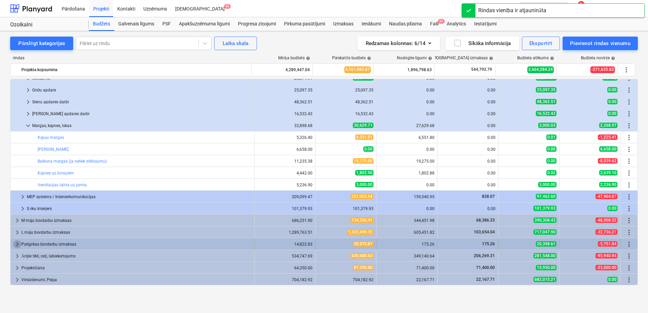
click at [15, 241] on span "keyboard_arrow_right" at bounding box center [17, 244] width 8 height 8
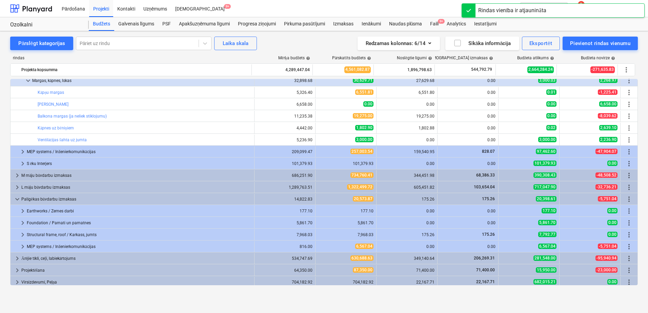
scroll to position [220, 0]
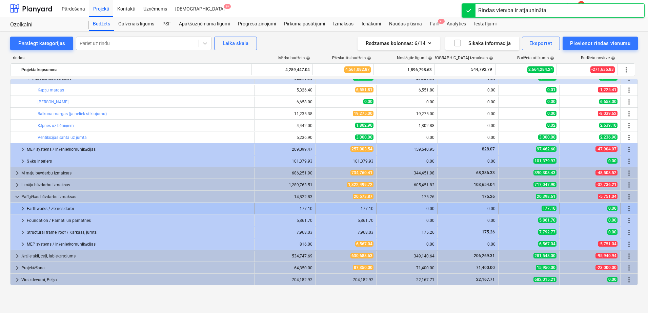
click at [21, 210] on span "keyboard_arrow_right" at bounding box center [23, 209] width 8 height 8
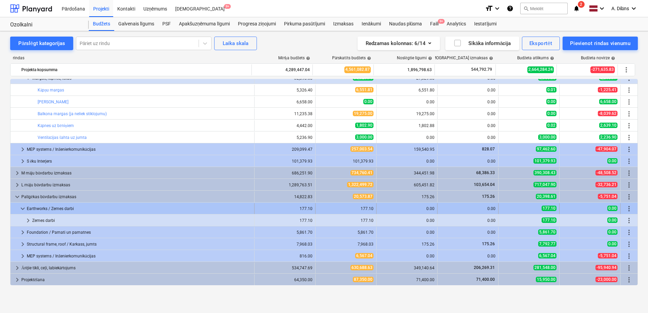
click at [21, 210] on span "keyboard_arrow_down" at bounding box center [23, 209] width 8 height 8
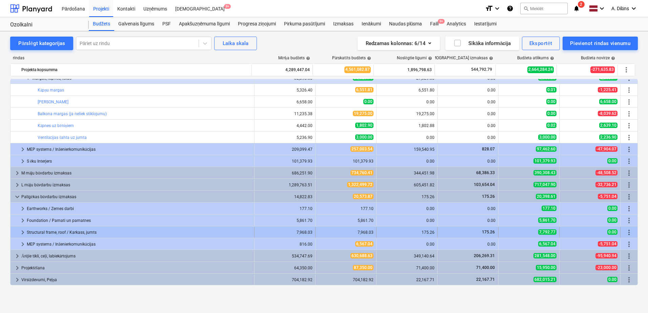
click at [23, 231] on span "keyboard_arrow_right" at bounding box center [23, 232] width 8 height 8
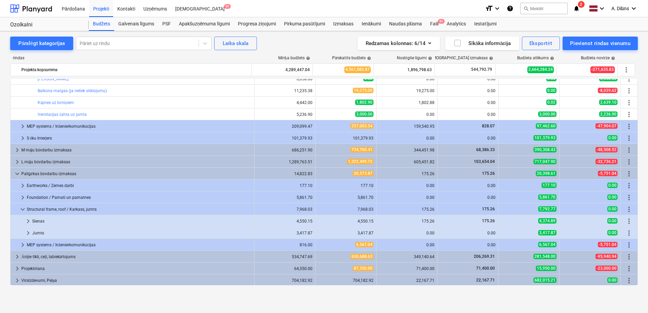
scroll to position [244, 0]
click at [28, 219] on span "keyboard_arrow_right" at bounding box center [28, 220] width 8 height 8
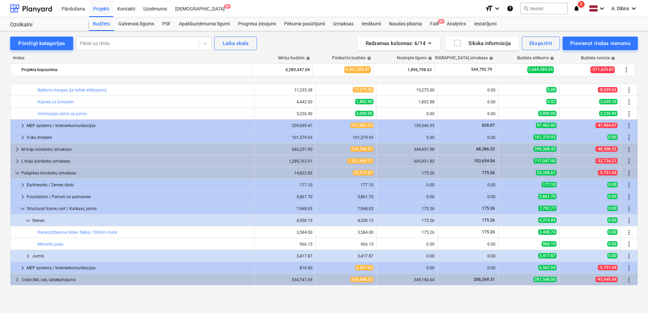
scroll to position [268, 0]
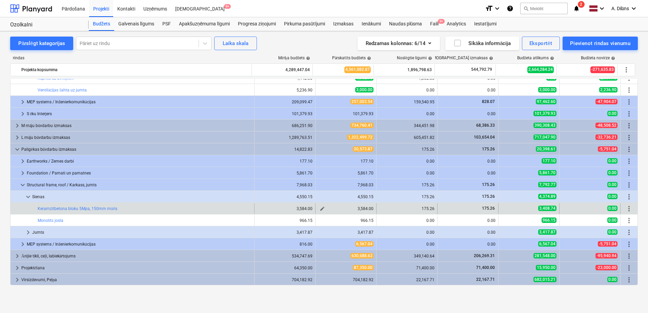
click at [321, 208] on span "edit" at bounding box center [321, 208] width 5 height 5
type textarea "x"
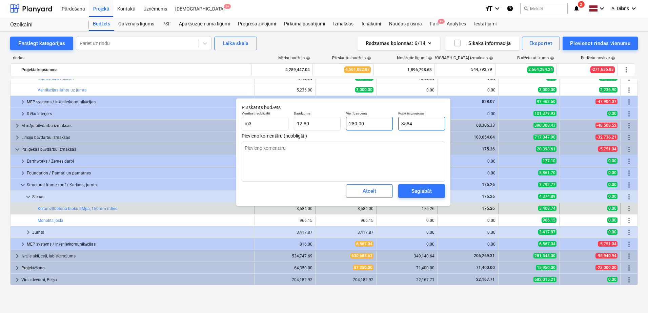
drag, startPoint x: 425, startPoint y: 122, endPoint x: 387, endPoint y: 122, distance: 37.3
click at [387, 122] on div "Vienība (neobligāti) m3 Daudzums 12.80 Vienības cena 280.00 Kopējās izmaksas 35…" at bounding box center [343, 120] width 209 height 25
type input "2"
type textarea "x"
type input "0.16"
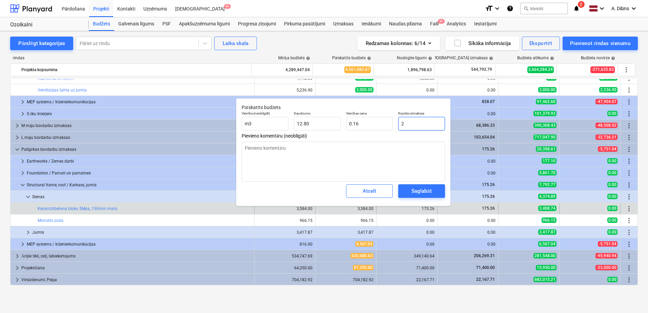
type textarea "x"
type input "20"
type input "1.56"
type textarea "x"
type input "200"
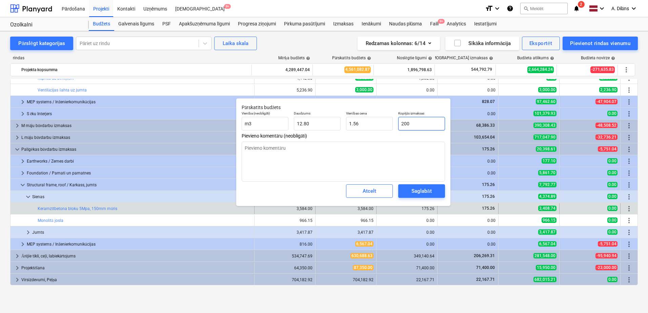
type input "15.63"
type textarea "x"
type input "2000"
type input "156.25"
type input "2000"
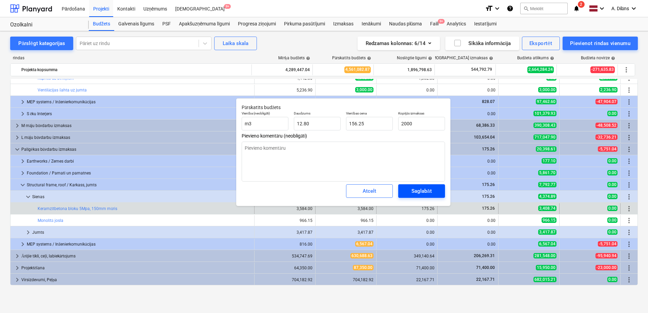
type textarea "x"
type input "2,000.00"
click at [419, 190] on div "Saglabāt" at bounding box center [421, 191] width 20 height 9
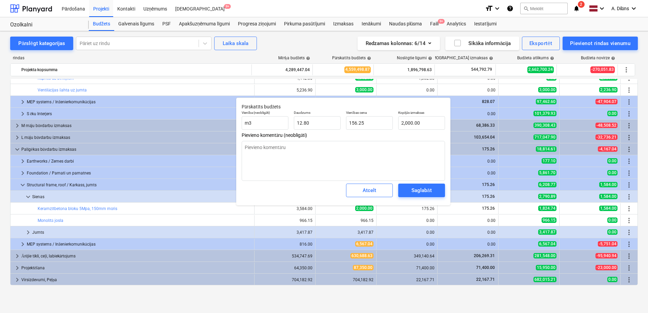
type textarea "x"
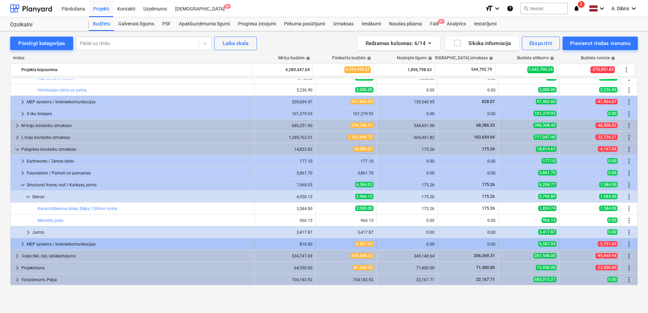
click at [65, 245] on div "MEP systems / Inženierkomunikācijas" at bounding box center [139, 244] width 225 height 11
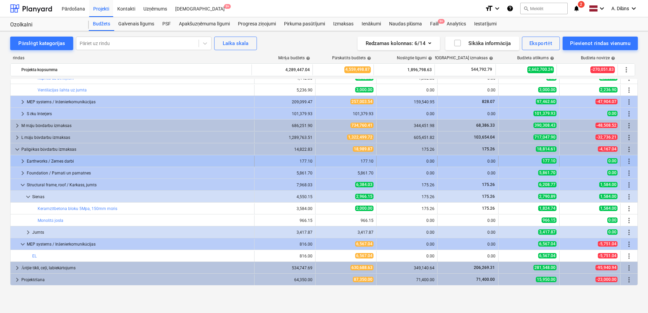
click at [50, 162] on div "Earthworks / Zemes darbi" at bounding box center [139, 161] width 225 height 11
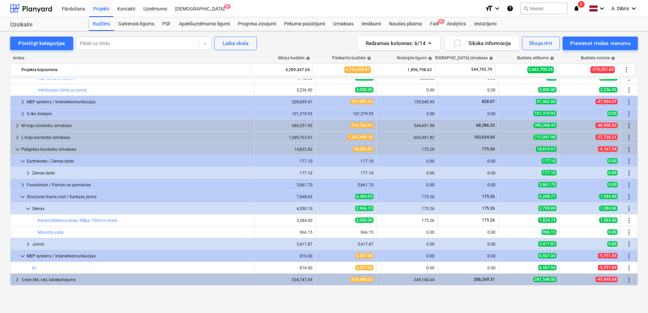
click at [50, 162] on div "Earthworks / Zemes darbi" at bounding box center [139, 161] width 225 height 11
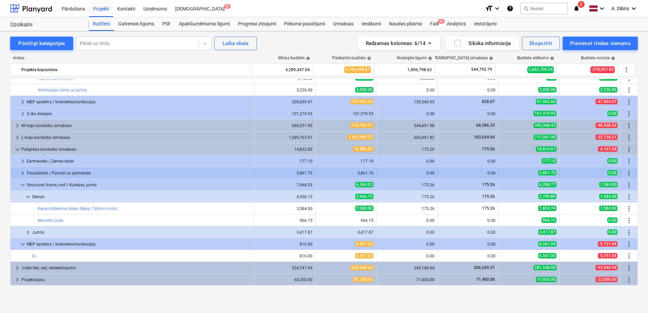
click at [45, 170] on div "Foundation / Pamati un pamatnes" at bounding box center [139, 173] width 225 height 11
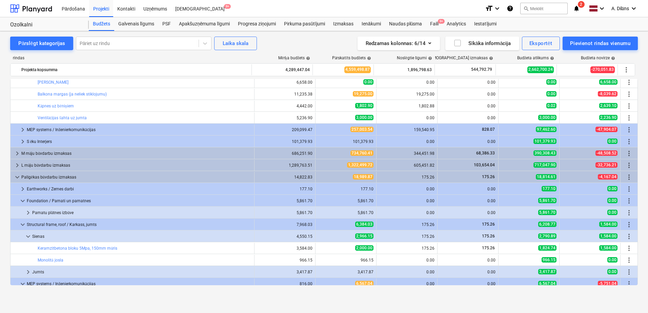
scroll to position [224, 0]
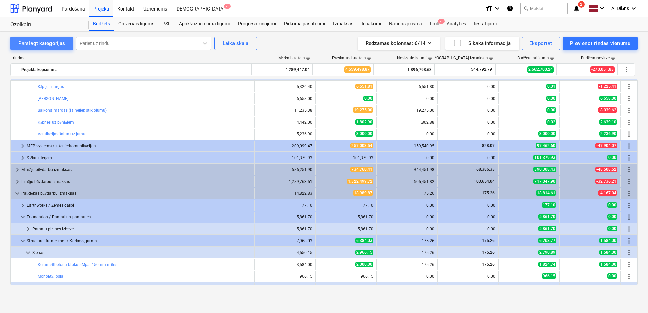
click at [47, 44] on div "Pārslēgt kategorijas" at bounding box center [41, 43] width 47 height 9
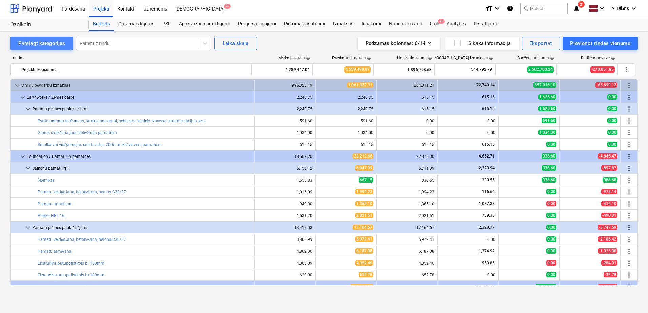
click at [47, 44] on div "Pārslēgt kategorijas" at bounding box center [41, 43] width 47 height 9
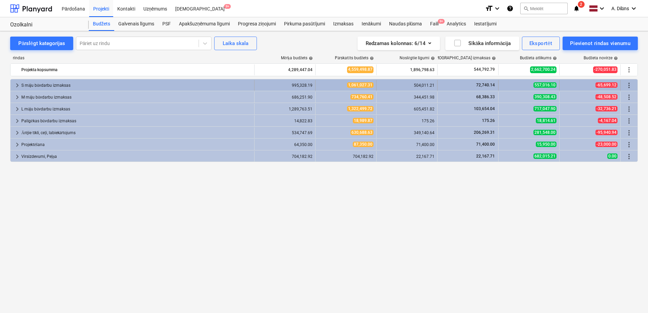
click at [24, 85] on div "S māju būvdarbu izmaksas" at bounding box center [136, 85] width 230 height 11
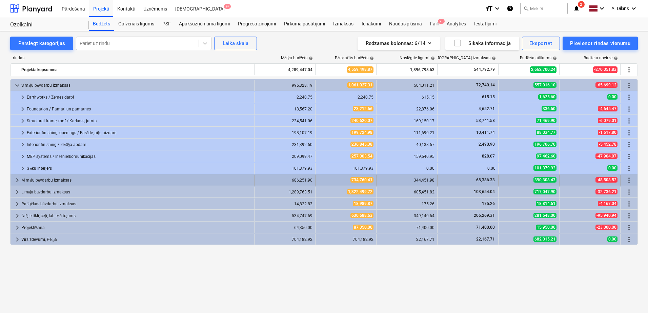
click at [45, 178] on div "M māju būvdarbu izmaksas" at bounding box center [136, 180] width 230 height 11
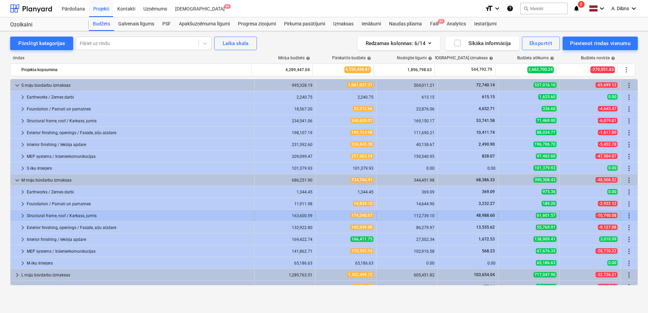
click at [42, 214] on div "Structural frame, roof / Karkass, jumts" at bounding box center [139, 215] width 225 height 11
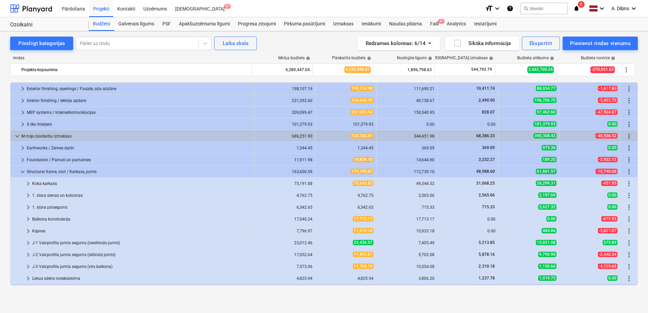
scroll to position [68, 0]
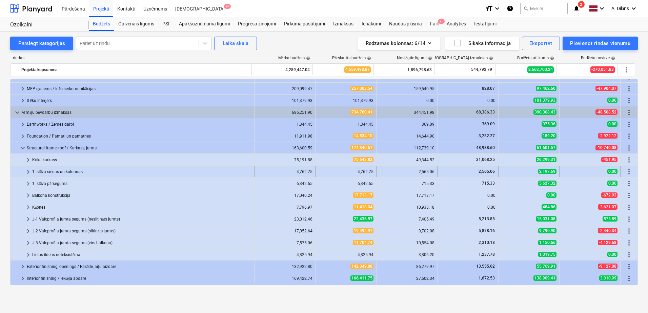
click at [198, 167] on div "1. stāva sienas un kolonnas" at bounding box center [141, 171] width 219 height 11
